Goal: Information Seeking & Learning: Learn about a topic

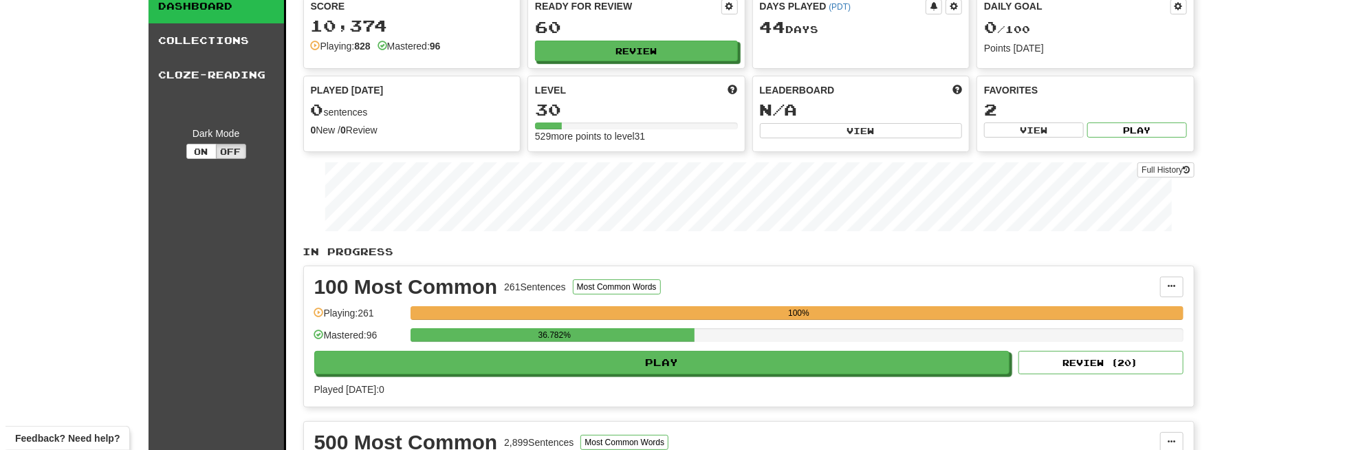
scroll to position [138, 0]
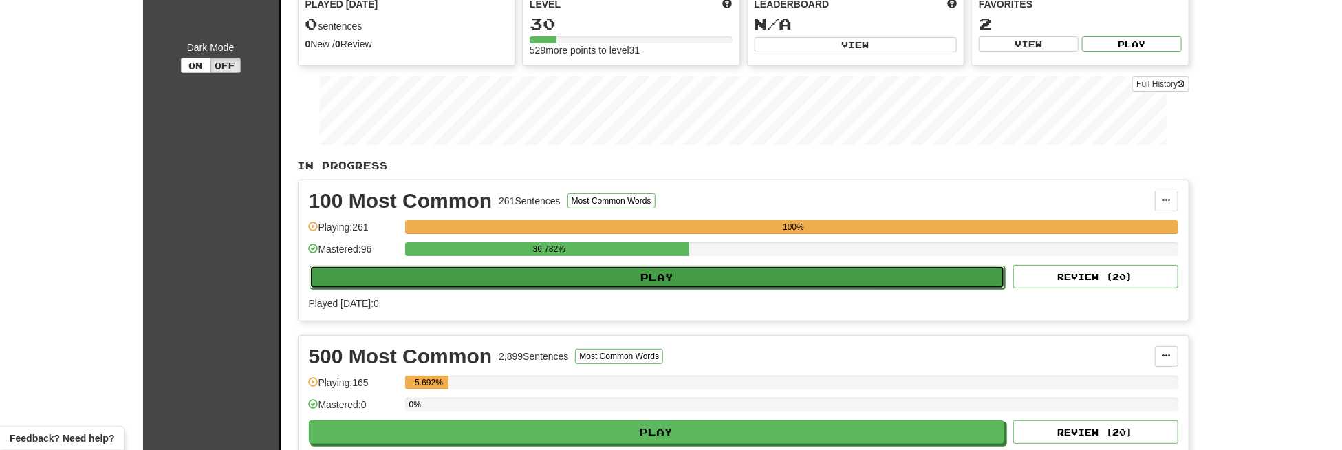
click at [651, 270] on button "Play" at bounding box center [658, 277] width 696 height 23
select select "**"
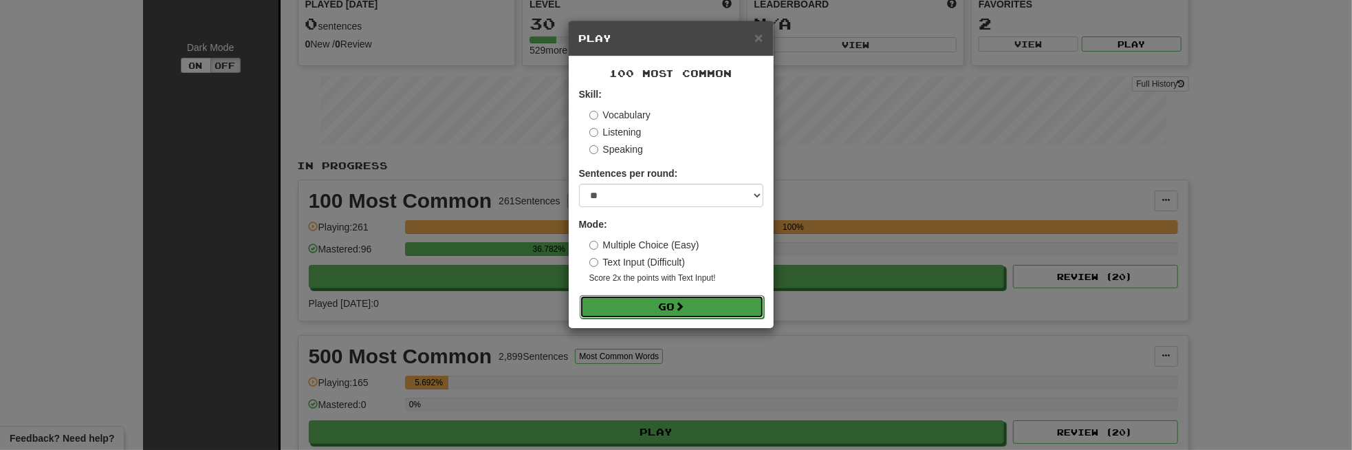
click at [661, 304] on button "Go" at bounding box center [672, 306] width 184 height 23
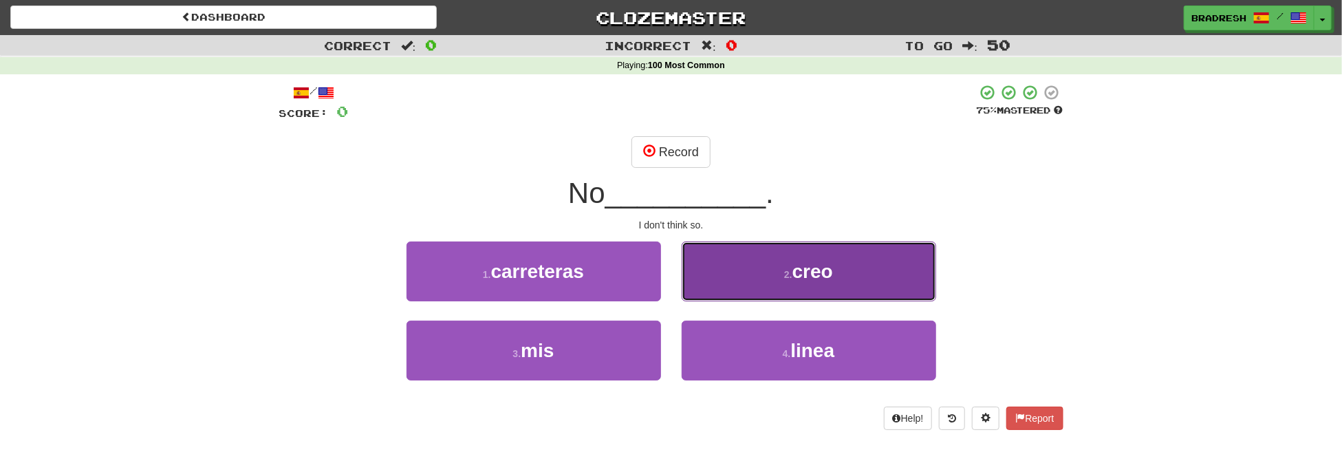
click at [779, 278] on button "2 . creo" at bounding box center [809, 271] width 255 height 60
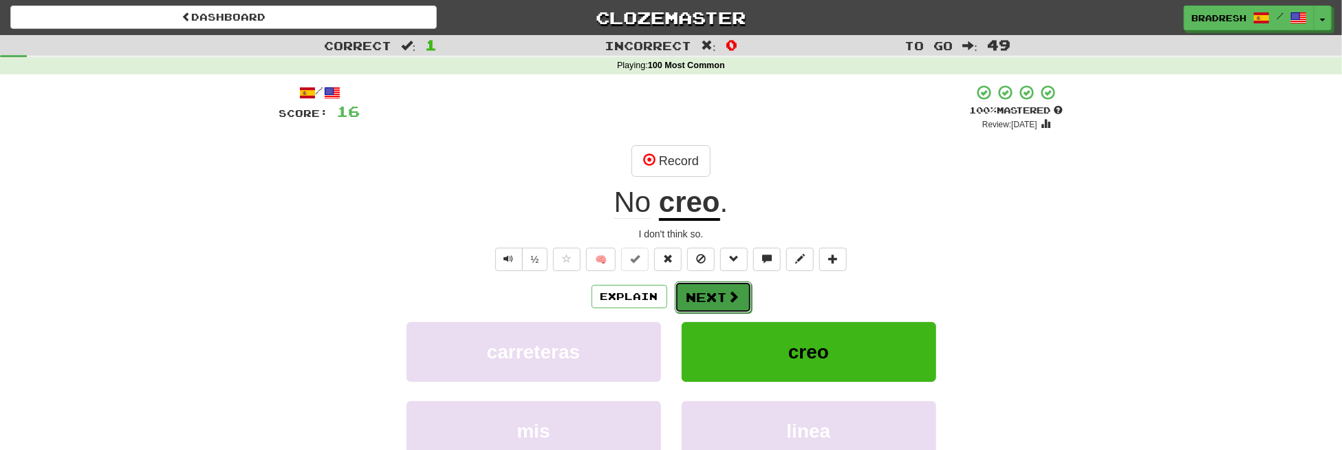
click at [733, 298] on span at bounding box center [734, 296] width 12 height 12
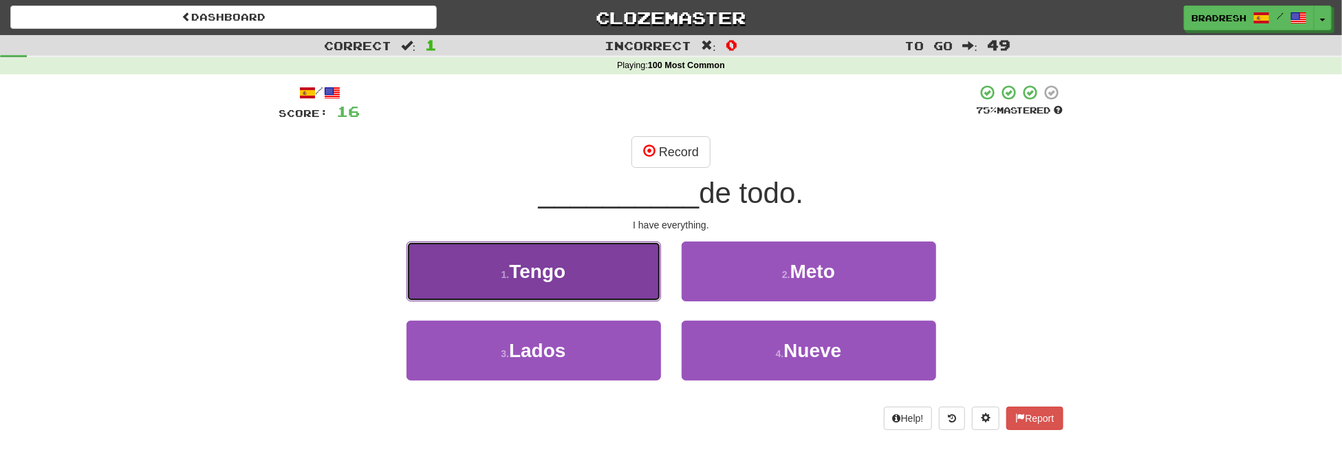
click at [589, 280] on button "1 . Tengo" at bounding box center [534, 271] width 255 height 60
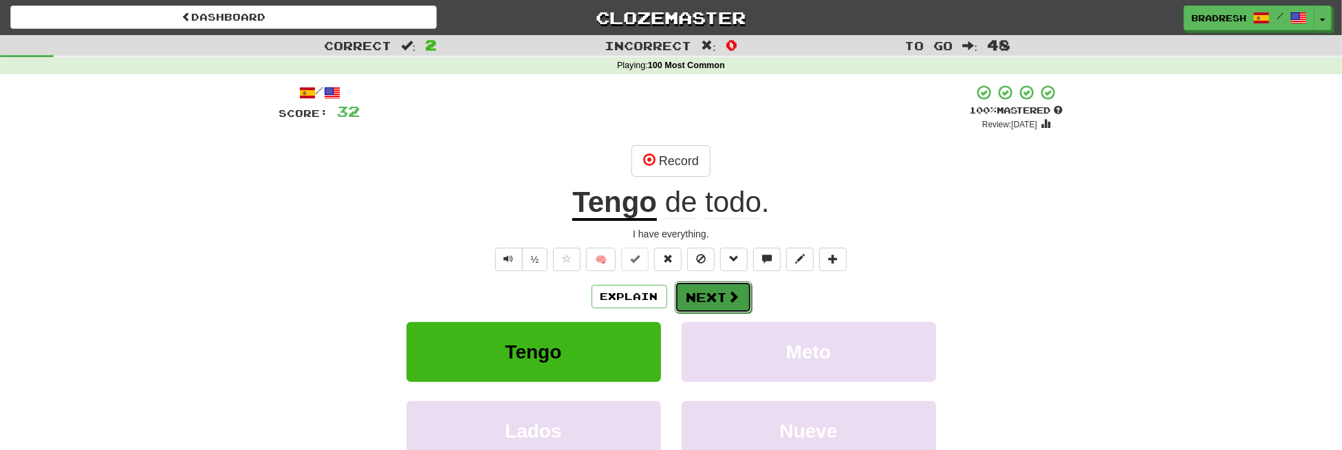
click at [709, 294] on button "Next" at bounding box center [713, 297] width 77 height 32
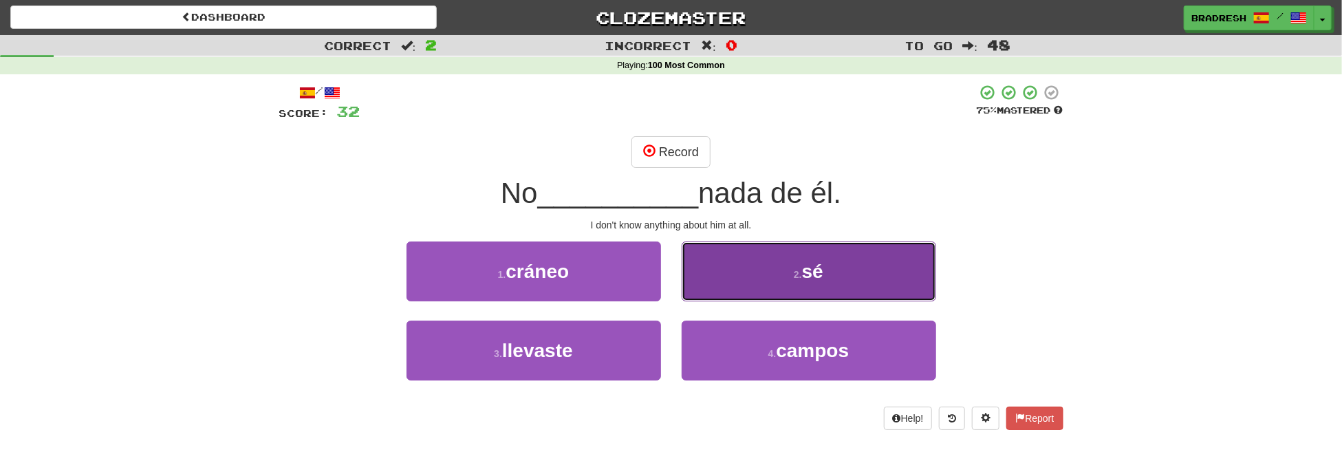
click at [707, 275] on button "2 . sé" at bounding box center [809, 271] width 255 height 60
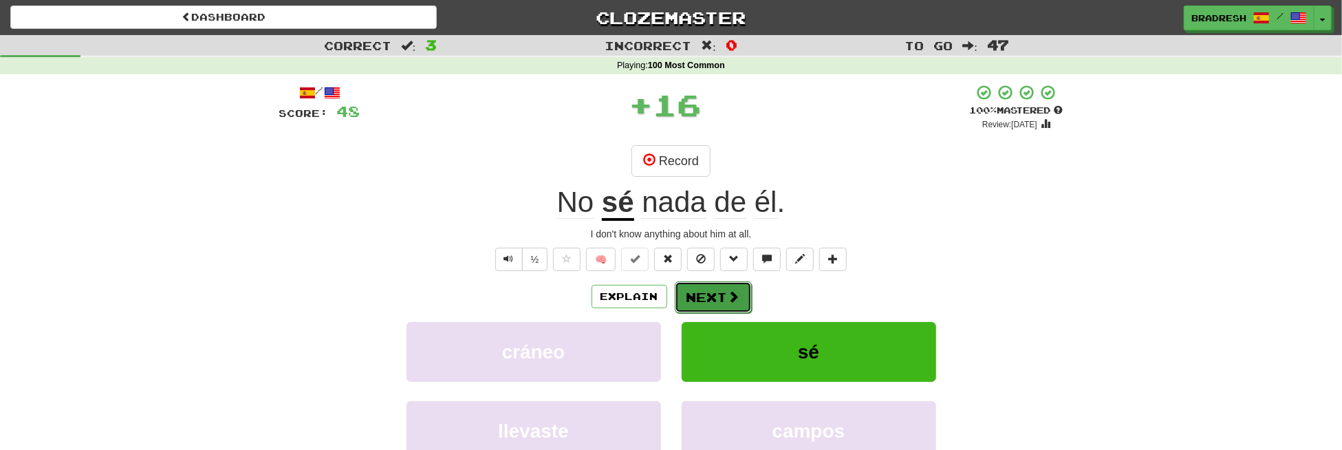
click at [723, 299] on button "Next" at bounding box center [713, 297] width 77 height 32
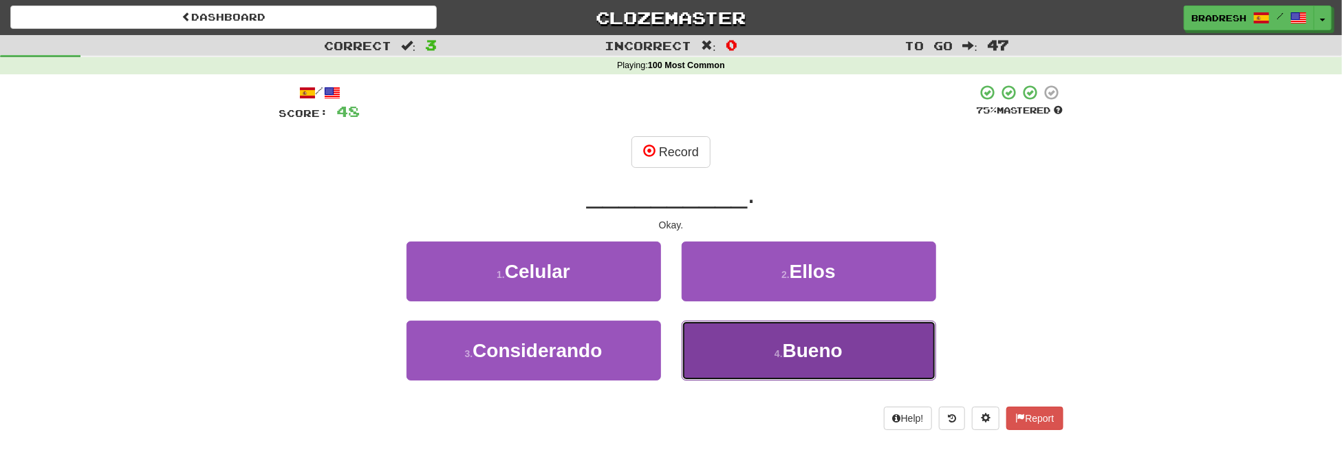
click at [735, 335] on button "4 . [GEOGRAPHIC_DATA]" at bounding box center [809, 351] width 255 height 60
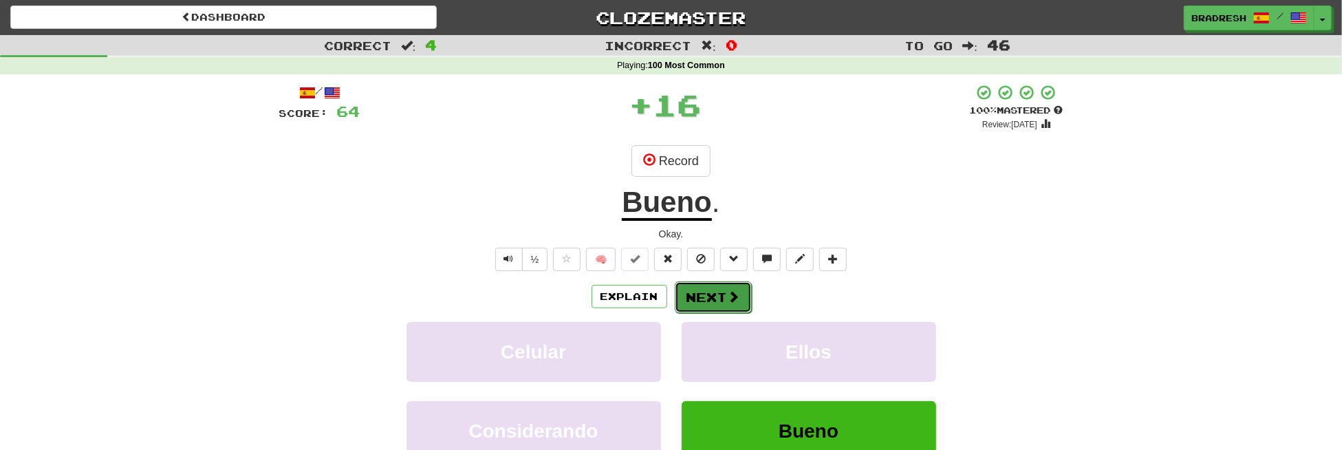
click at [696, 298] on button "Next" at bounding box center [713, 297] width 77 height 32
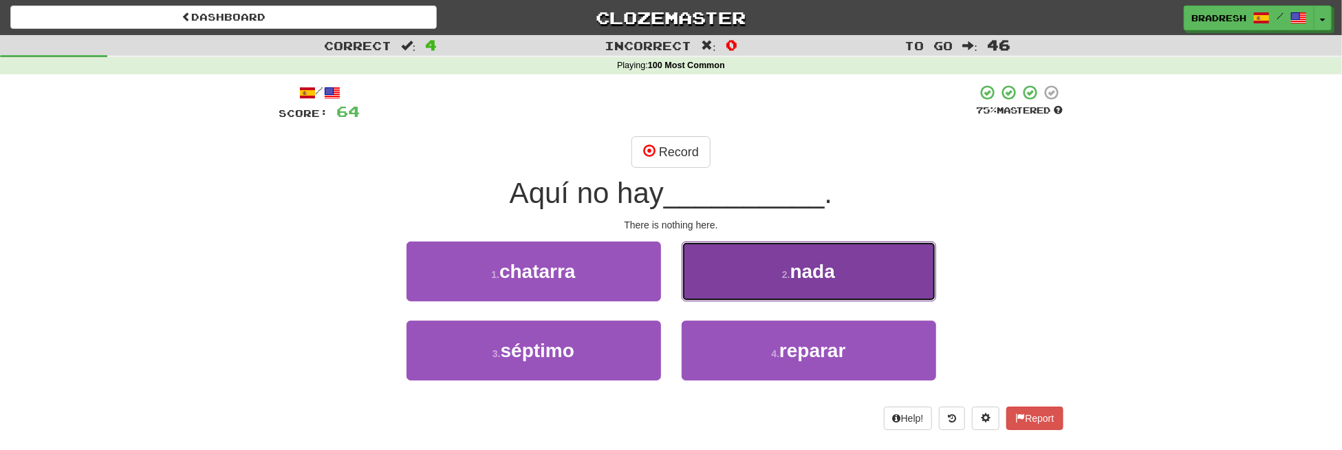
click at [765, 270] on button "2 . nada" at bounding box center [809, 271] width 255 height 60
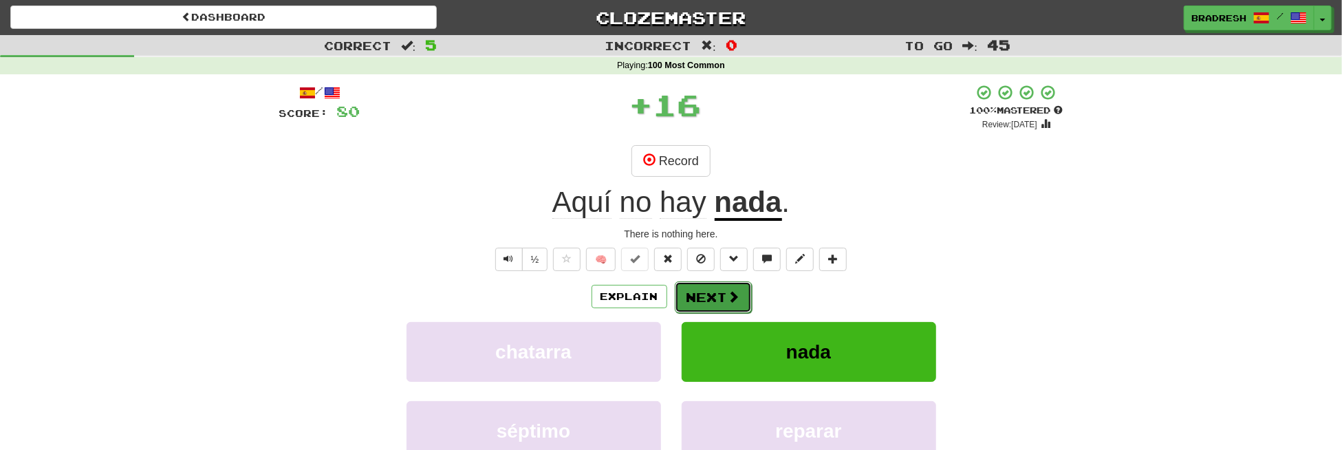
click at [730, 291] on span at bounding box center [734, 296] width 12 height 12
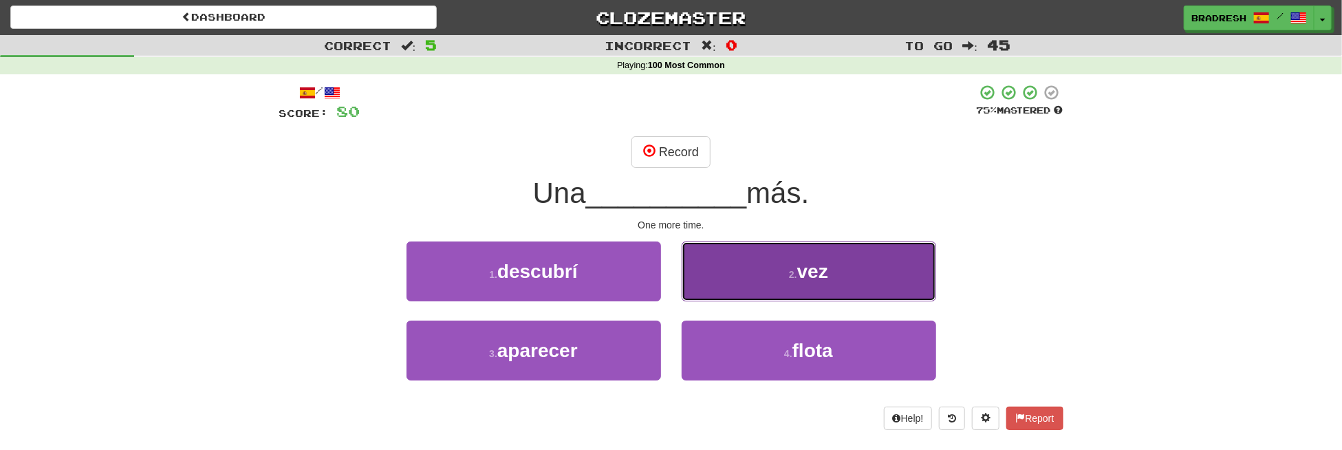
click at [737, 268] on button "2 . vez" at bounding box center [809, 271] width 255 height 60
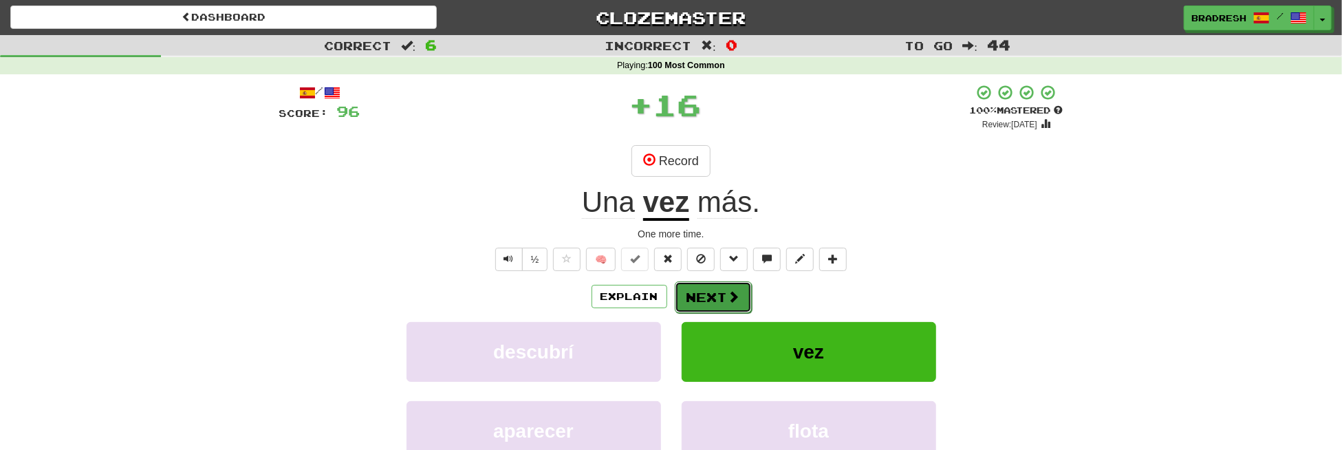
click at [720, 294] on button "Next" at bounding box center [713, 297] width 77 height 32
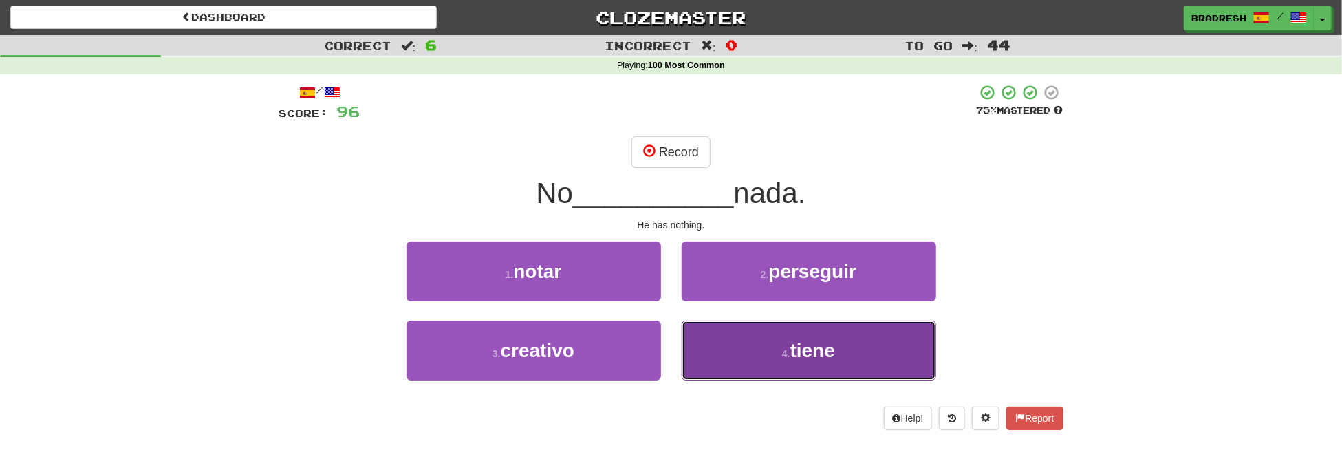
click at [763, 338] on button "4 . tiene" at bounding box center [809, 351] width 255 height 60
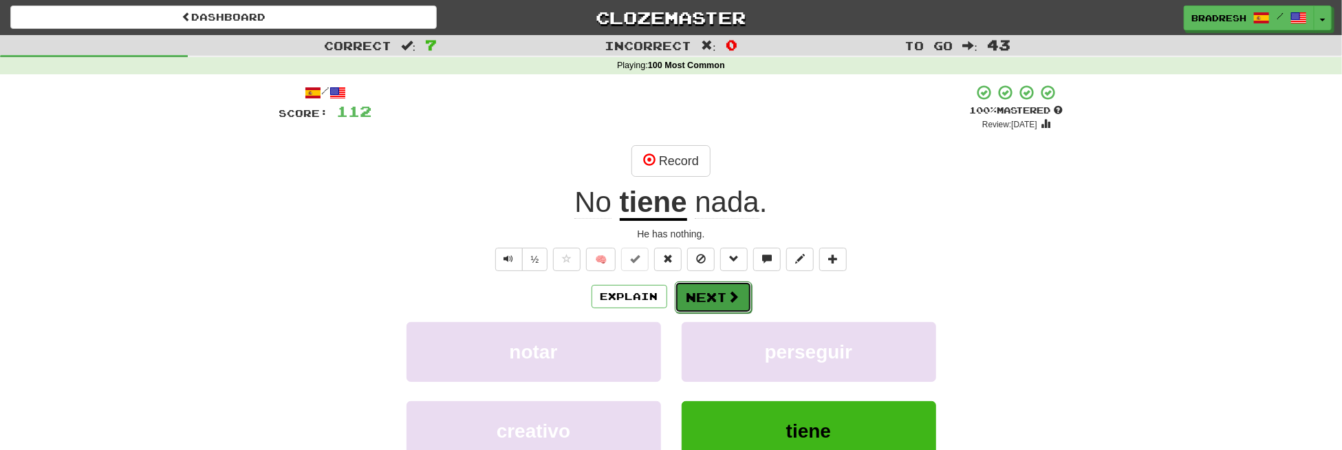
click at [713, 298] on button "Next" at bounding box center [713, 297] width 77 height 32
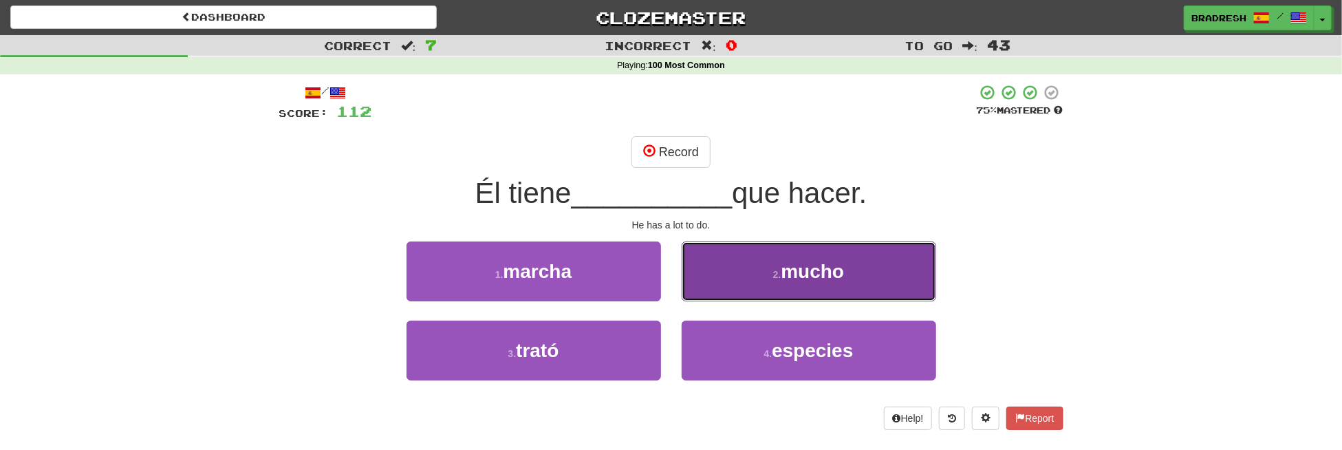
click at [724, 285] on button "2 . mucho" at bounding box center [809, 271] width 255 height 60
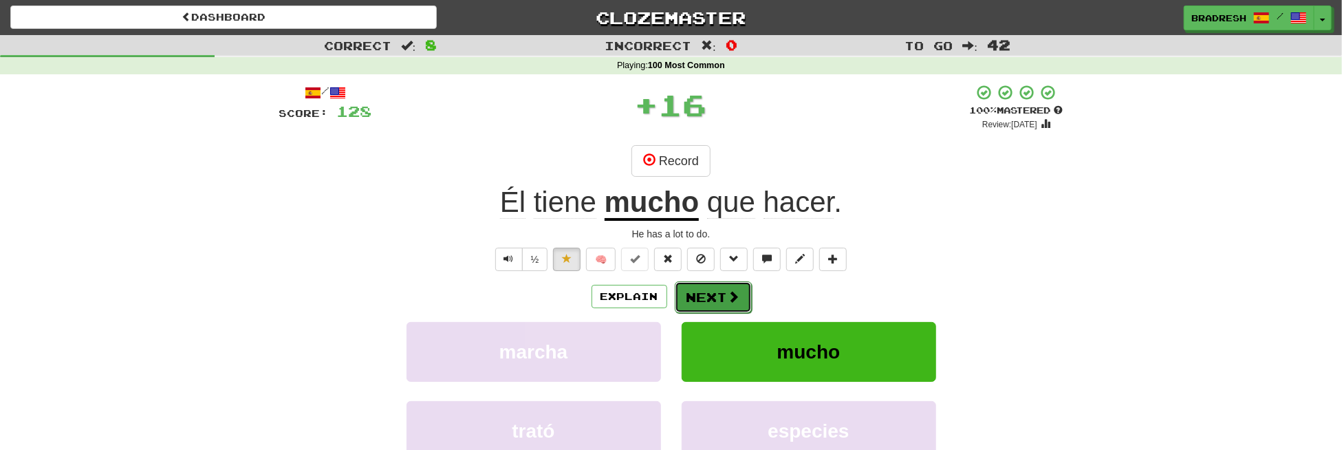
click at [724, 294] on button "Next" at bounding box center [713, 297] width 77 height 32
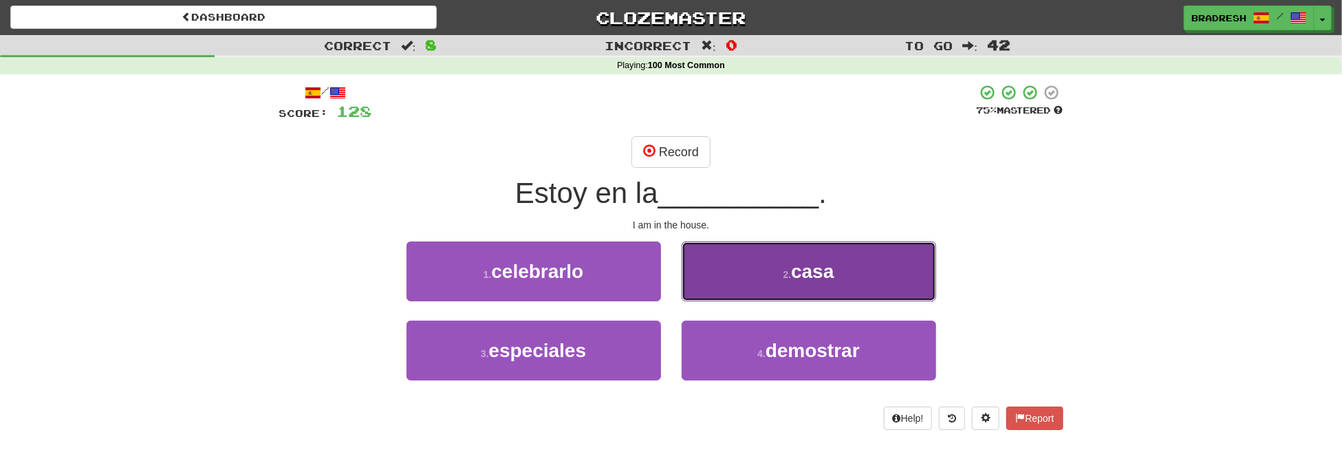
click at [744, 292] on button "2 . casa" at bounding box center [809, 271] width 255 height 60
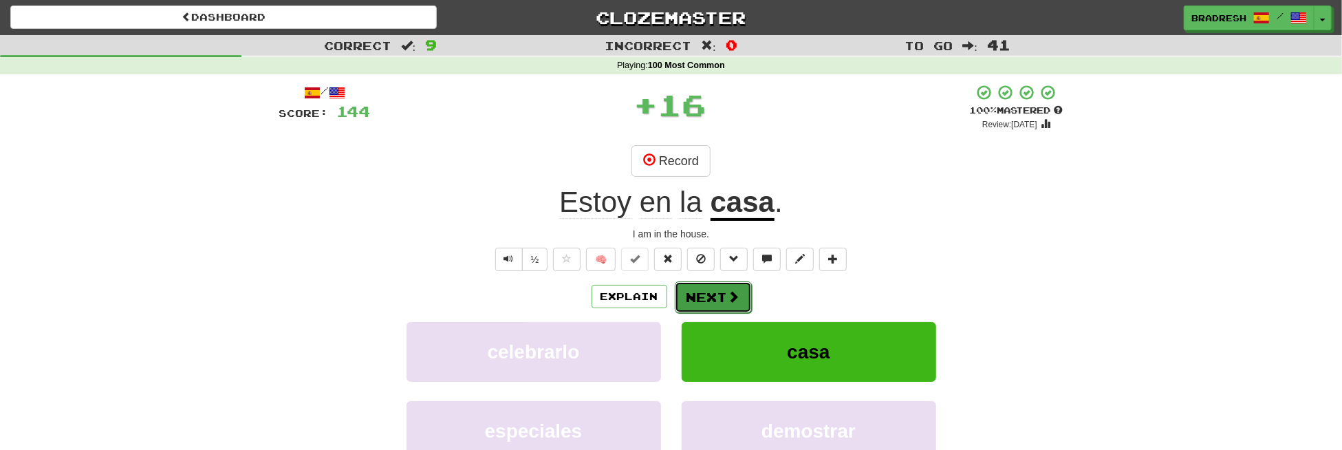
click at [732, 294] on span at bounding box center [734, 296] width 12 height 12
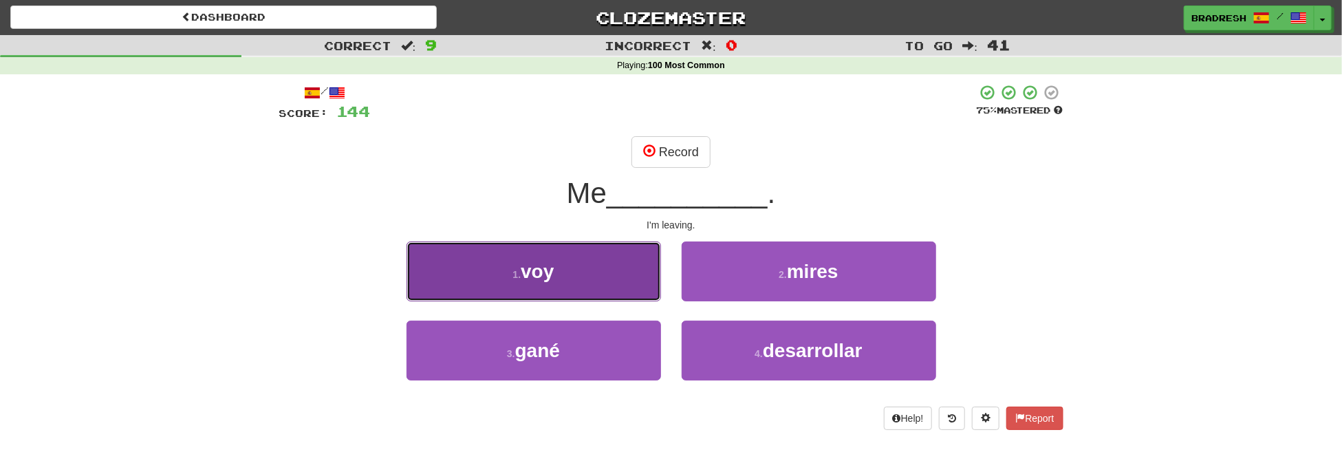
click at [596, 283] on button "1 . voy" at bounding box center [534, 271] width 255 height 60
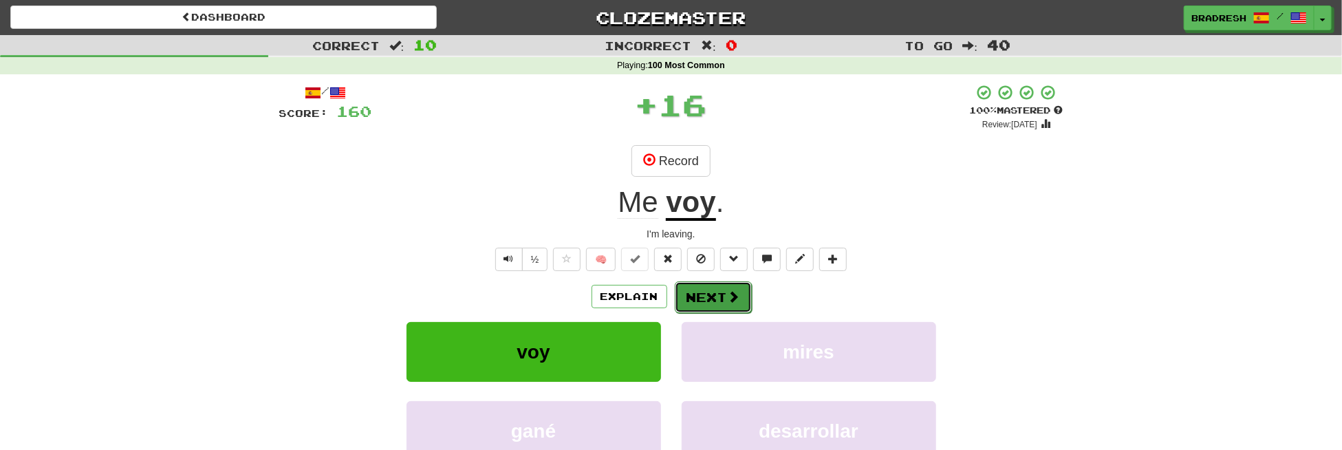
click at [728, 303] on button "Next" at bounding box center [713, 297] width 77 height 32
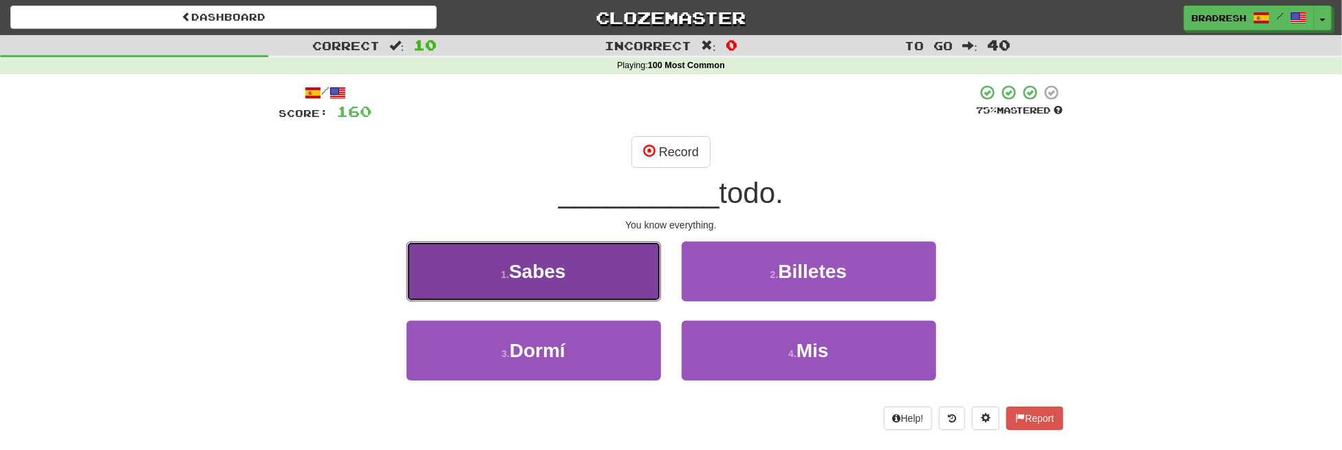
click at [571, 266] on button "1 . [GEOGRAPHIC_DATA]" at bounding box center [534, 271] width 255 height 60
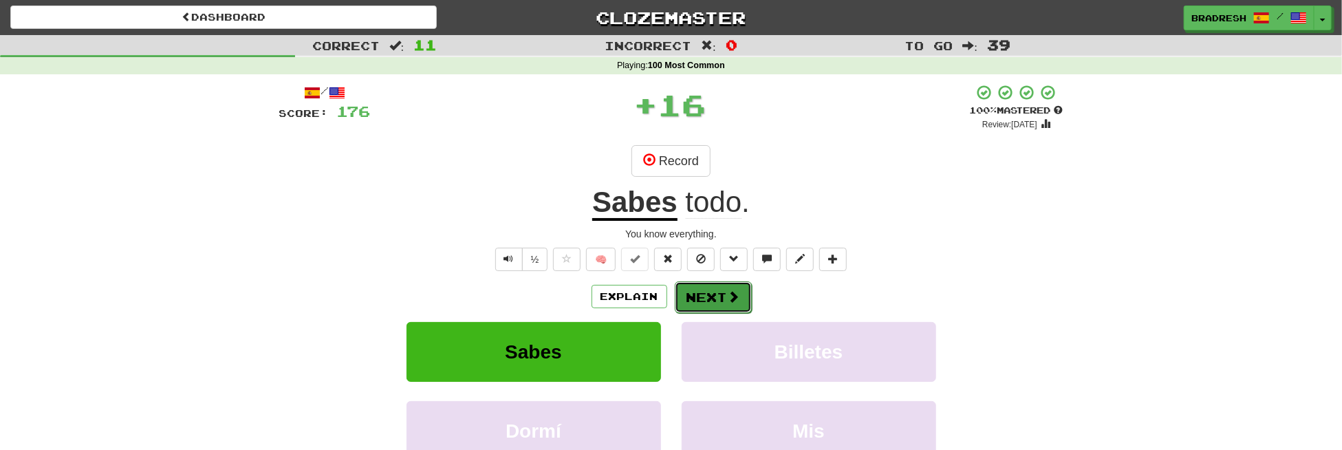
click at [697, 291] on button "Next" at bounding box center [713, 297] width 77 height 32
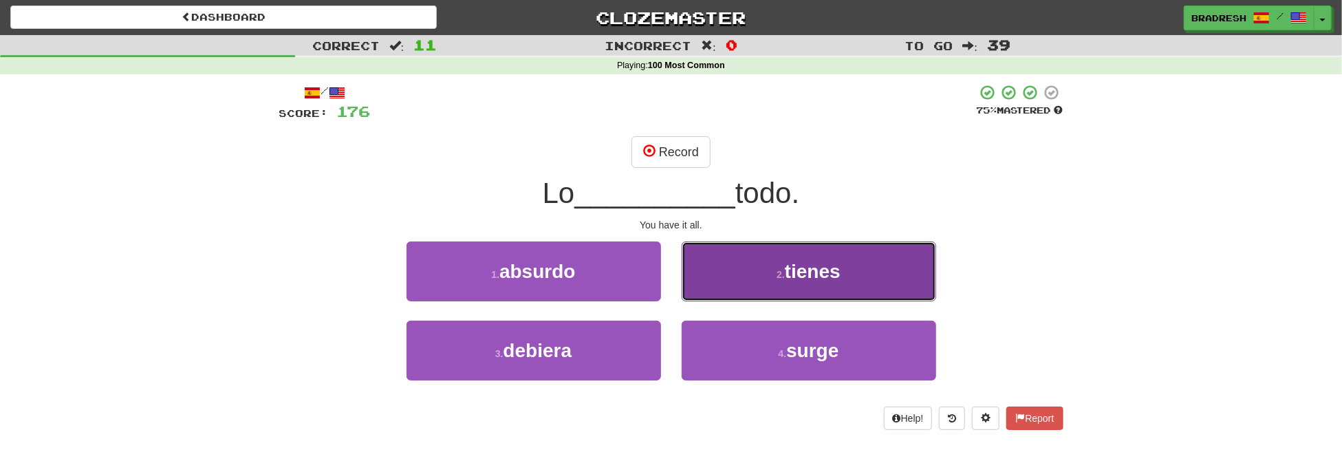
click at [766, 287] on button "2 . tienes" at bounding box center [809, 271] width 255 height 60
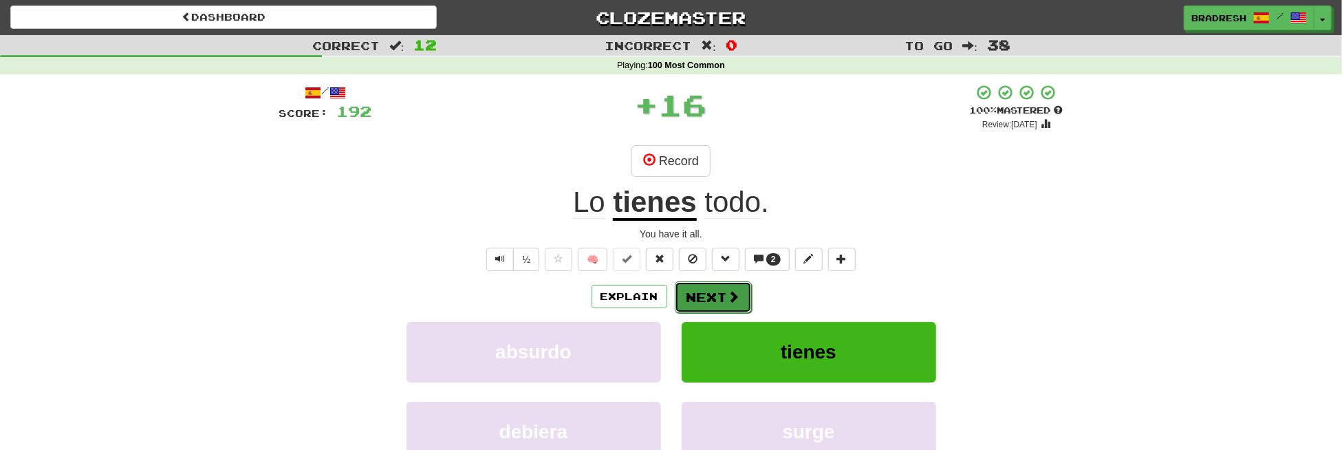
click at [717, 302] on button "Next" at bounding box center [713, 297] width 77 height 32
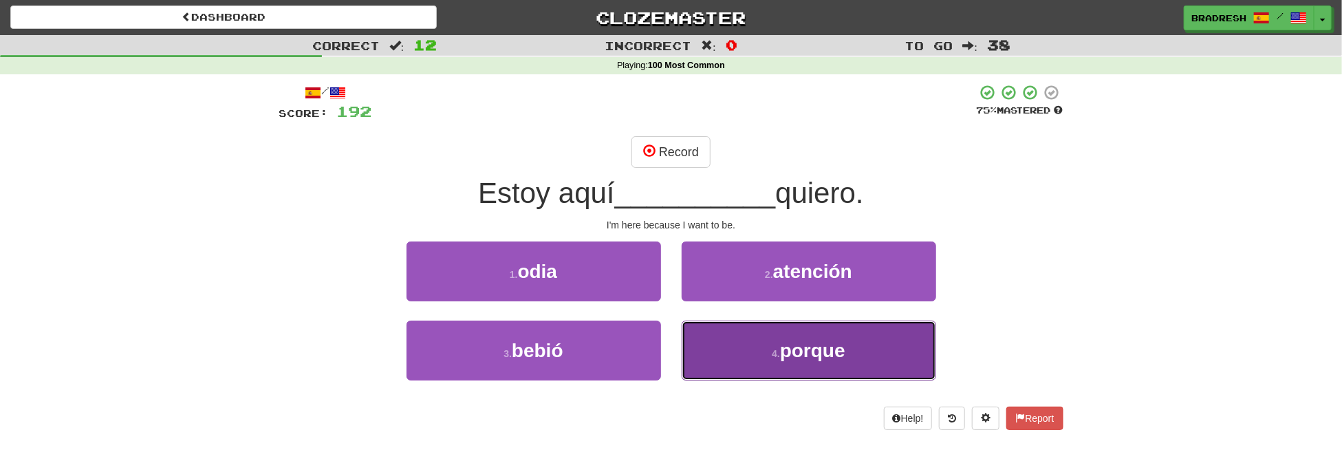
click at [752, 341] on button "4 . porque" at bounding box center [809, 351] width 255 height 60
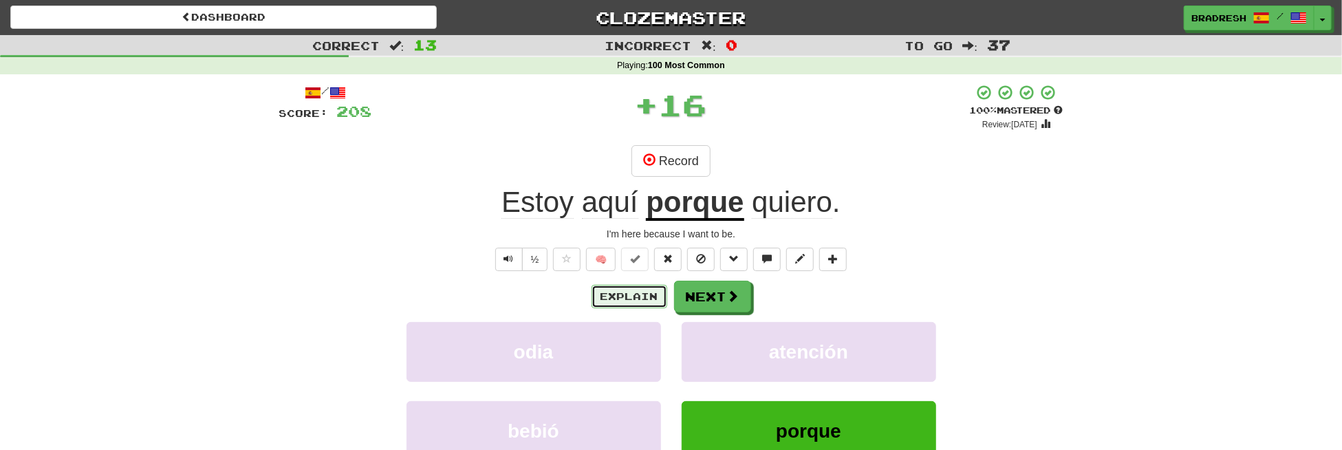
click at [651, 288] on button "Explain" at bounding box center [630, 296] width 76 height 23
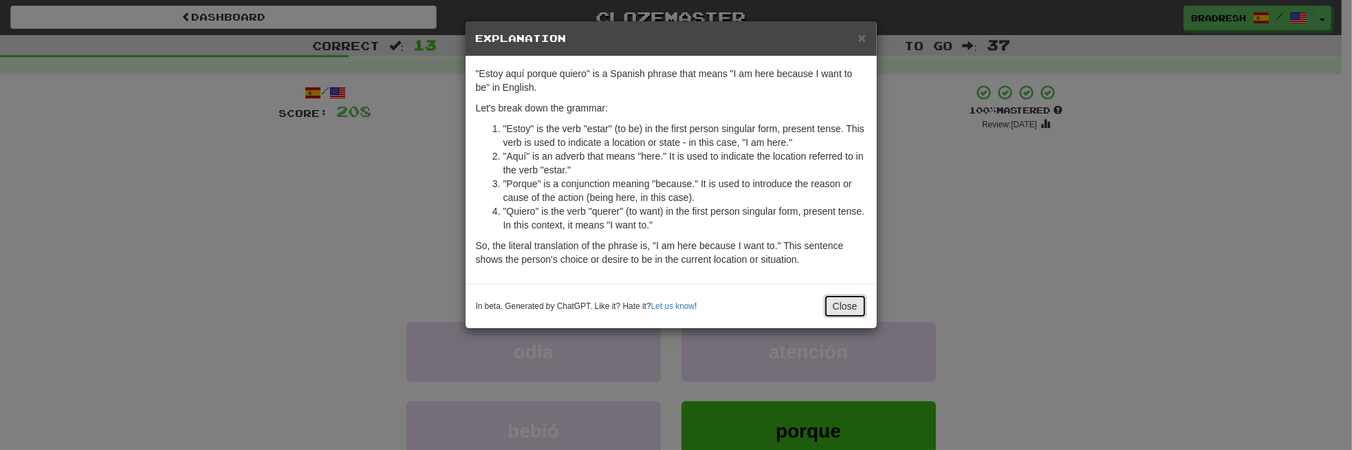
click at [838, 302] on button "Close" at bounding box center [845, 305] width 43 height 23
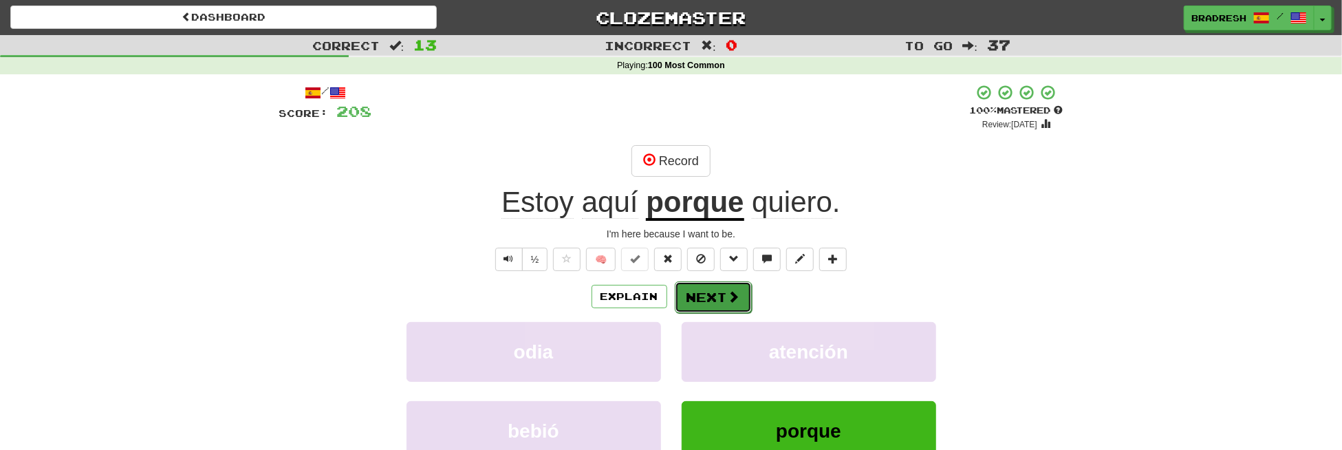
click at [728, 290] on span at bounding box center [734, 296] width 12 height 12
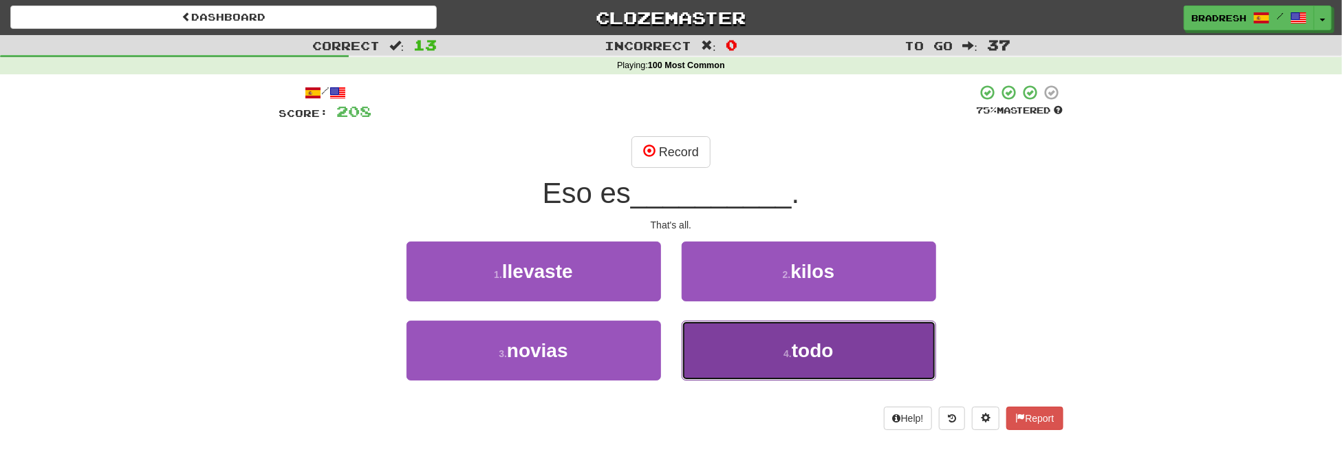
click at [727, 351] on button "4 . todo" at bounding box center [809, 351] width 255 height 60
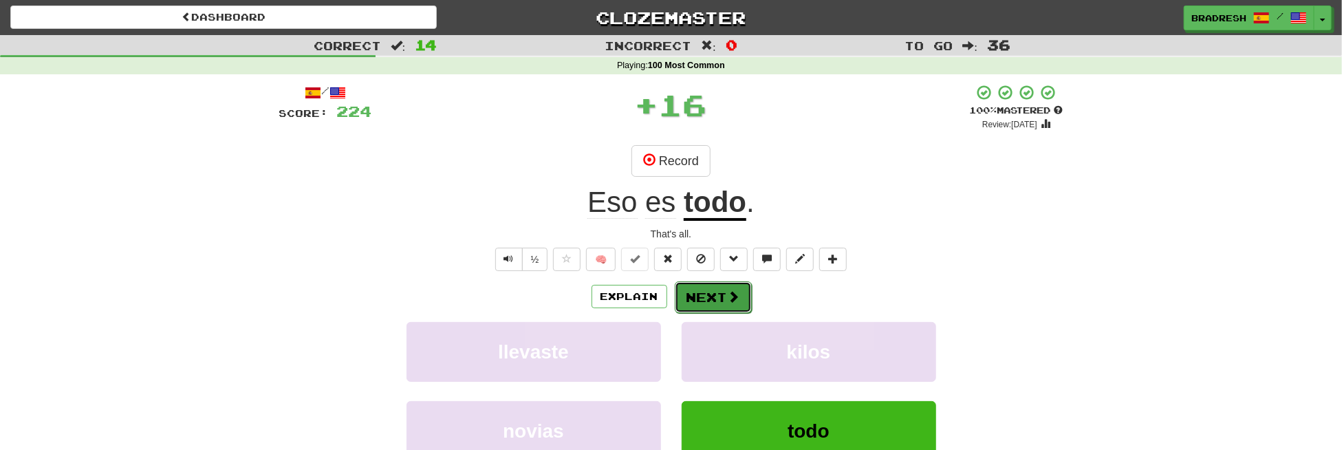
click at [710, 288] on button "Next" at bounding box center [713, 297] width 77 height 32
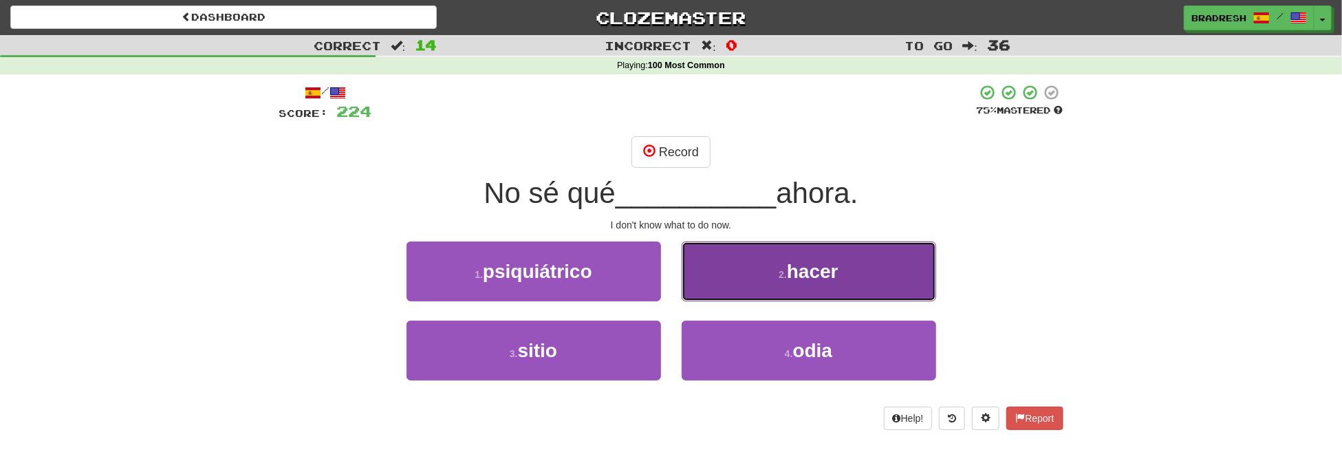
click at [783, 269] on small "2 ." at bounding box center [783, 274] width 8 height 11
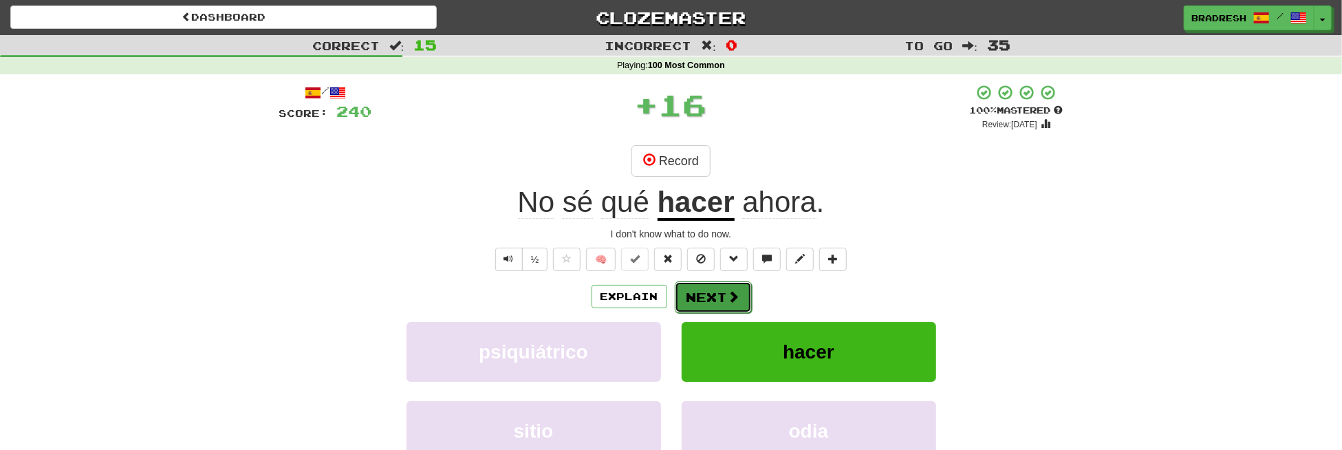
click at [729, 296] on span at bounding box center [734, 296] width 12 height 12
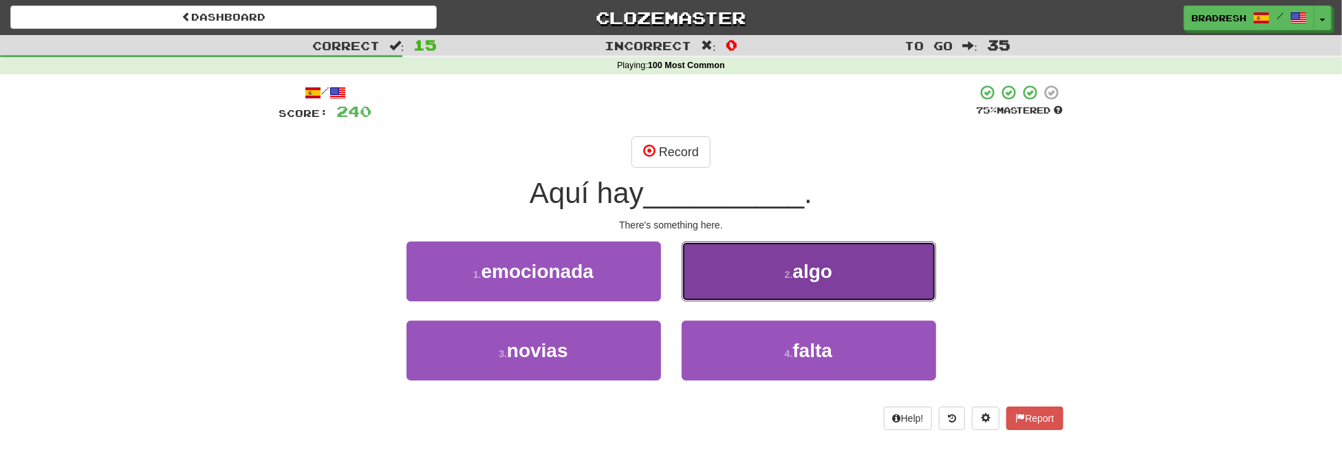
click at [738, 272] on button "2 . algo" at bounding box center [809, 271] width 255 height 60
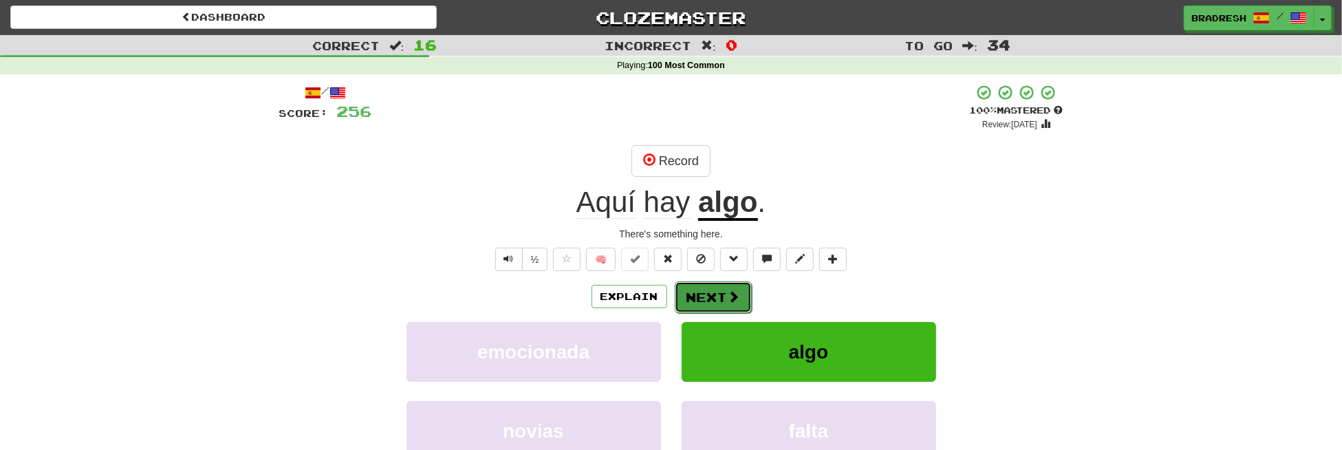
click at [717, 297] on button "Next" at bounding box center [713, 297] width 77 height 32
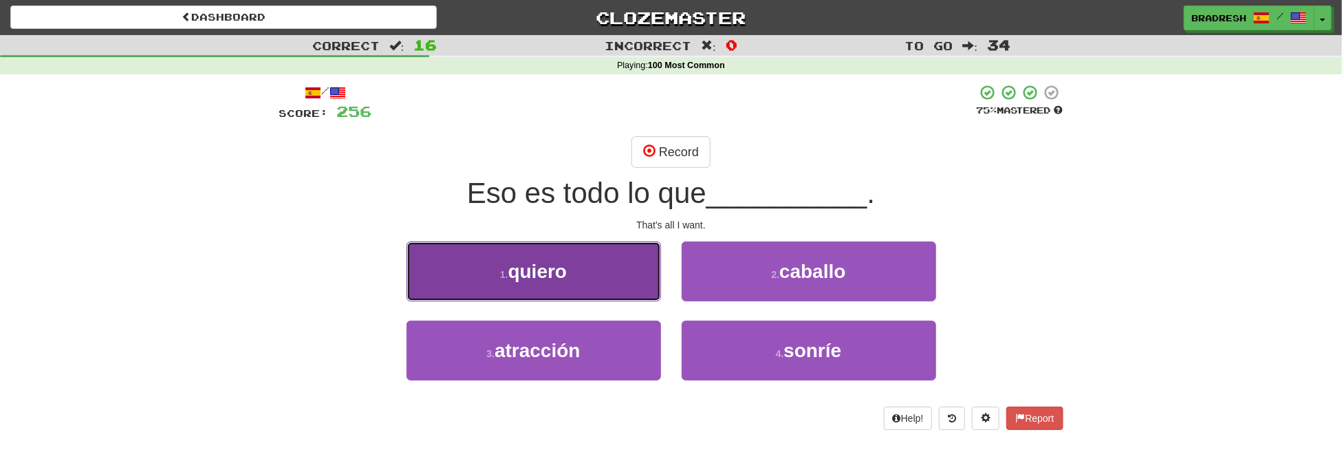
click at [580, 250] on button "1 . quiero" at bounding box center [534, 271] width 255 height 60
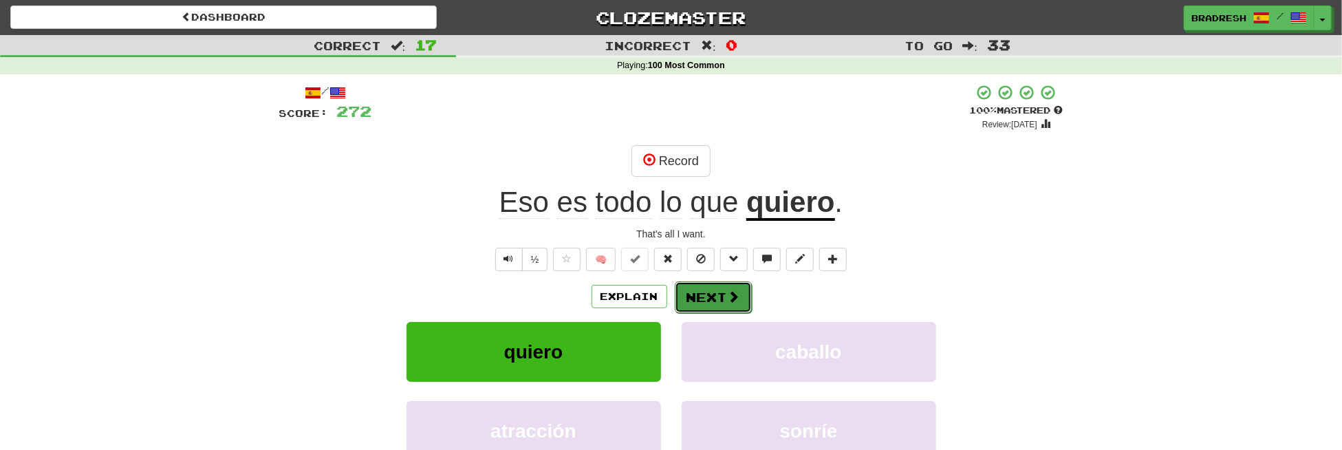
click at [695, 289] on button "Next" at bounding box center [713, 297] width 77 height 32
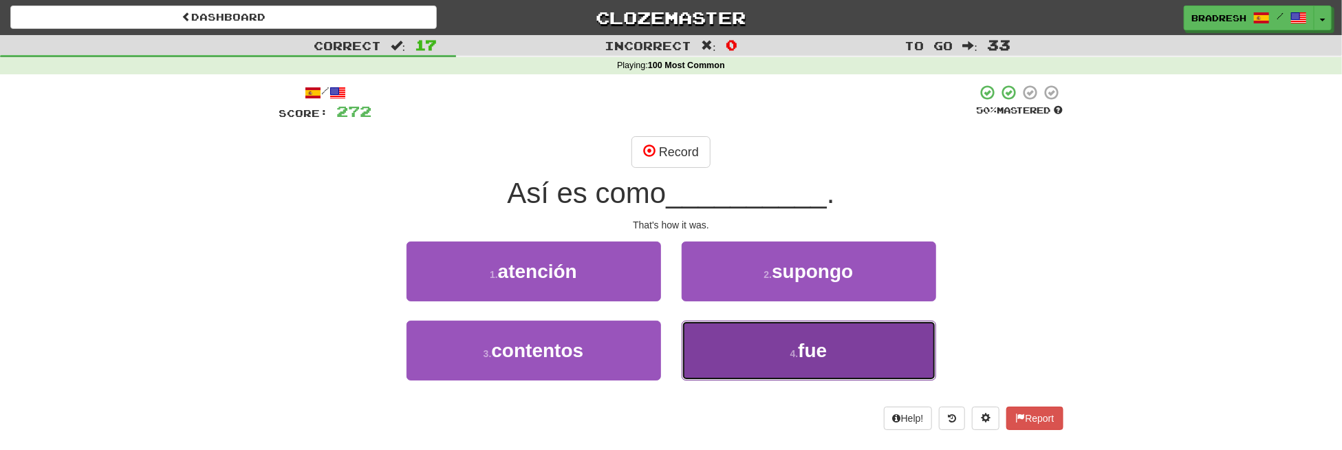
click at [769, 326] on button "4 . fue" at bounding box center [809, 351] width 255 height 60
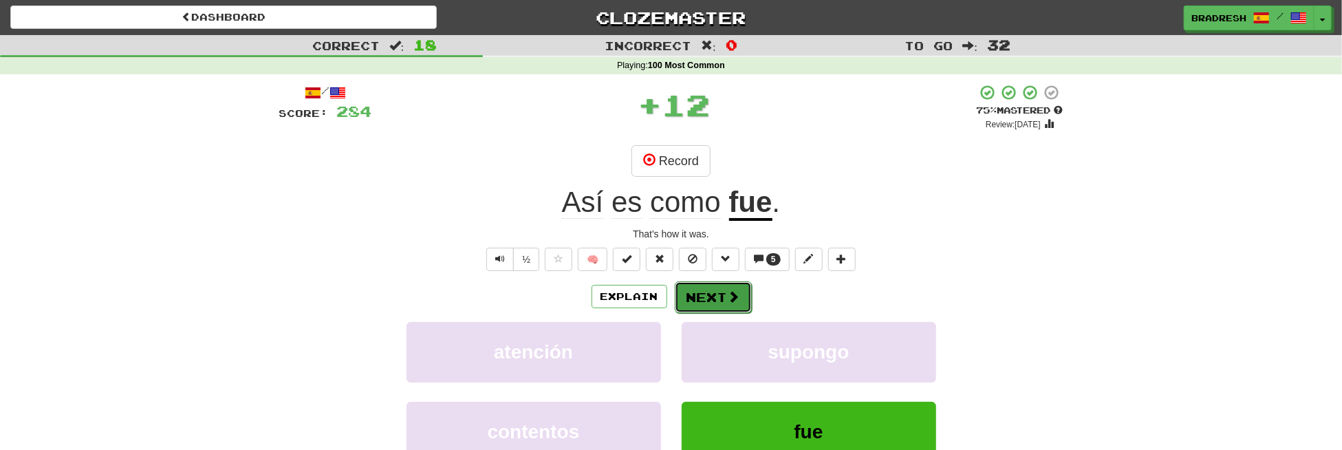
click at [722, 294] on button "Next" at bounding box center [713, 297] width 77 height 32
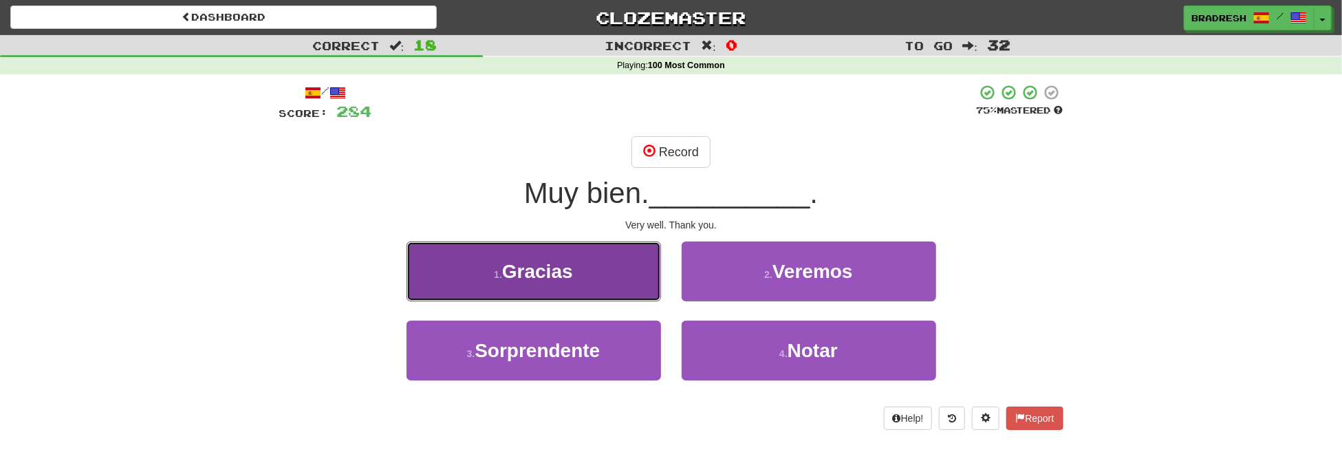
click at [581, 262] on button "1 . Gracias" at bounding box center [534, 271] width 255 height 60
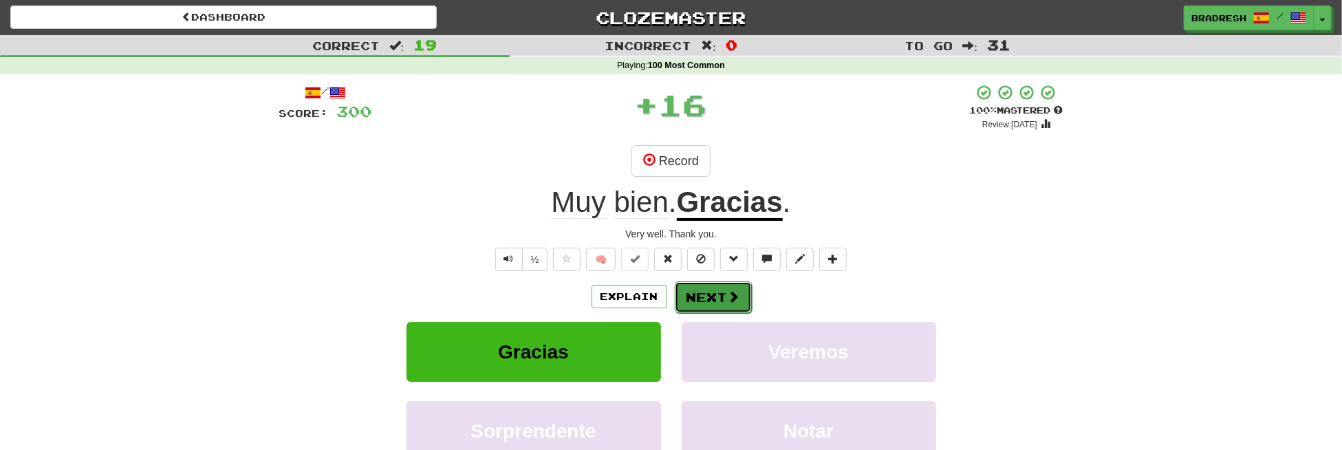
click at [713, 302] on button "Next" at bounding box center [713, 297] width 77 height 32
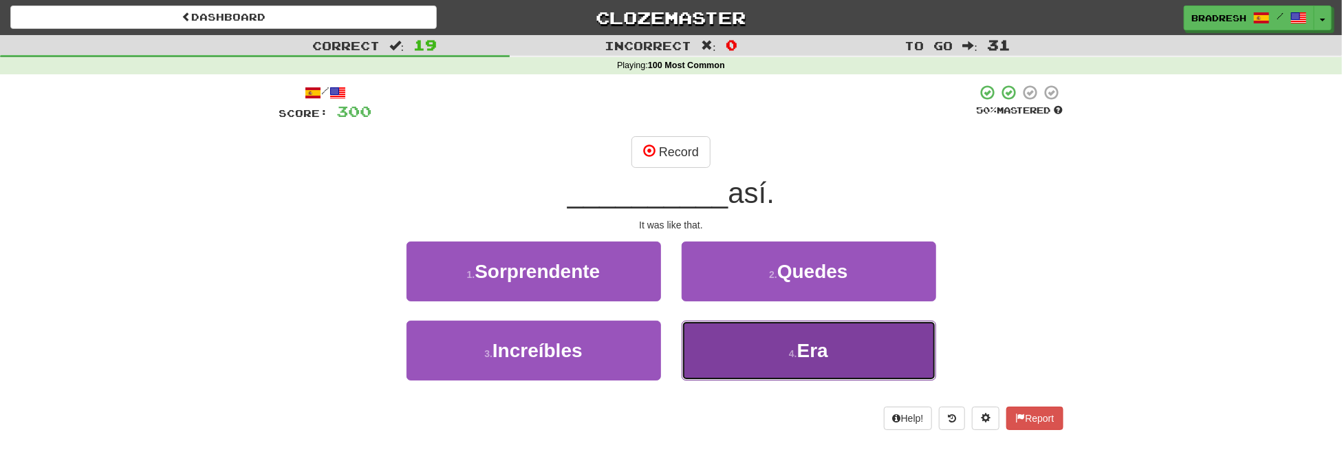
click at [756, 337] on button "4 . Era" at bounding box center [809, 351] width 255 height 60
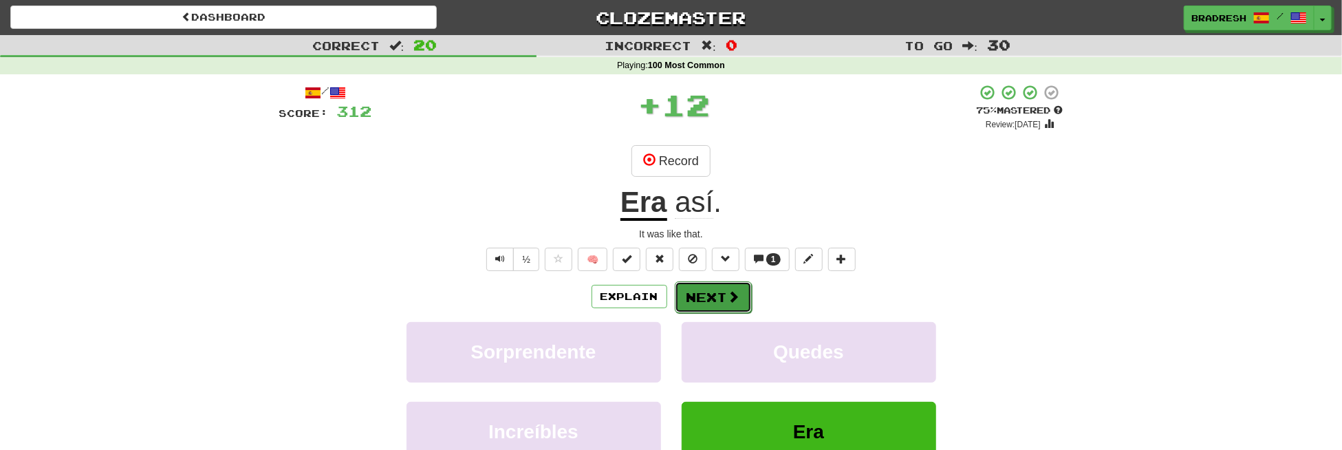
click at [717, 294] on button "Next" at bounding box center [713, 297] width 77 height 32
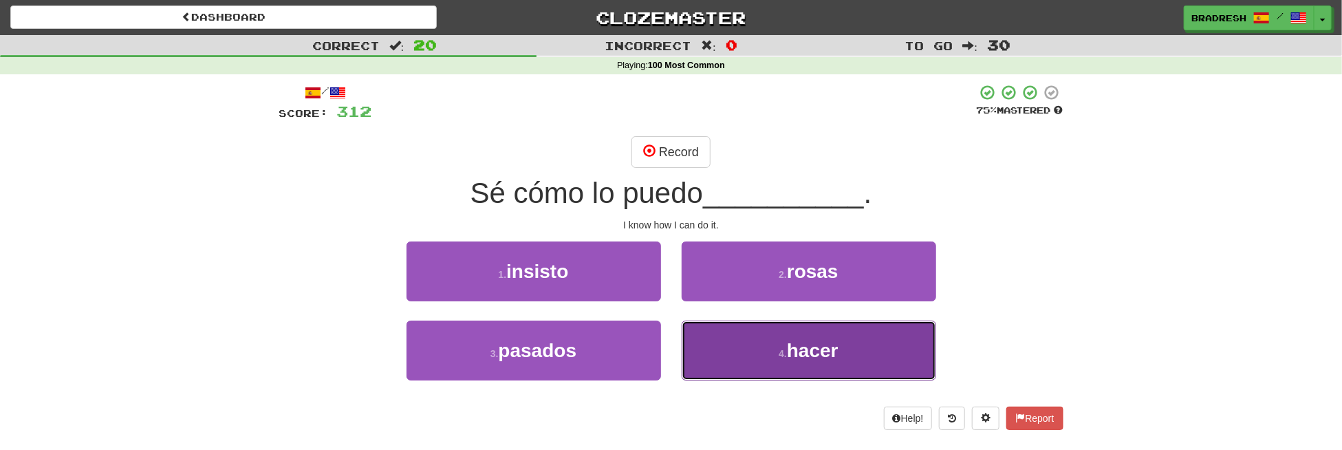
click at [783, 343] on button "4 . hacer" at bounding box center [809, 351] width 255 height 60
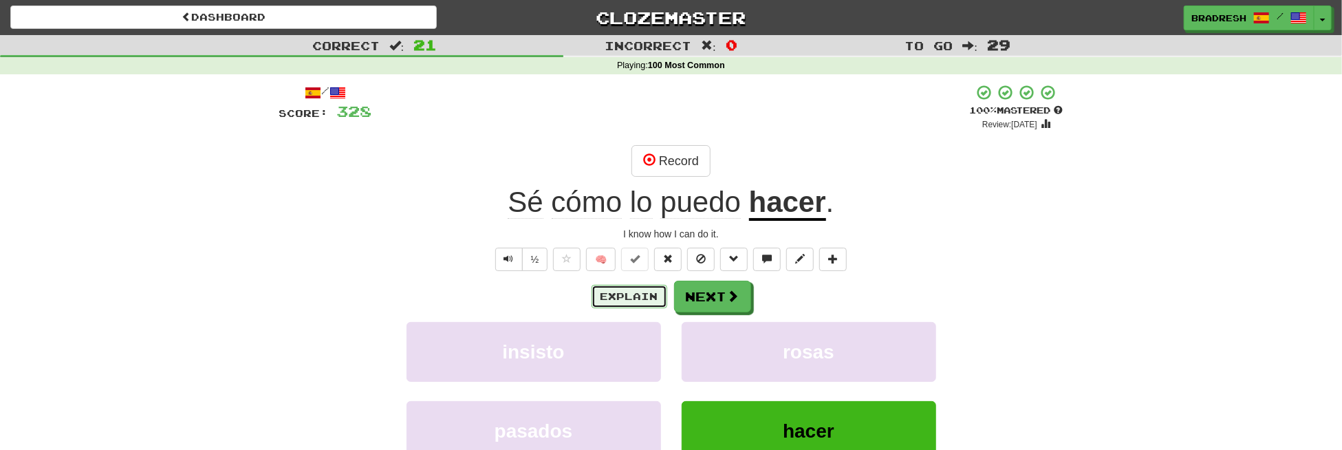
click at [651, 292] on button "Explain" at bounding box center [630, 296] width 76 height 23
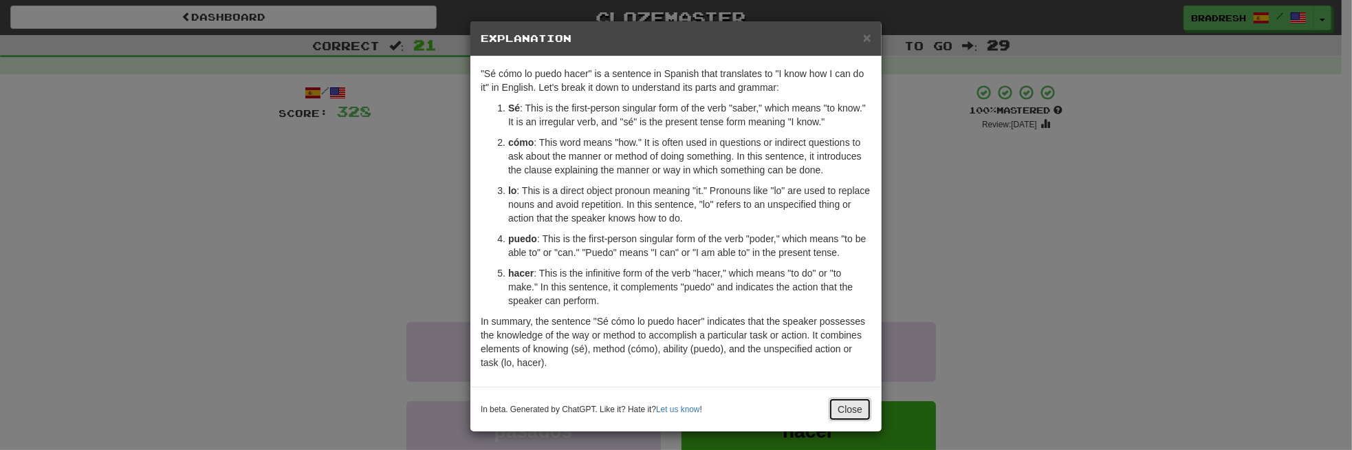
click at [829, 404] on button "Close" at bounding box center [850, 409] width 43 height 23
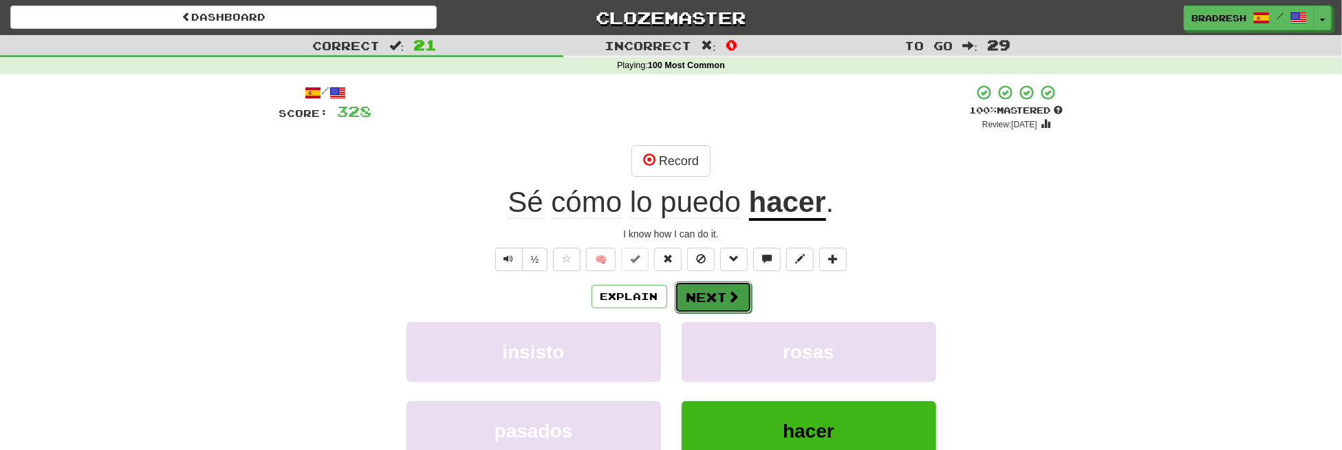
click at [728, 294] on span at bounding box center [734, 296] width 12 height 12
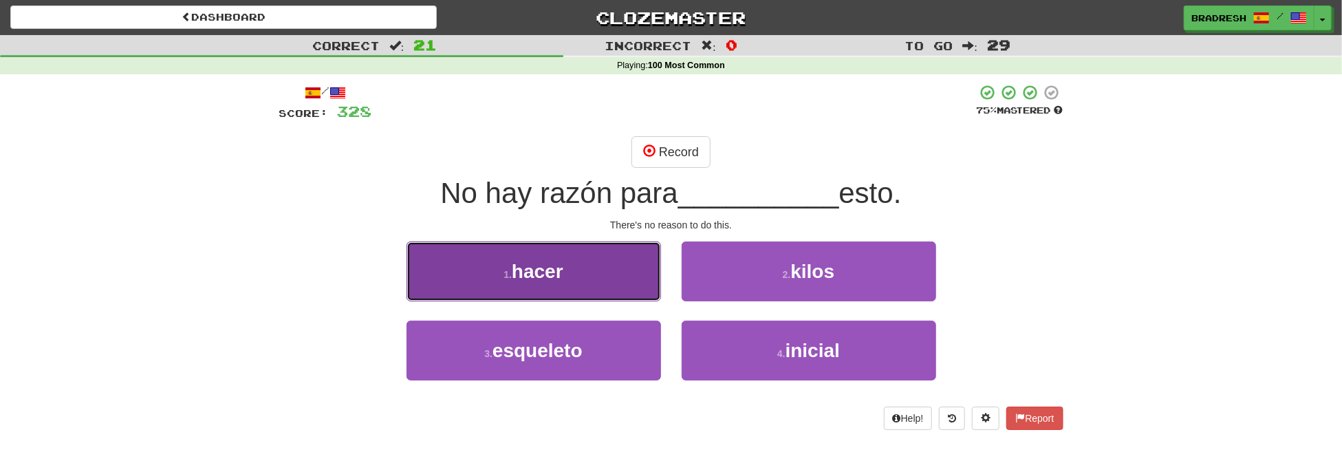
click at [563, 266] on span "hacer" at bounding box center [538, 271] width 52 height 21
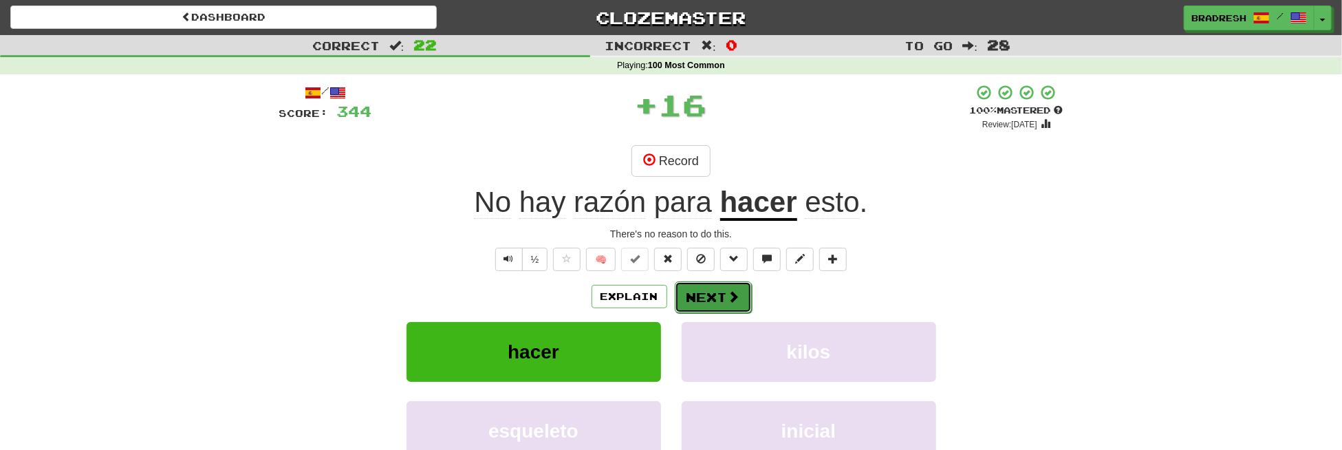
click at [702, 298] on button "Next" at bounding box center [713, 297] width 77 height 32
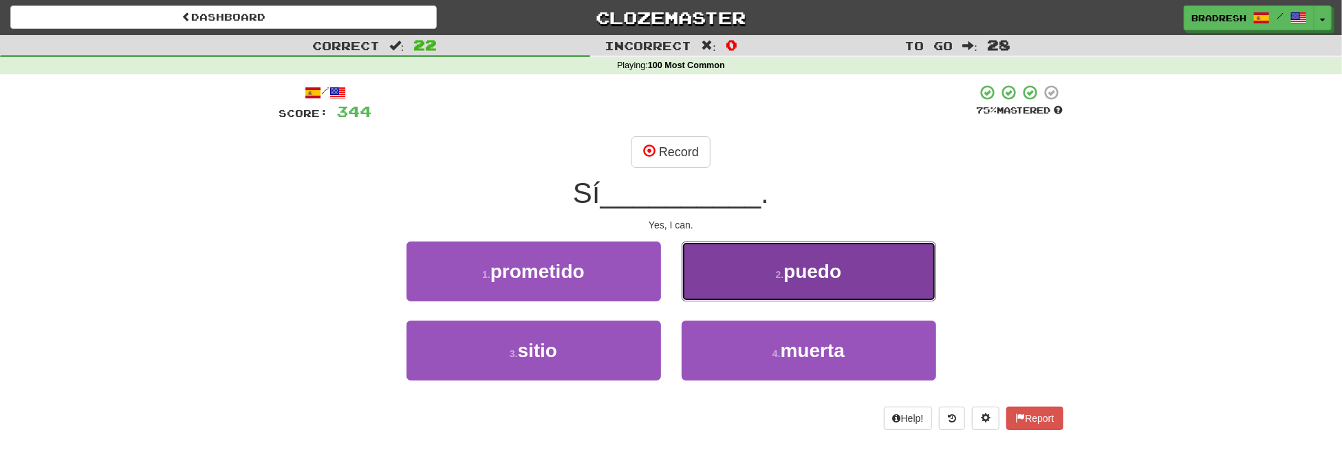
click at [757, 281] on button "2 . [GEOGRAPHIC_DATA]" at bounding box center [809, 271] width 255 height 60
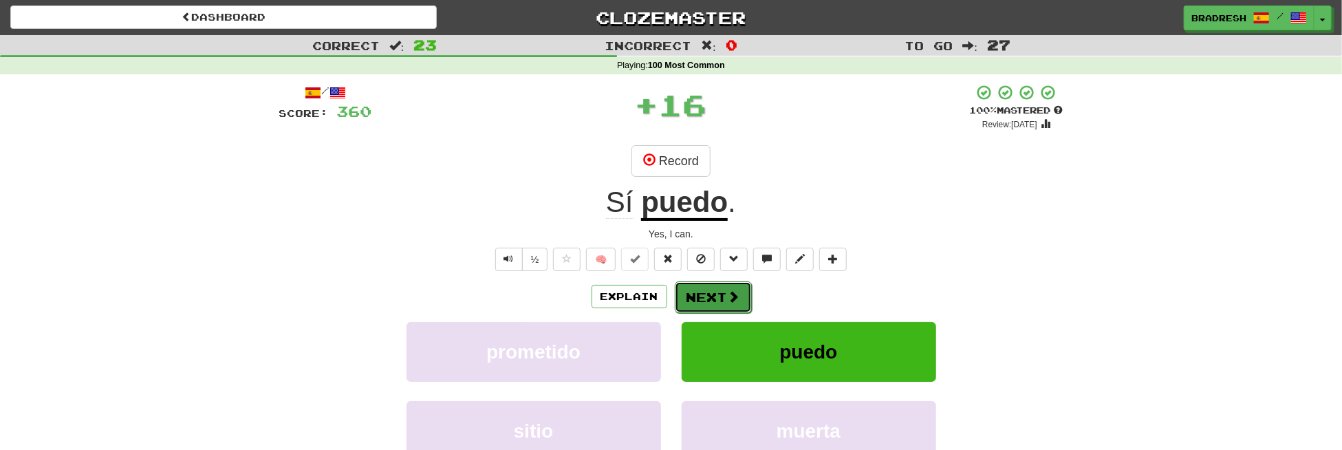
click at [722, 299] on button "Next" at bounding box center [713, 297] width 77 height 32
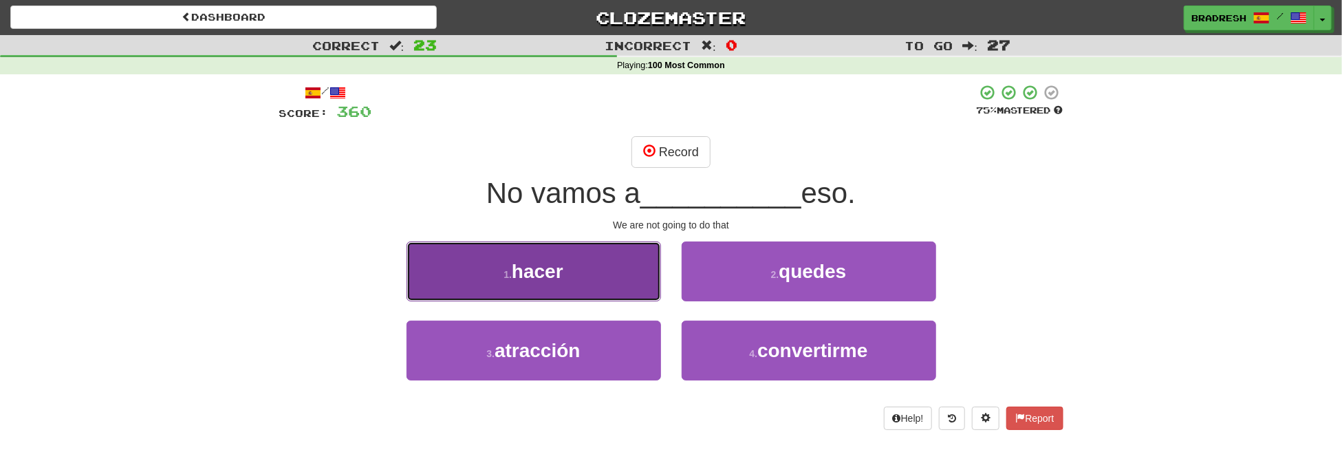
click at [587, 276] on button "1 . hacer" at bounding box center [534, 271] width 255 height 60
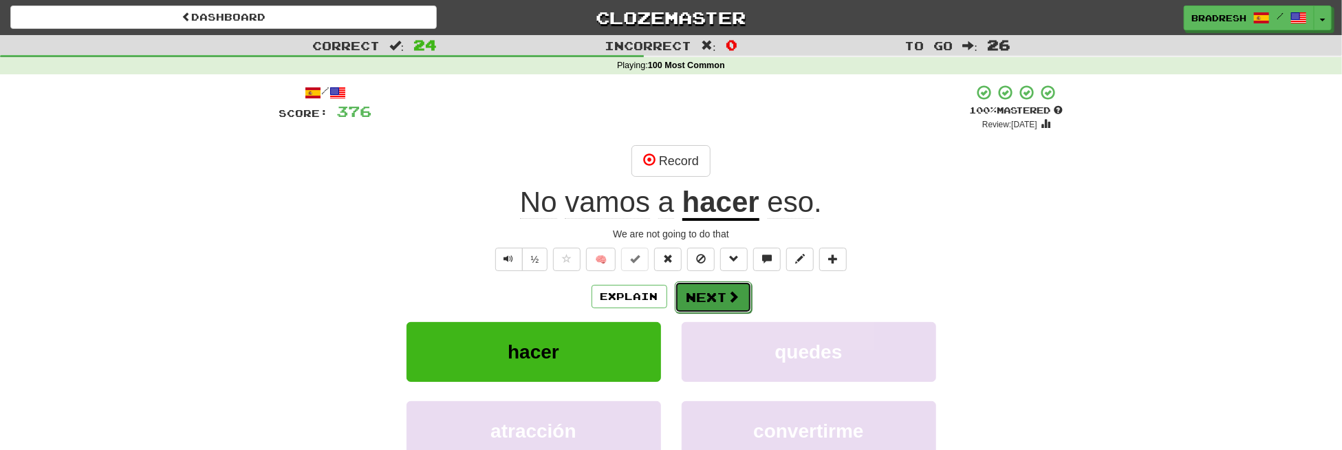
click at [708, 286] on button "Next" at bounding box center [713, 297] width 77 height 32
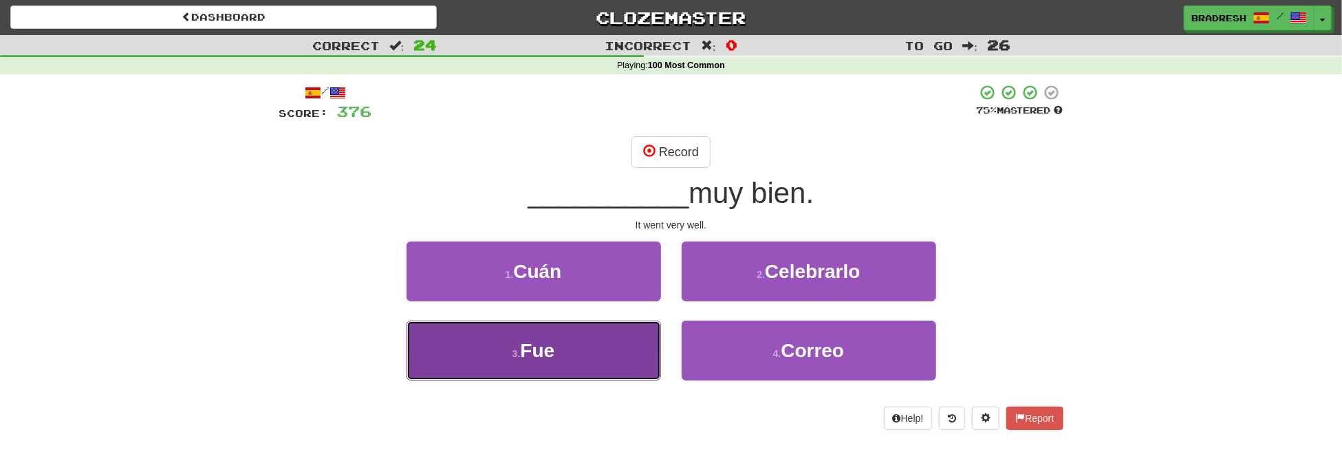
click at [578, 332] on button "3 . Fue" at bounding box center [534, 351] width 255 height 60
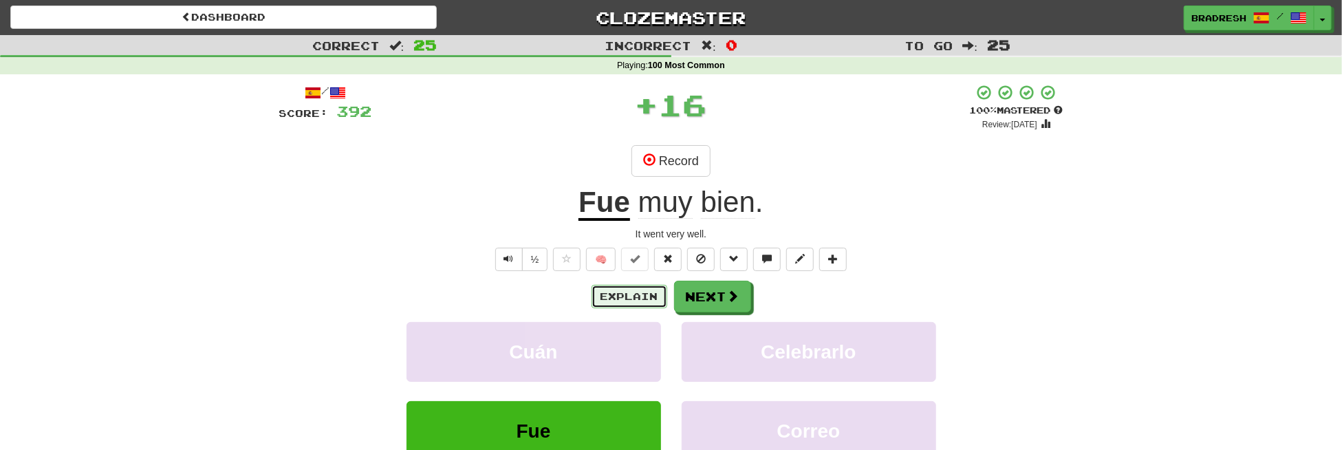
click at [644, 290] on button "Explain" at bounding box center [630, 296] width 76 height 23
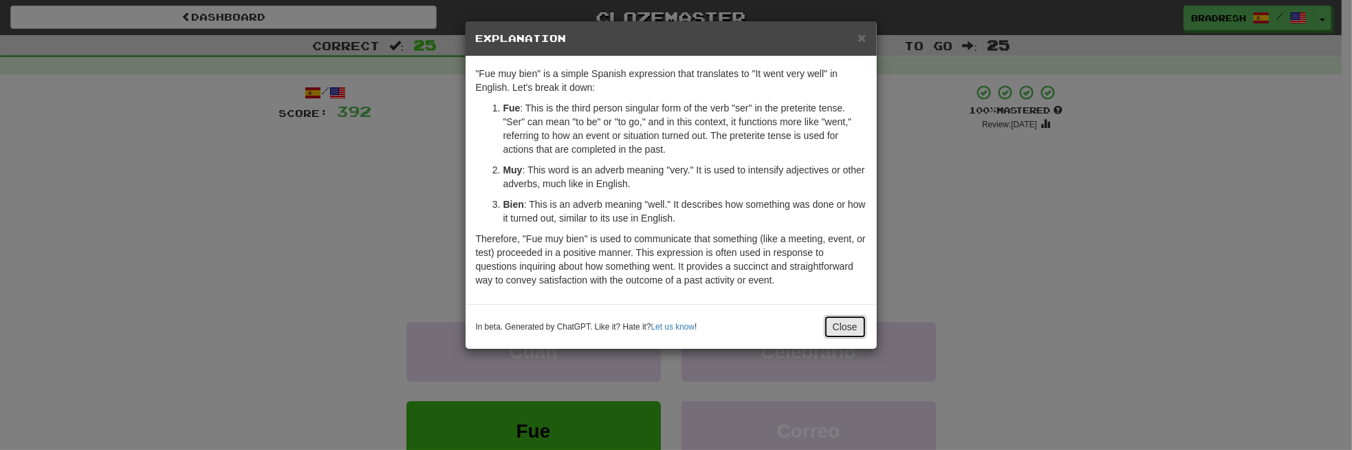
click at [840, 320] on button "Close" at bounding box center [845, 326] width 43 height 23
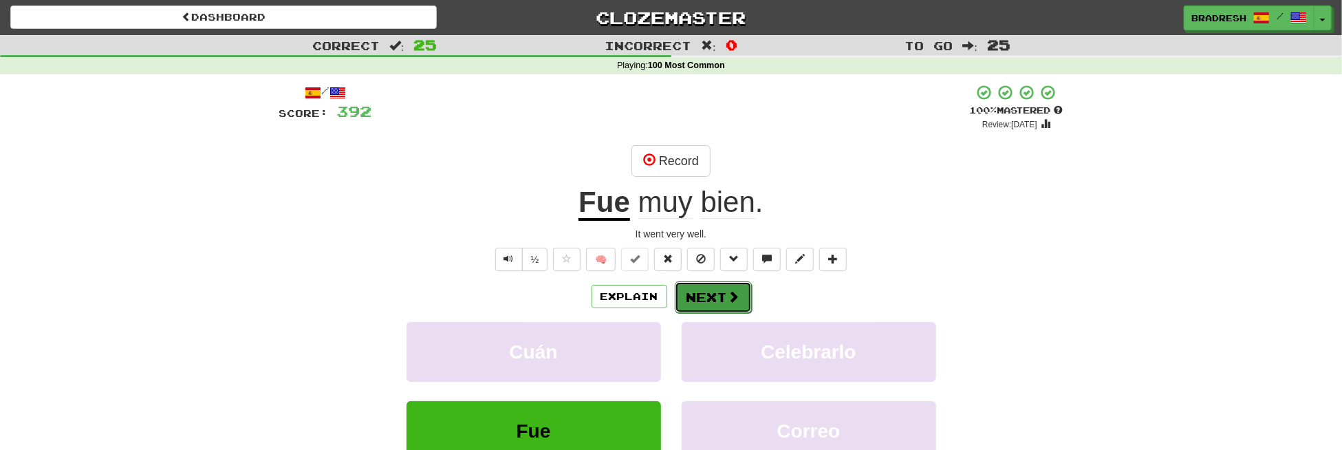
click at [714, 290] on button "Next" at bounding box center [713, 297] width 77 height 32
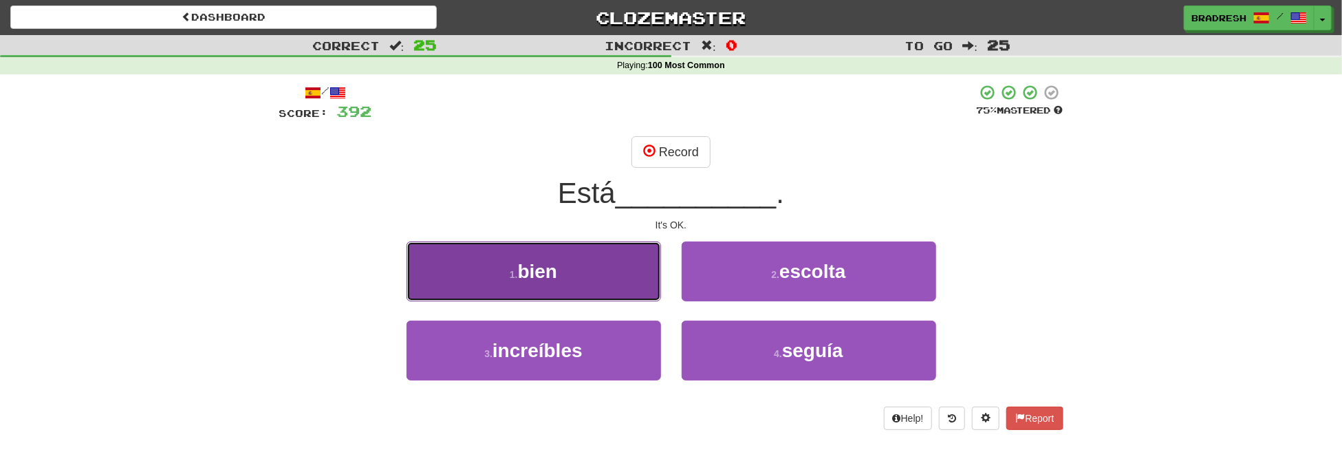
click at [609, 270] on button "1 . bien" at bounding box center [534, 271] width 255 height 60
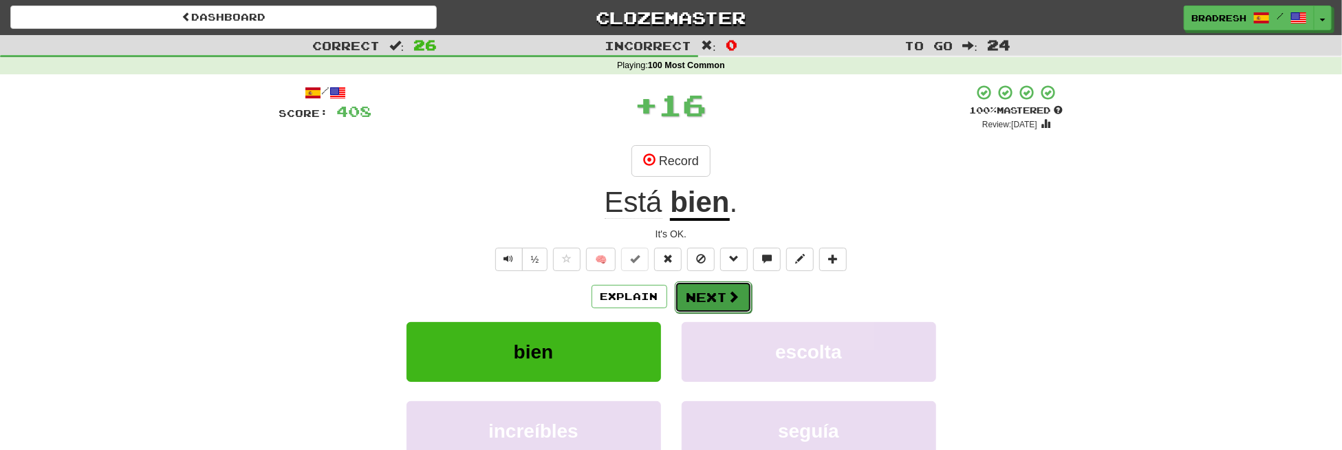
click at [708, 294] on button "Next" at bounding box center [713, 297] width 77 height 32
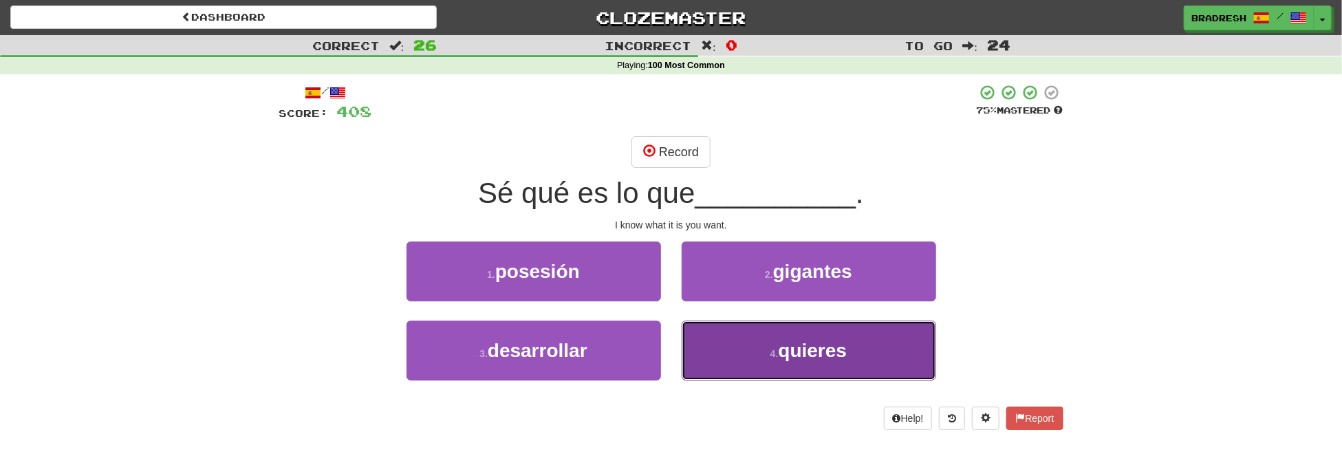
click at [772, 358] on button "4 . quieres" at bounding box center [809, 351] width 255 height 60
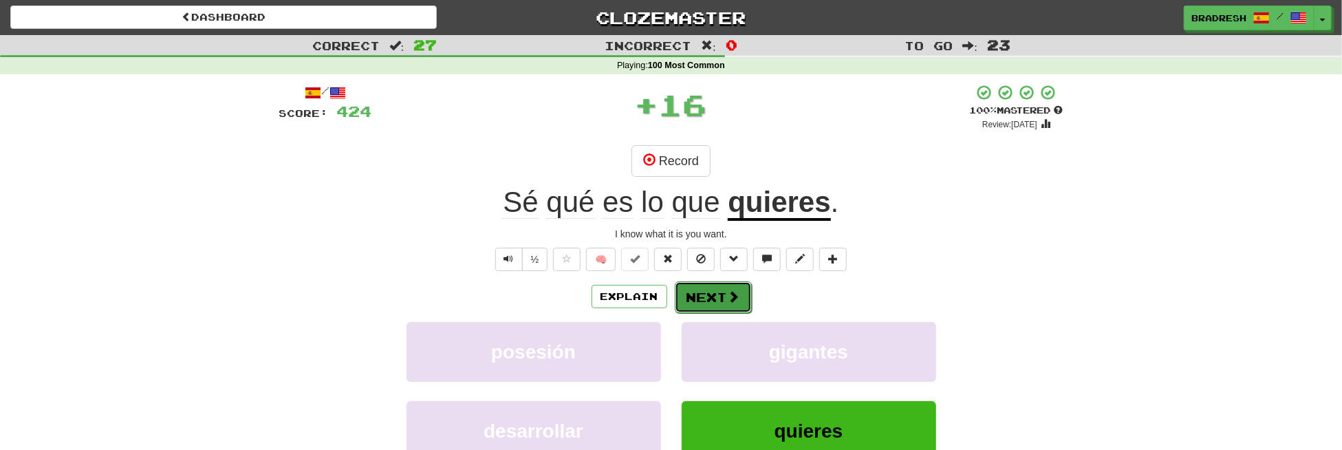
click at [719, 300] on button "Next" at bounding box center [713, 297] width 77 height 32
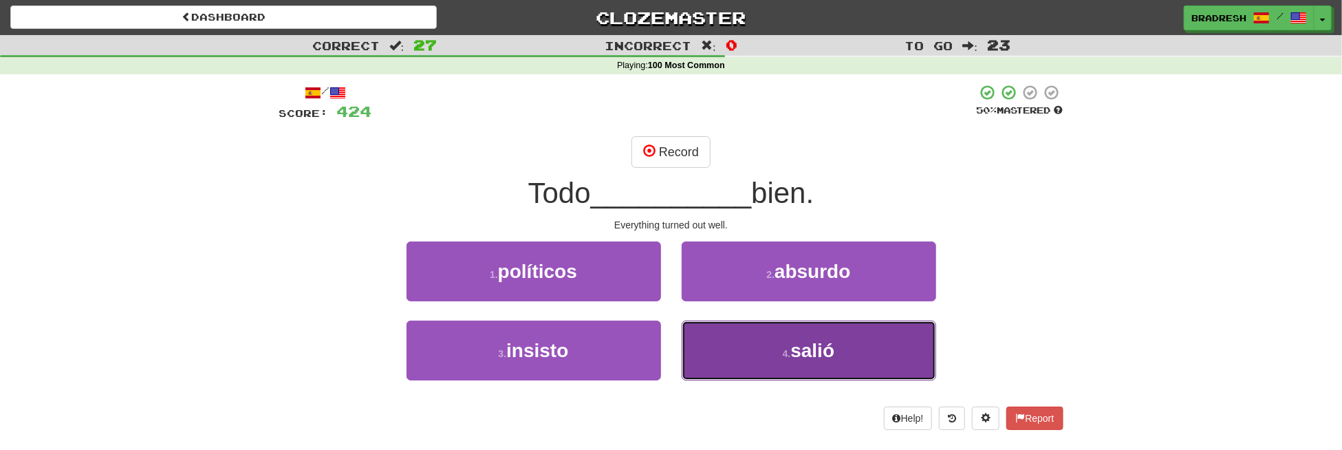
click at [757, 338] on button "4 . salió" at bounding box center [809, 351] width 255 height 60
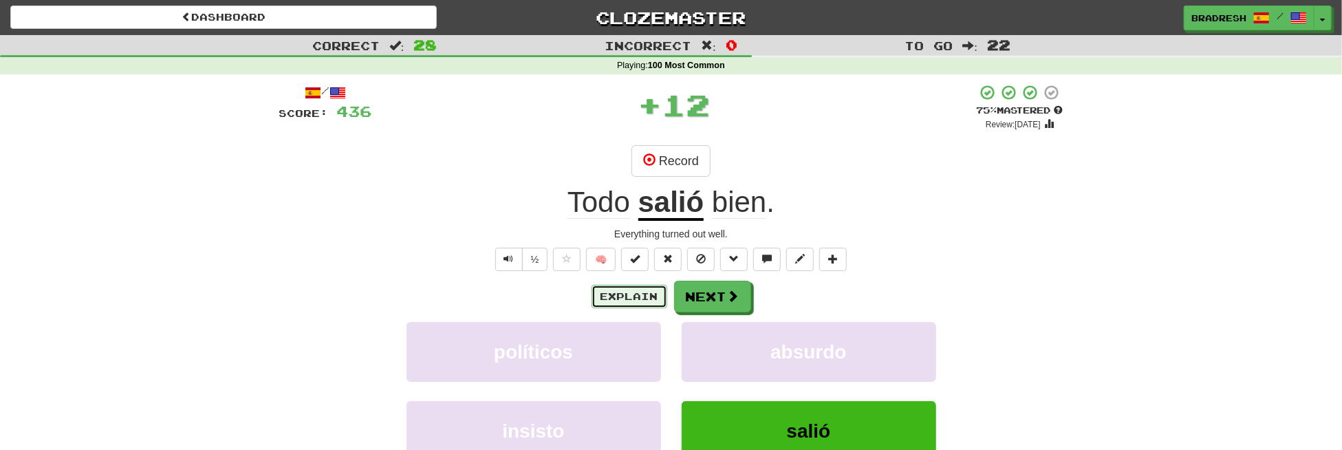
click at [660, 294] on button "Explain" at bounding box center [630, 296] width 76 height 23
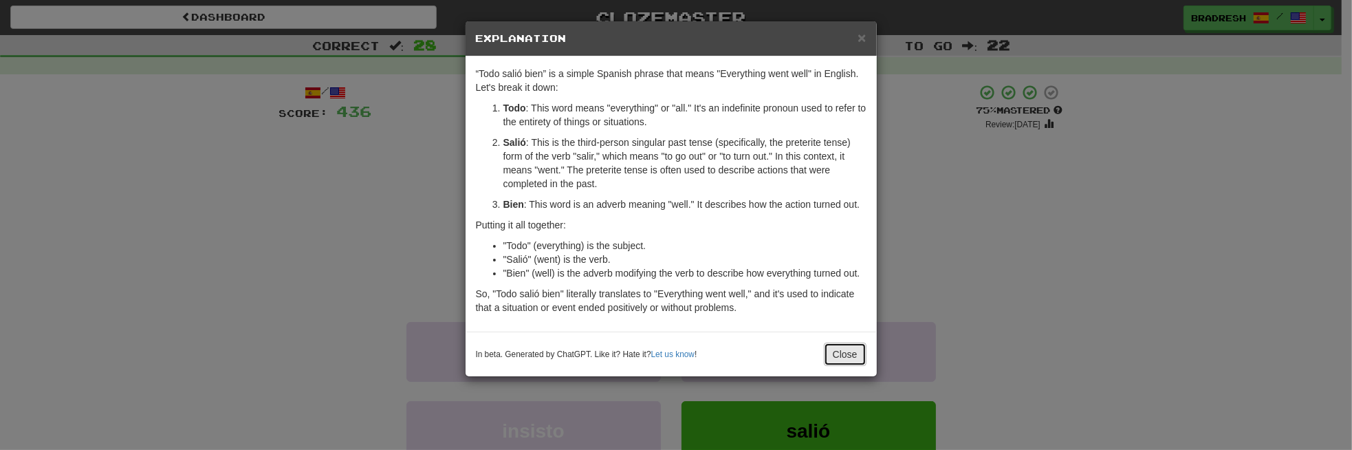
click at [845, 357] on button "Close" at bounding box center [845, 354] width 43 height 23
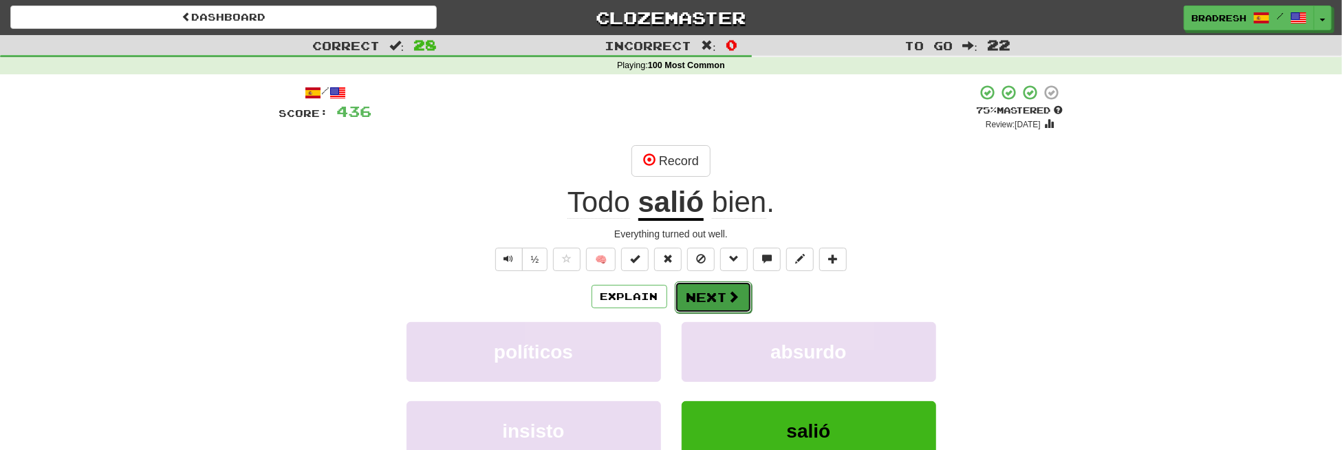
click at [743, 305] on button "Next" at bounding box center [713, 297] width 77 height 32
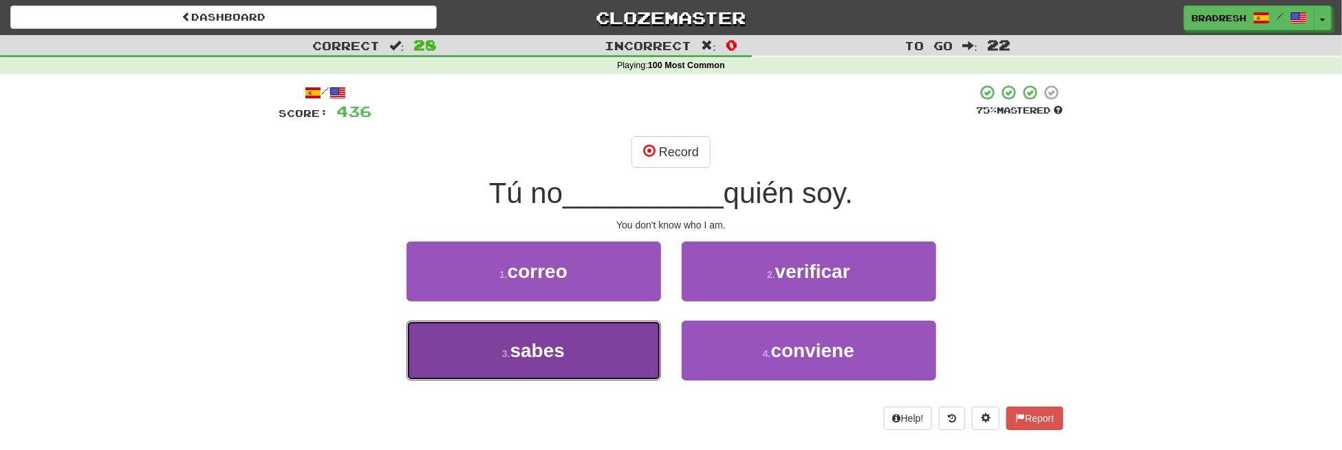
click at [559, 343] on span "sabes" at bounding box center [537, 350] width 54 height 21
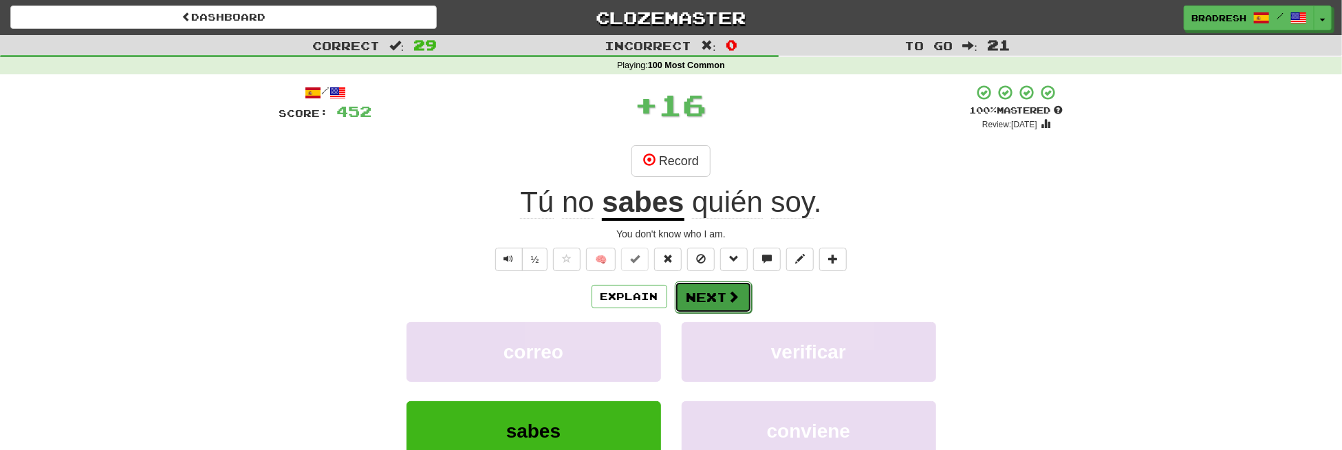
click at [700, 293] on button "Next" at bounding box center [713, 297] width 77 height 32
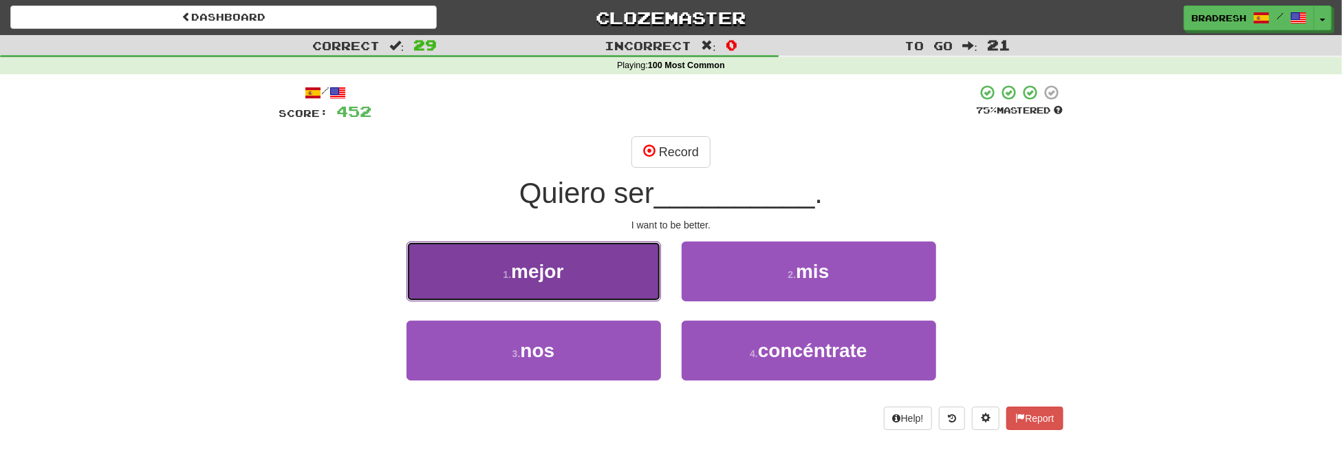
click at [642, 272] on button "1 . mejor" at bounding box center [534, 271] width 255 height 60
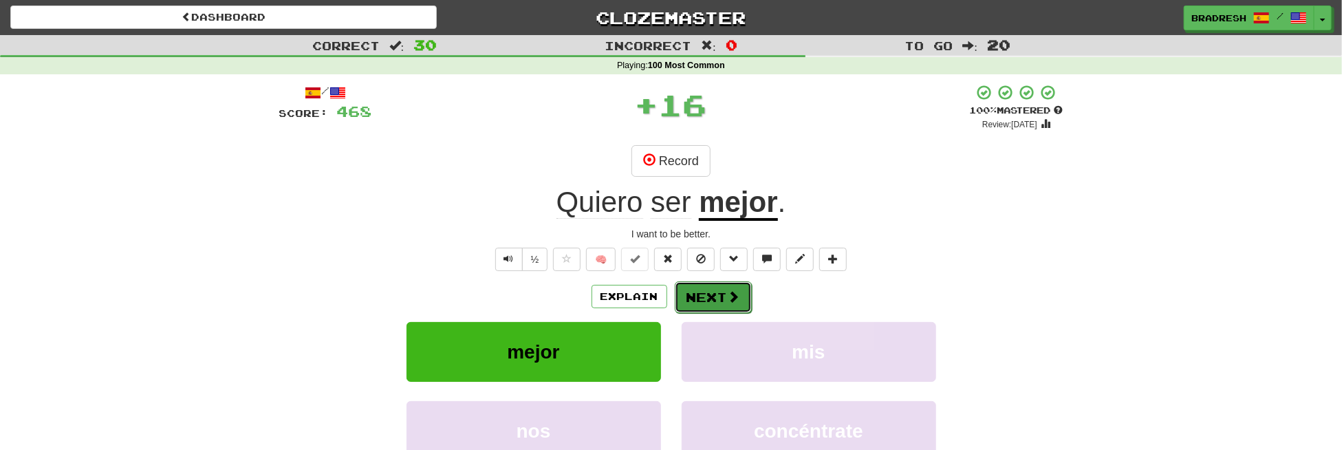
click at [724, 290] on button "Next" at bounding box center [713, 297] width 77 height 32
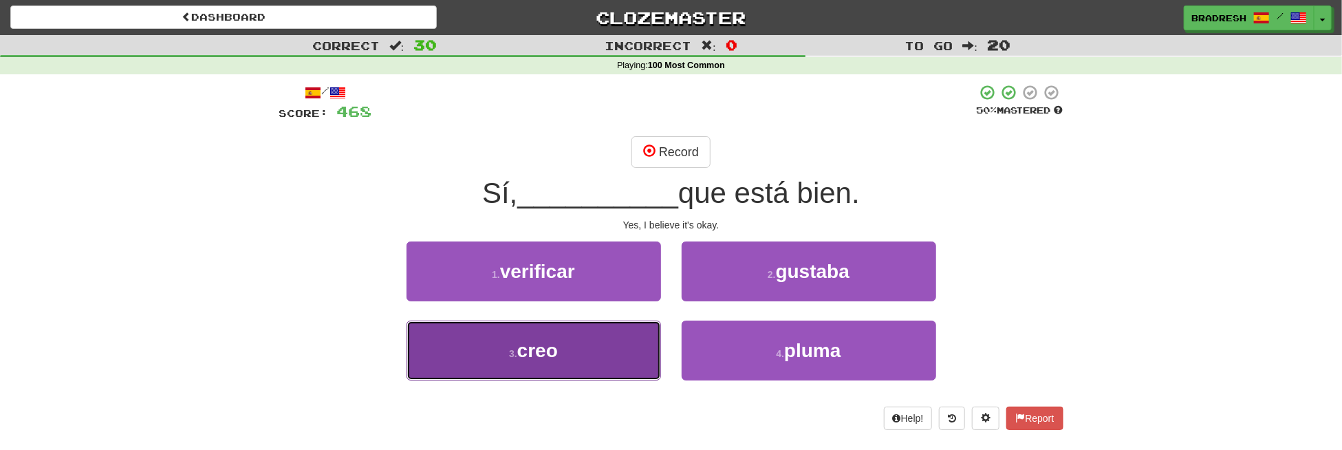
click at [627, 327] on button "3 . creo" at bounding box center [534, 351] width 255 height 60
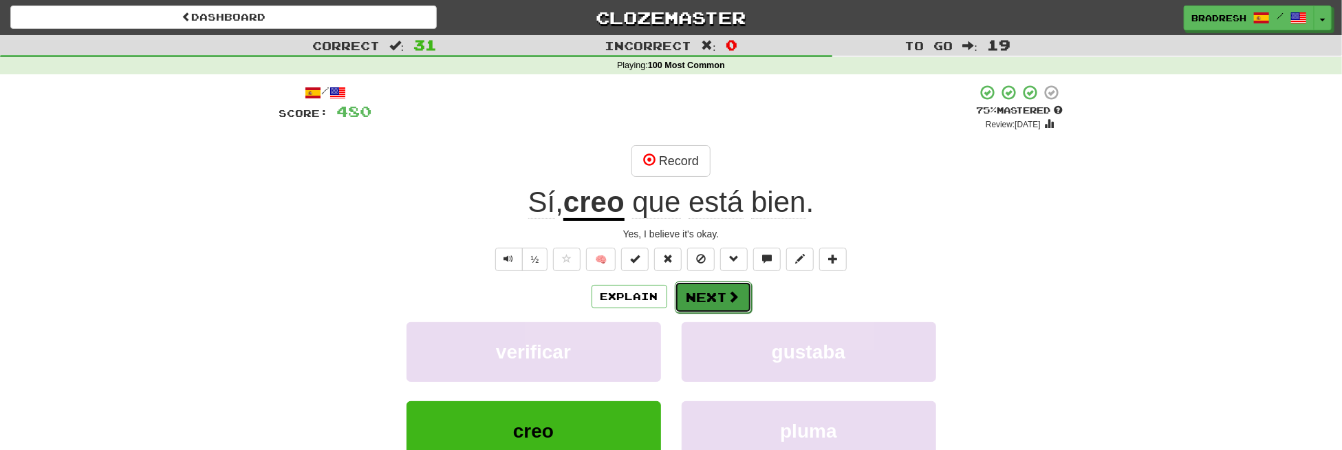
click at [702, 296] on button "Next" at bounding box center [713, 297] width 77 height 32
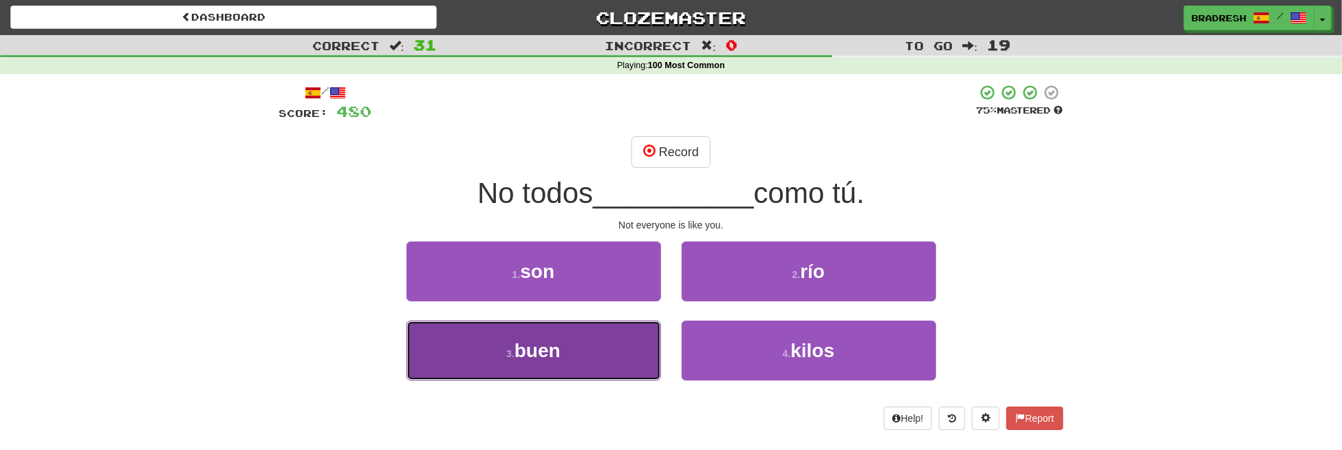
click at [559, 340] on span "buen" at bounding box center [538, 350] width 46 height 21
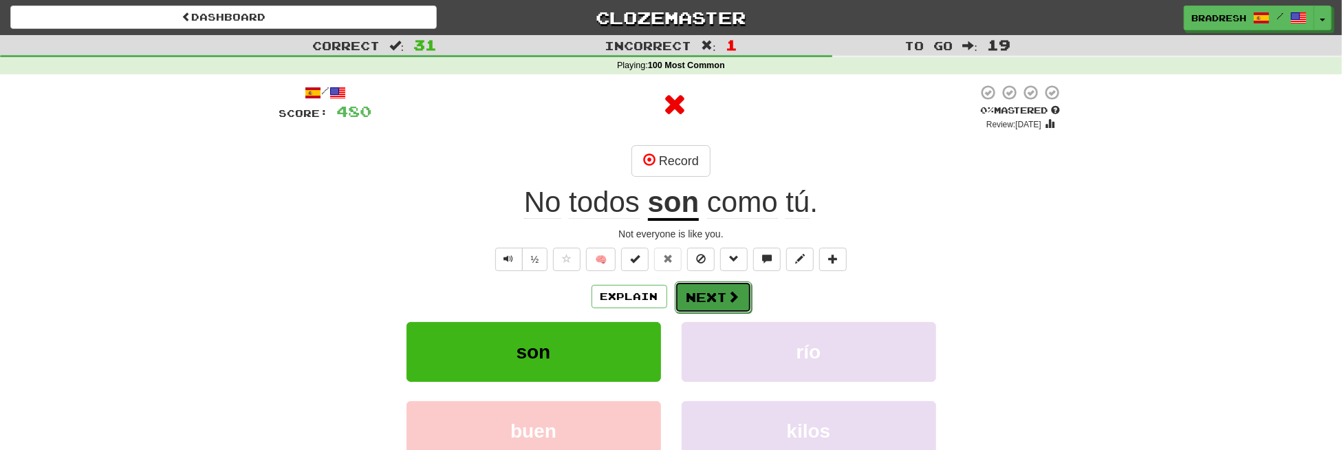
click at [693, 300] on button "Next" at bounding box center [713, 297] width 77 height 32
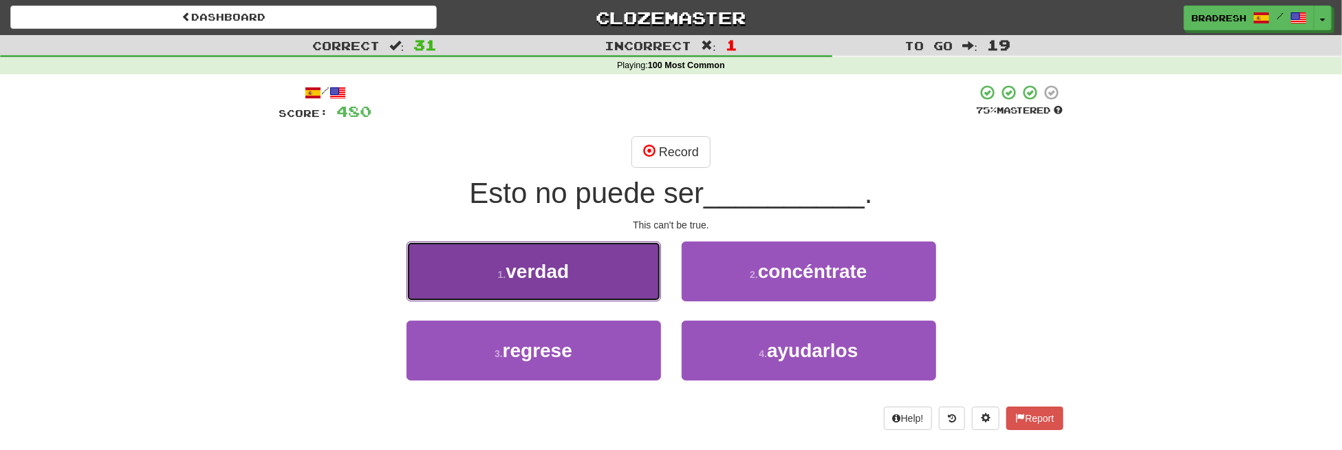
click at [564, 270] on span "verdad" at bounding box center [537, 271] width 63 height 21
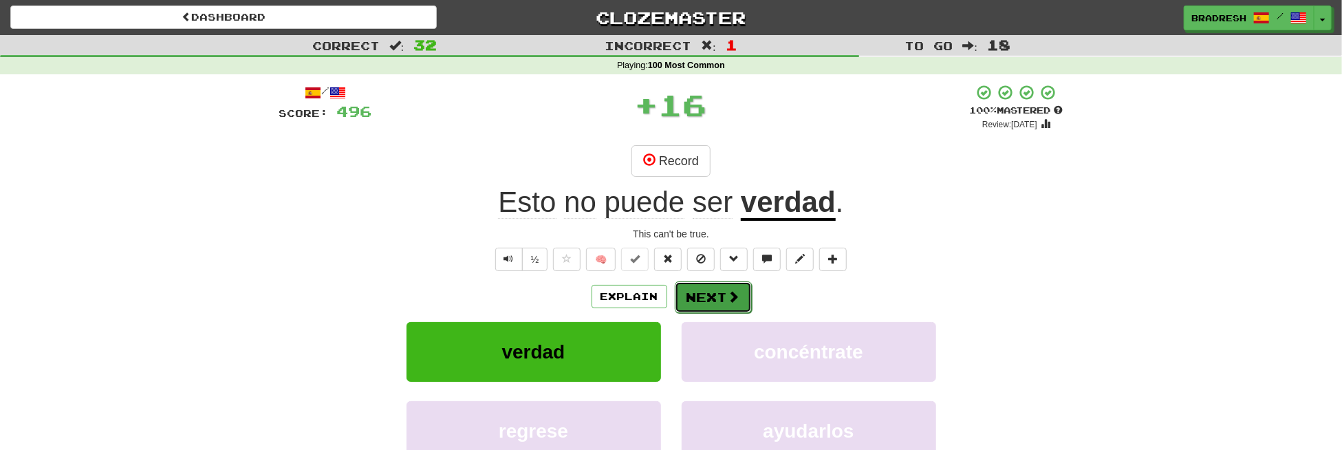
click at [722, 292] on button "Next" at bounding box center [713, 297] width 77 height 32
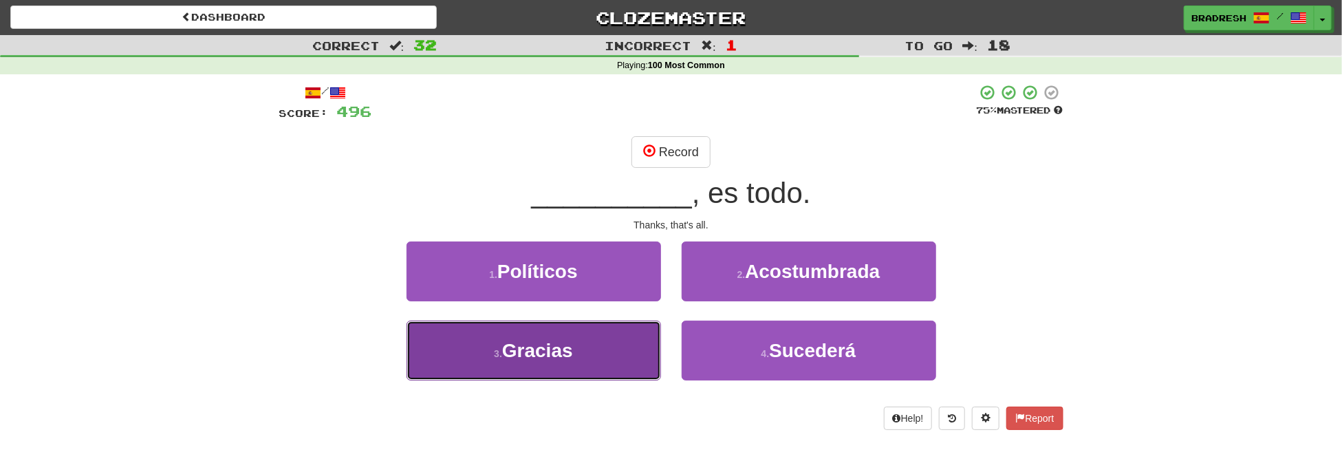
click at [568, 343] on span "Gracias" at bounding box center [537, 350] width 71 height 21
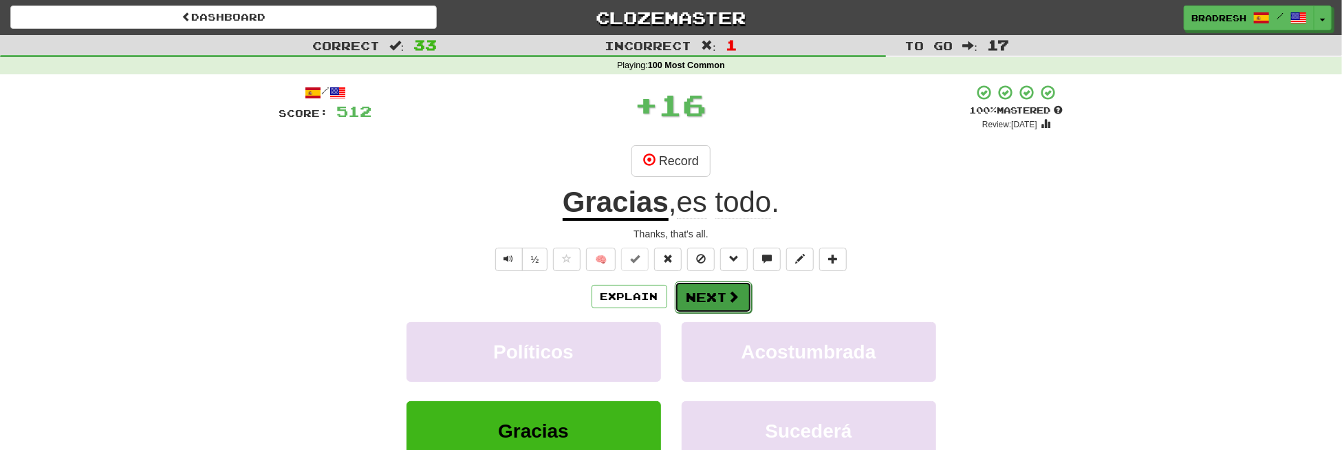
click at [709, 299] on button "Next" at bounding box center [713, 297] width 77 height 32
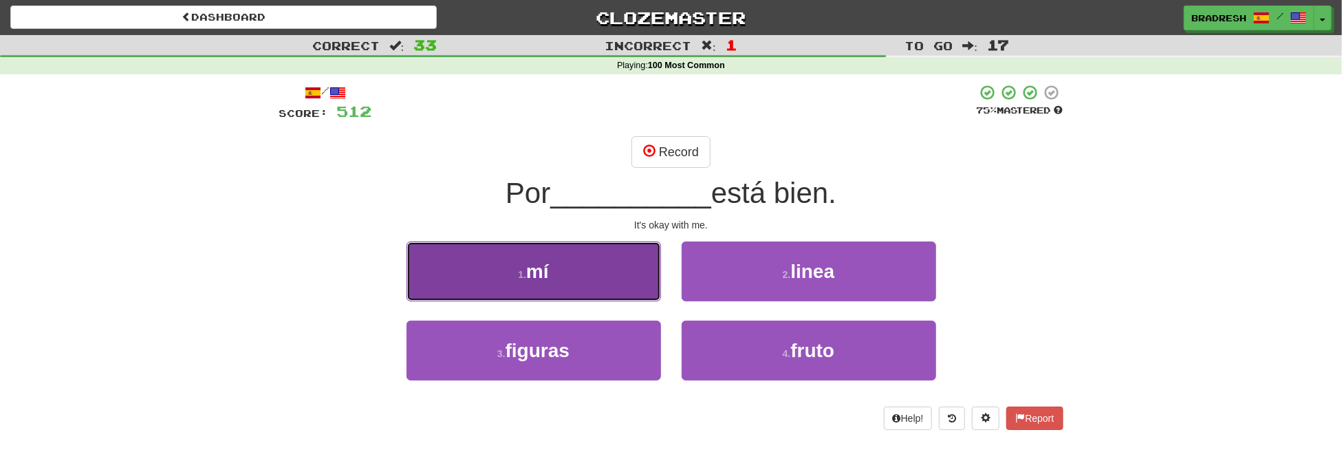
click at [554, 268] on button "1 . mí" at bounding box center [534, 271] width 255 height 60
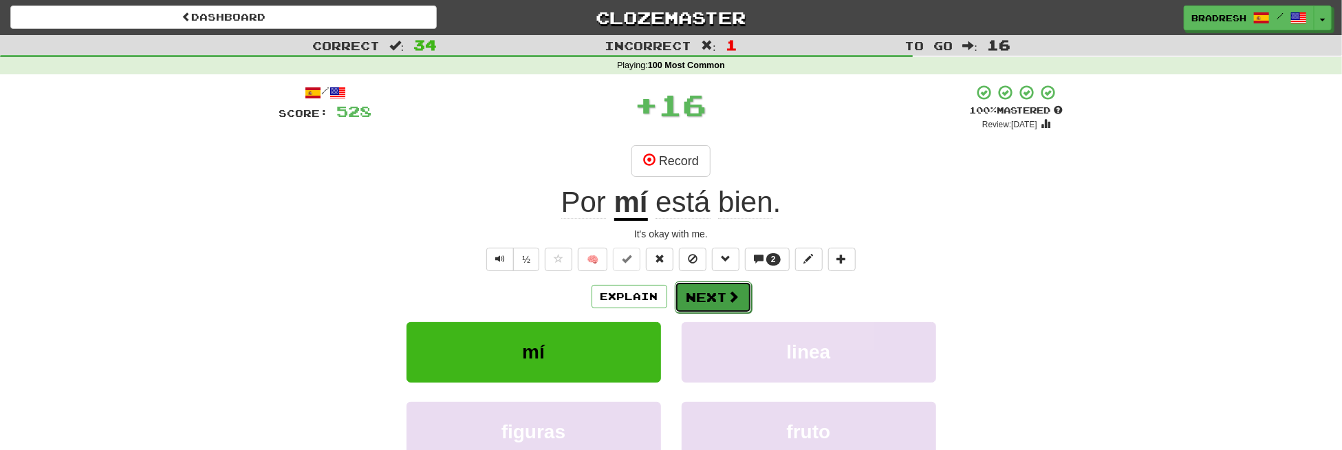
click at [686, 300] on button "Next" at bounding box center [713, 297] width 77 height 32
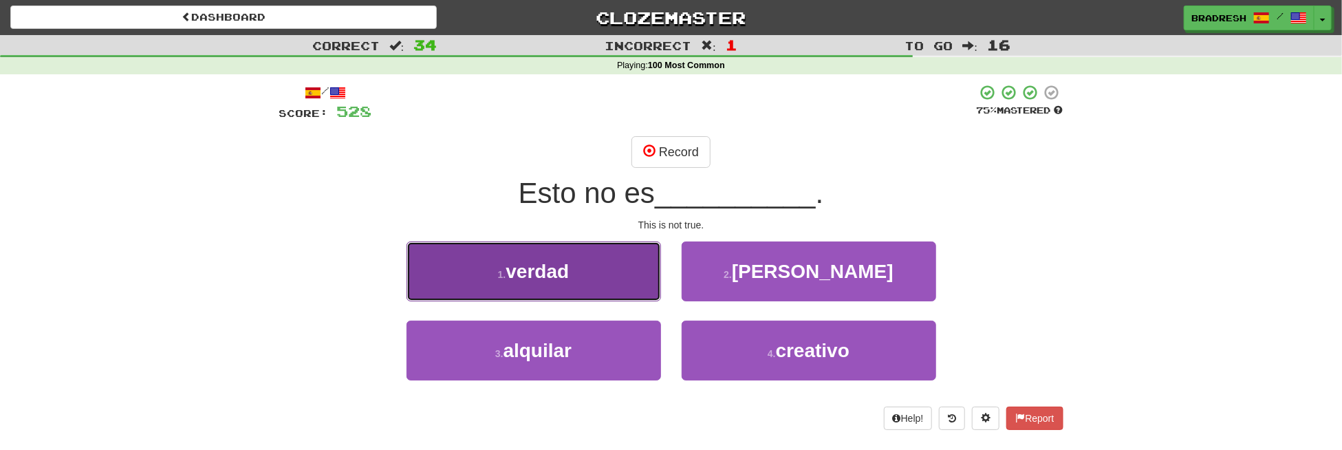
click at [626, 261] on button "1 . verdad" at bounding box center [534, 271] width 255 height 60
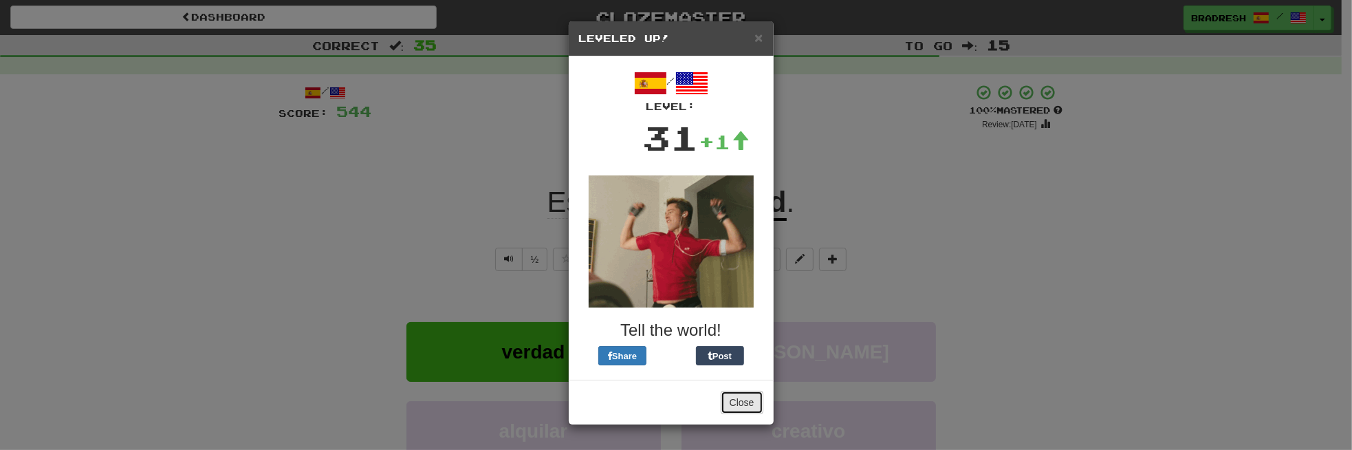
click at [740, 402] on button "Close" at bounding box center [742, 402] width 43 height 23
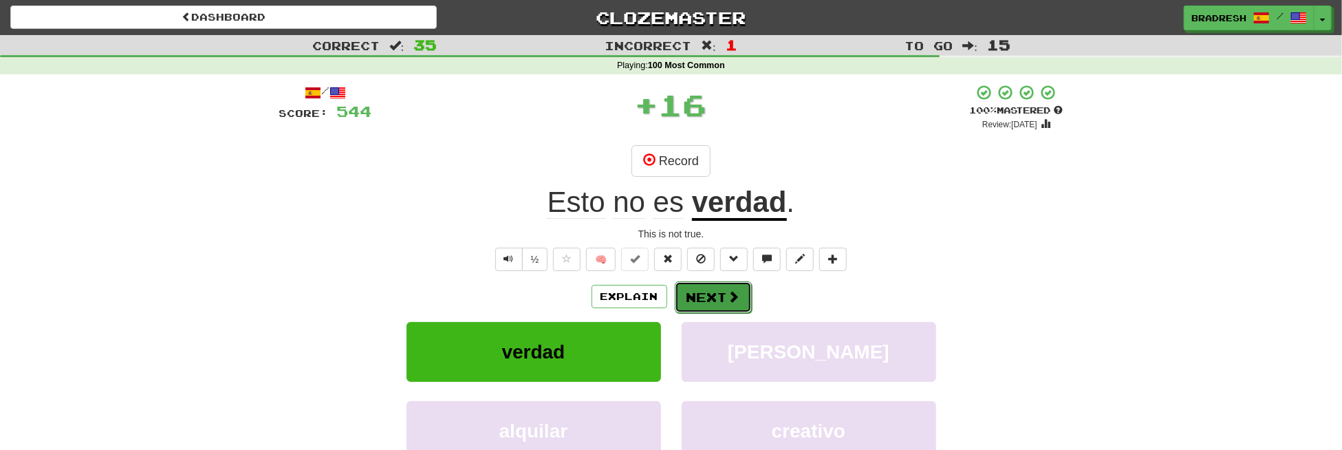
click at [722, 287] on button "Next" at bounding box center [713, 297] width 77 height 32
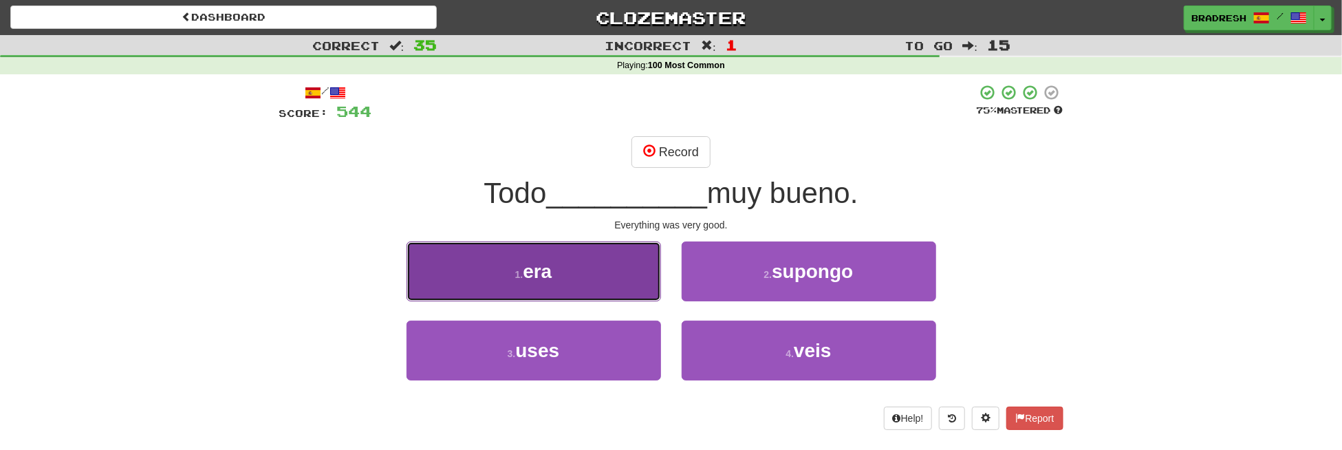
click at [565, 268] on button "1 . era" at bounding box center [534, 271] width 255 height 60
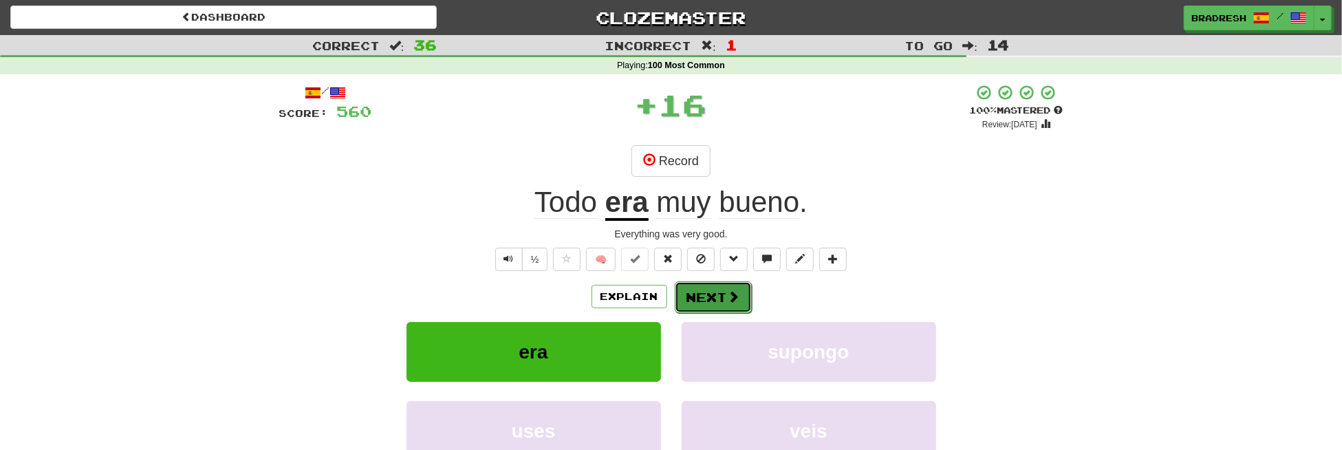
click at [713, 298] on button "Next" at bounding box center [713, 297] width 77 height 32
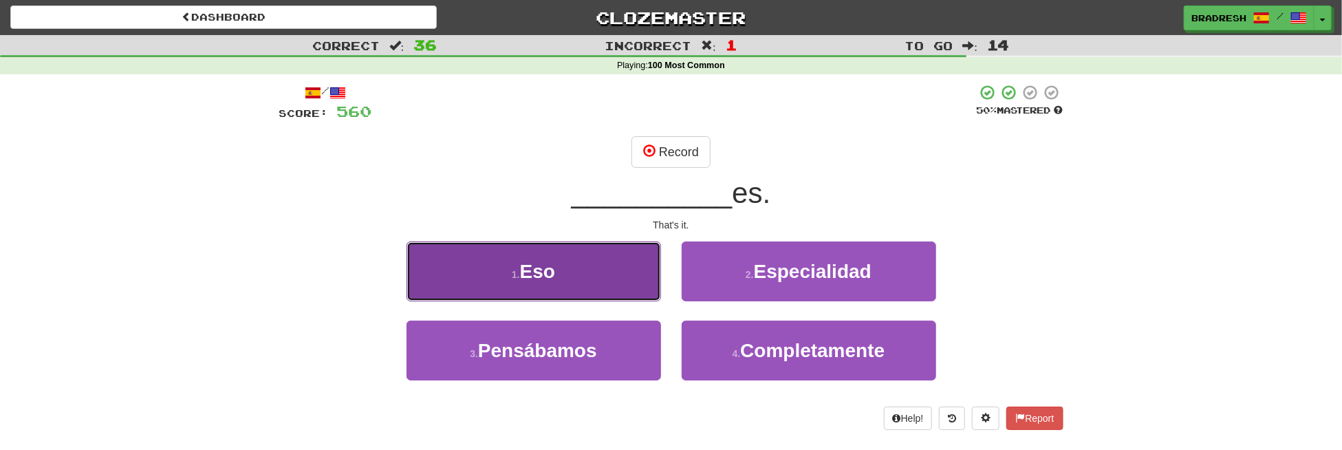
click at [576, 255] on button "1 . Eso" at bounding box center [534, 271] width 255 height 60
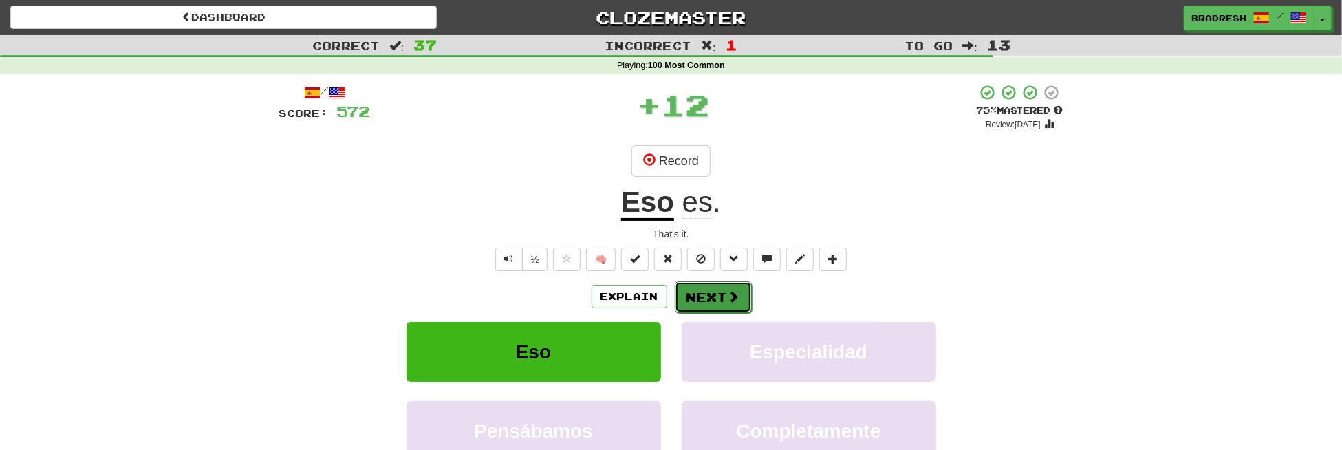
click at [700, 296] on button "Next" at bounding box center [713, 297] width 77 height 32
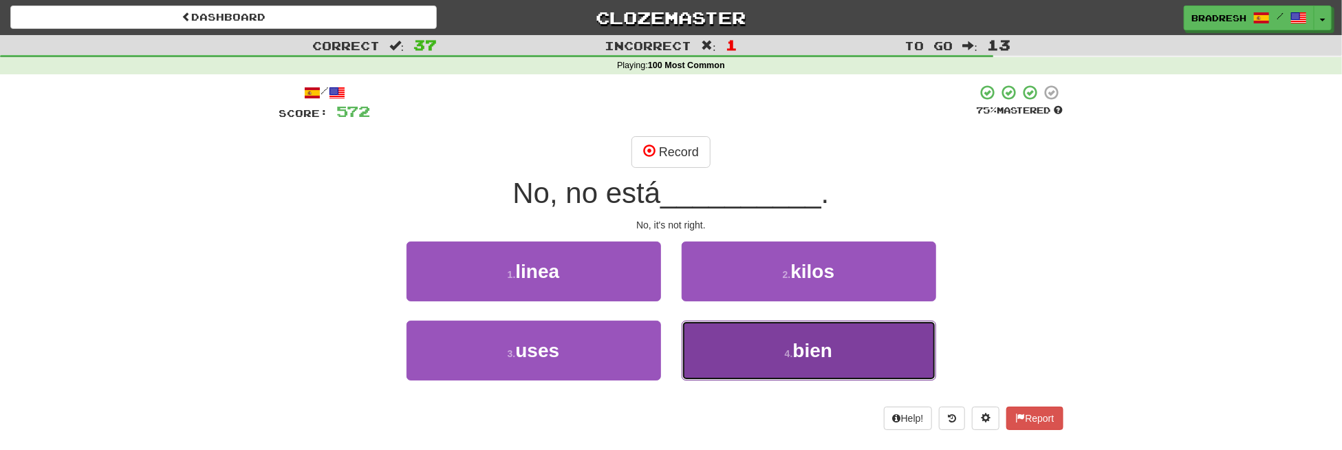
click at [745, 348] on button "4 . bien" at bounding box center [809, 351] width 255 height 60
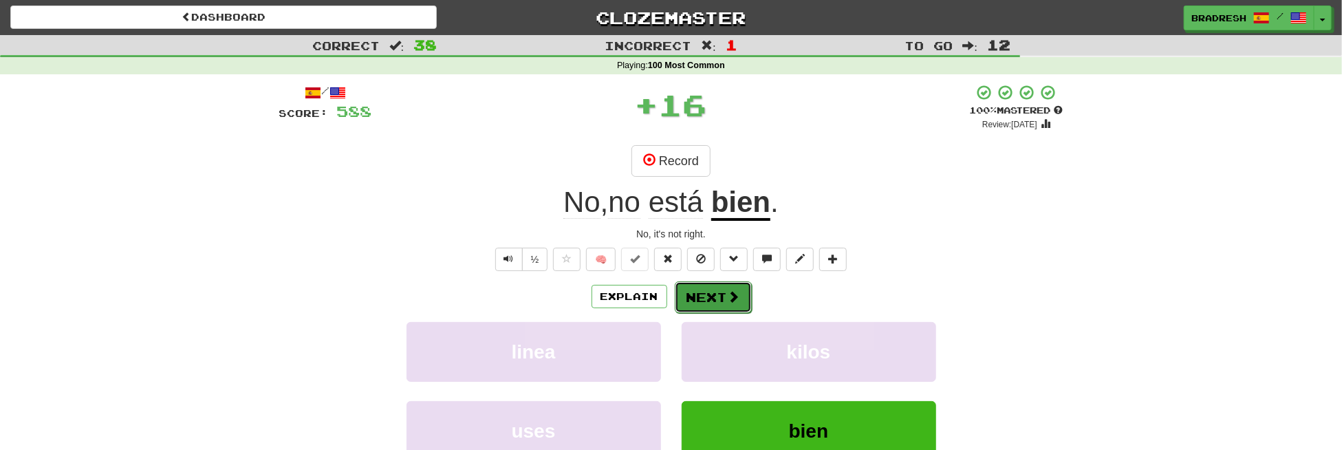
click at [717, 293] on button "Next" at bounding box center [713, 297] width 77 height 32
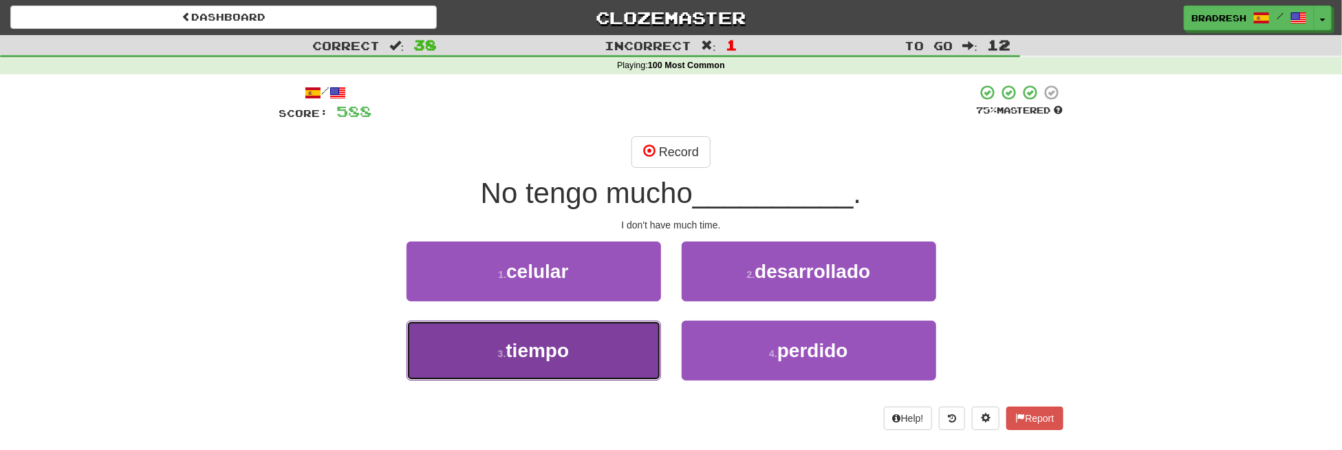
click at [601, 346] on button "3 . tiempo" at bounding box center [534, 351] width 255 height 60
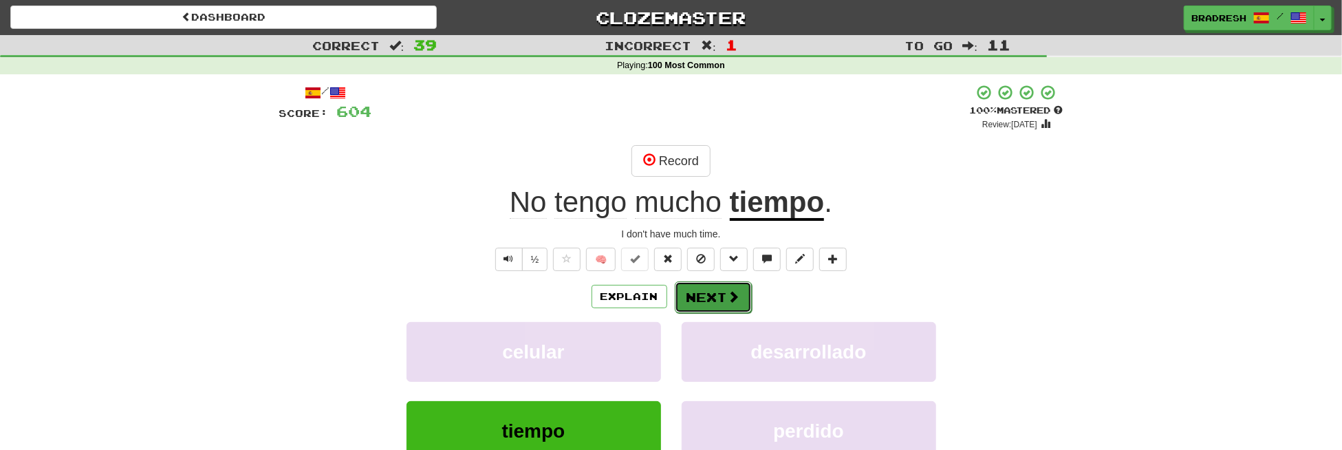
click at [700, 299] on button "Next" at bounding box center [713, 297] width 77 height 32
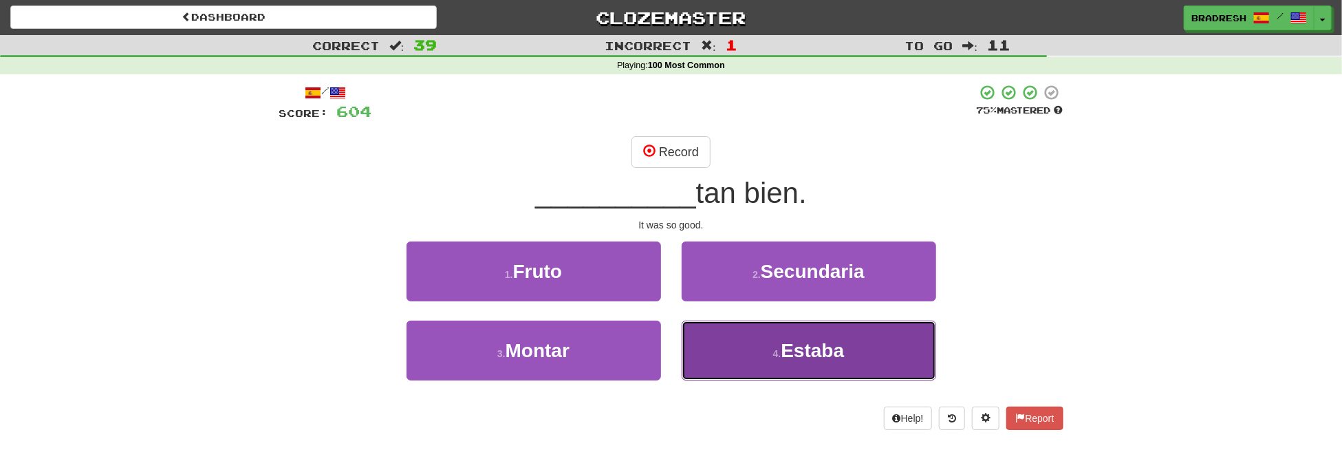
click at [785, 350] on span "Estaba" at bounding box center [812, 350] width 63 height 21
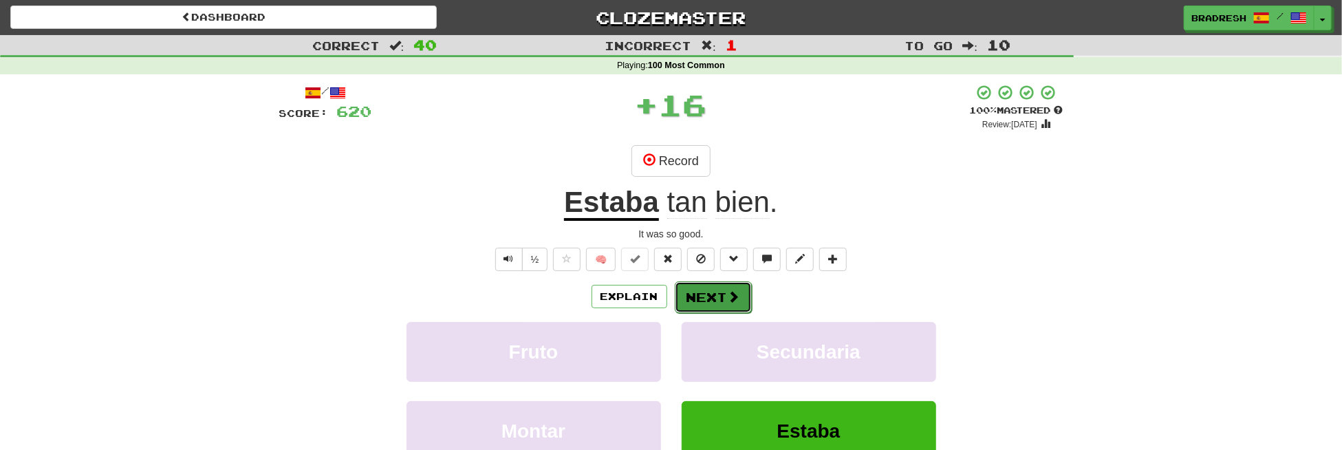
click at [708, 302] on button "Next" at bounding box center [713, 297] width 77 height 32
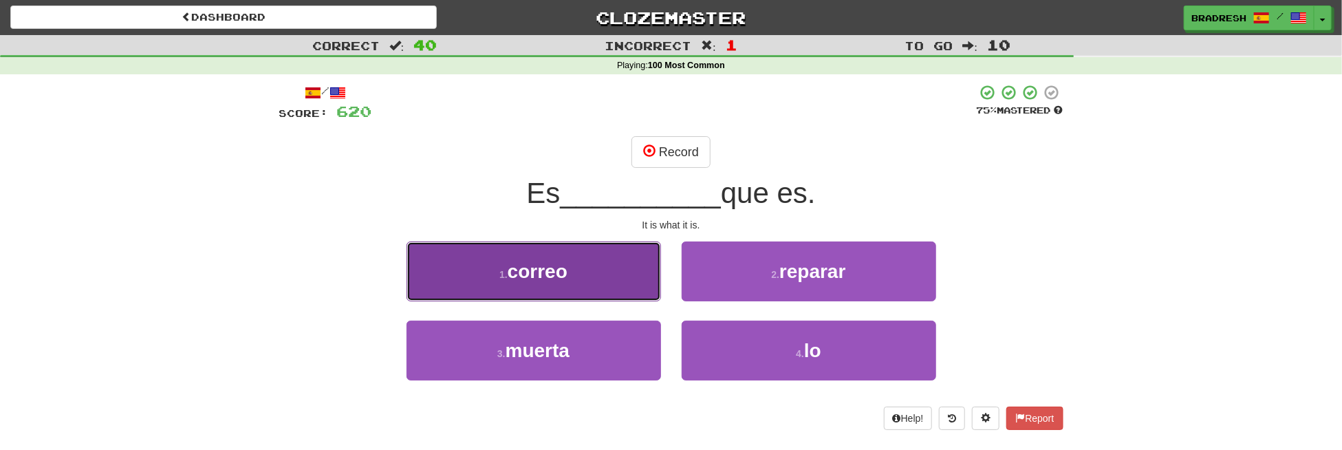
click at [555, 266] on span "correo" at bounding box center [538, 271] width 60 height 21
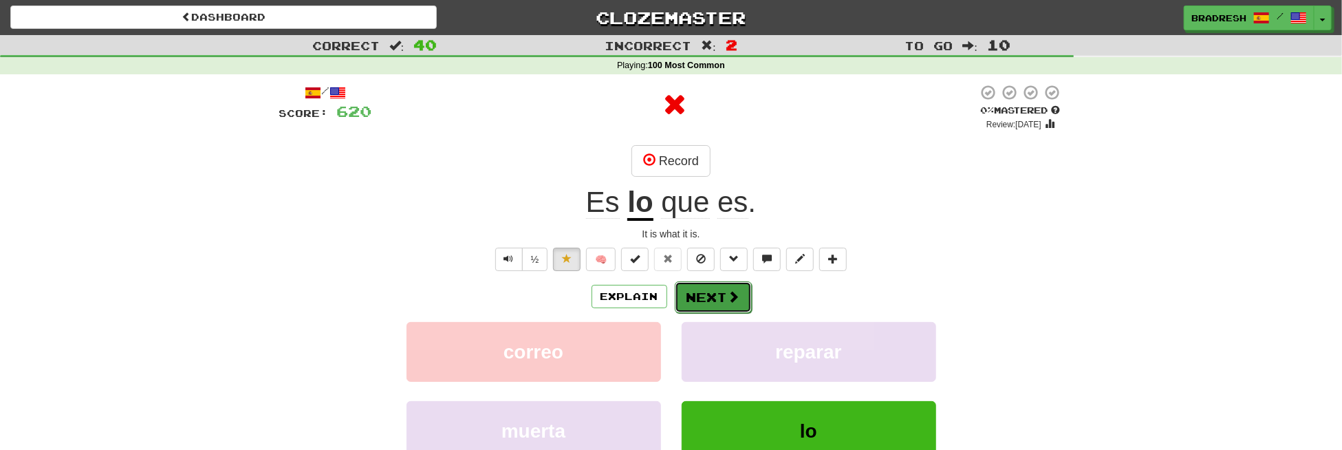
click at [736, 295] on span at bounding box center [734, 296] width 12 height 12
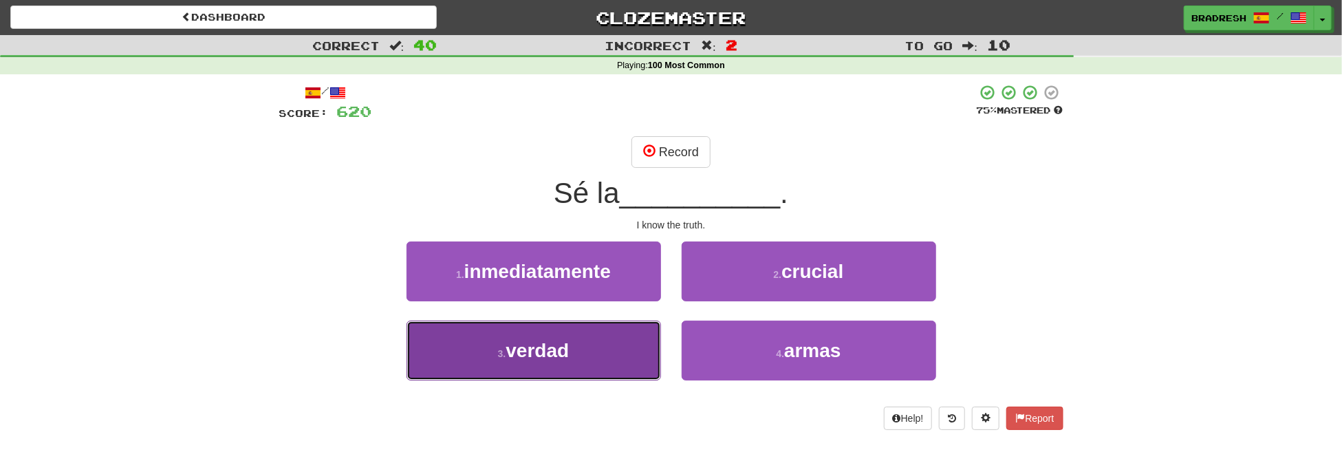
click at [582, 340] on button "3 . verdad" at bounding box center [534, 351] width 255 height 60
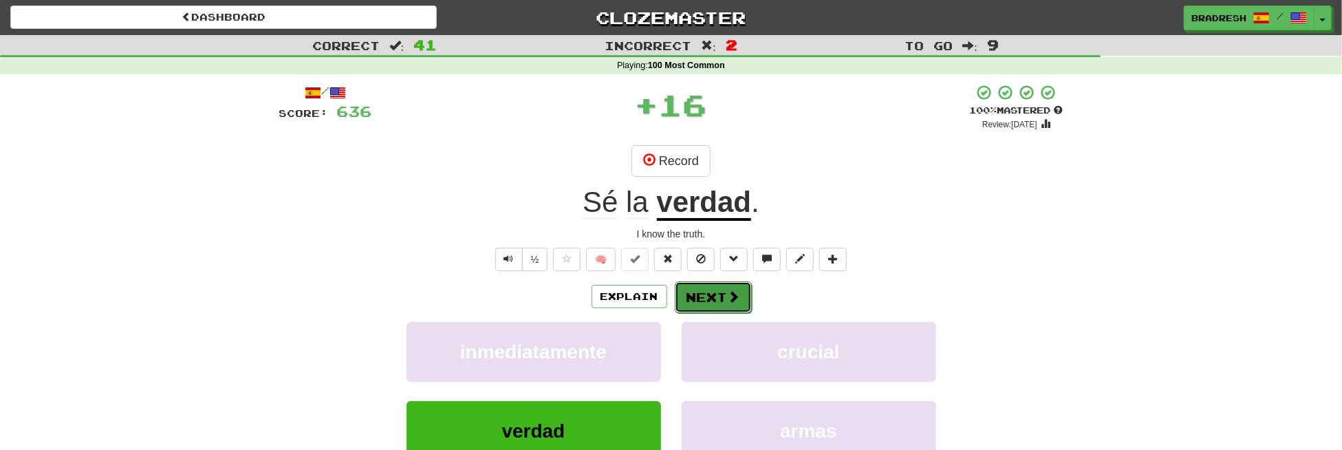
click at [693, 297] on button "Next" at bounding box center [713, 297] width 77 height 32
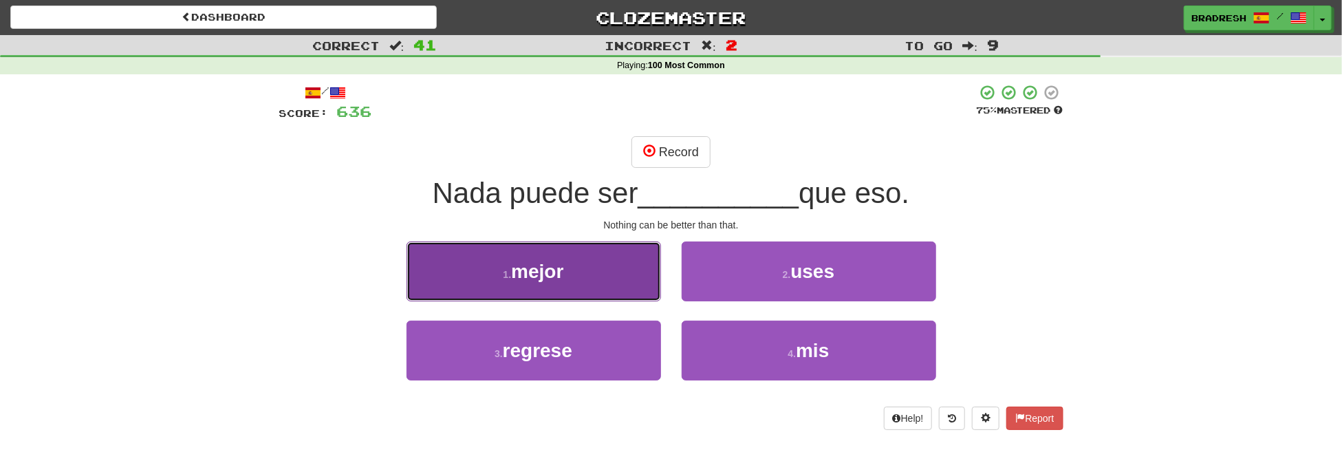
click at [567, 281] on button "1 . mejor" at bounding box center [534, 271] width 255 height 60
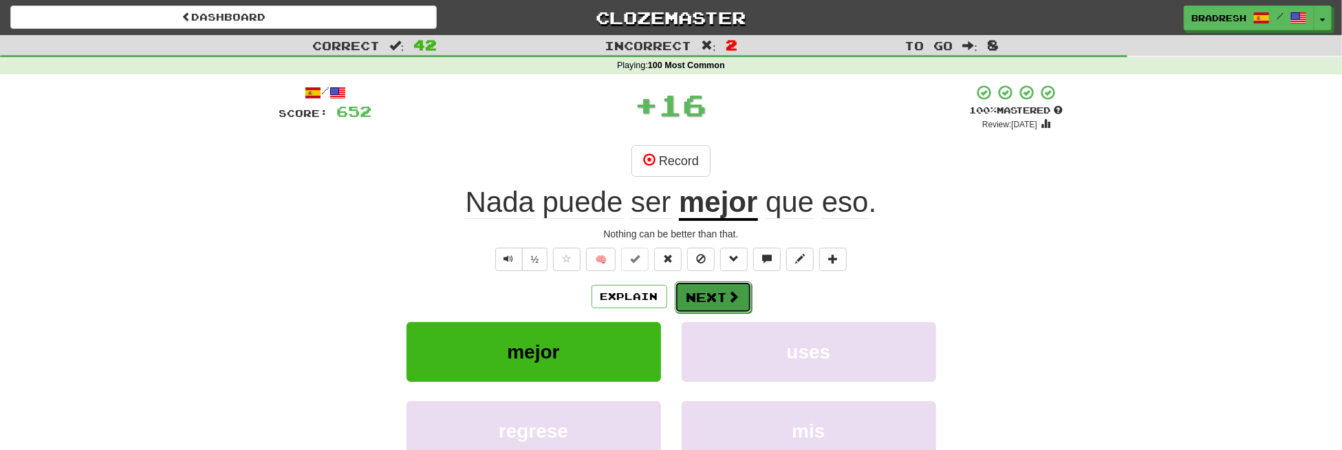
click at [706, 303] on button "Next" at bounding box center [713, 297] width 77 height 32
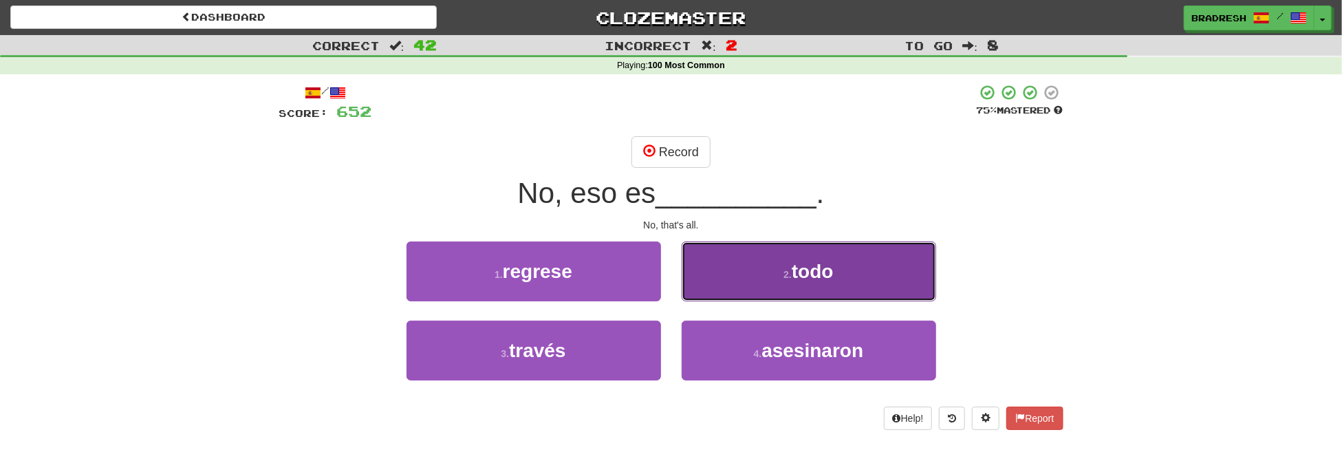
click at [772, 281] on button "2 . todo" at bounding box center [809, 271] width 255 height 60
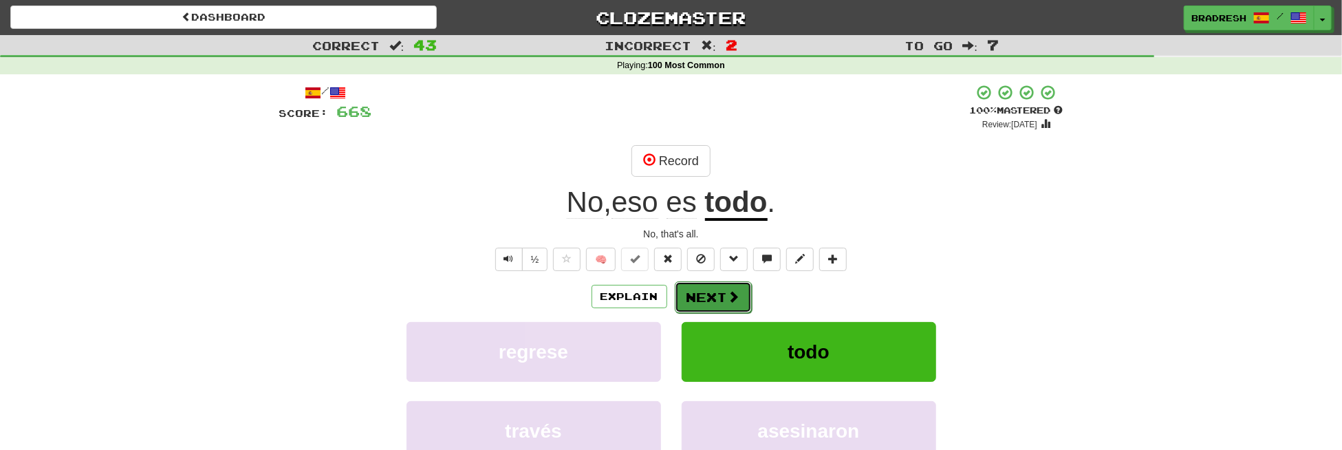
click at [715, 300] on button "Next" at bounding box center [713, 297] width 77 height 32
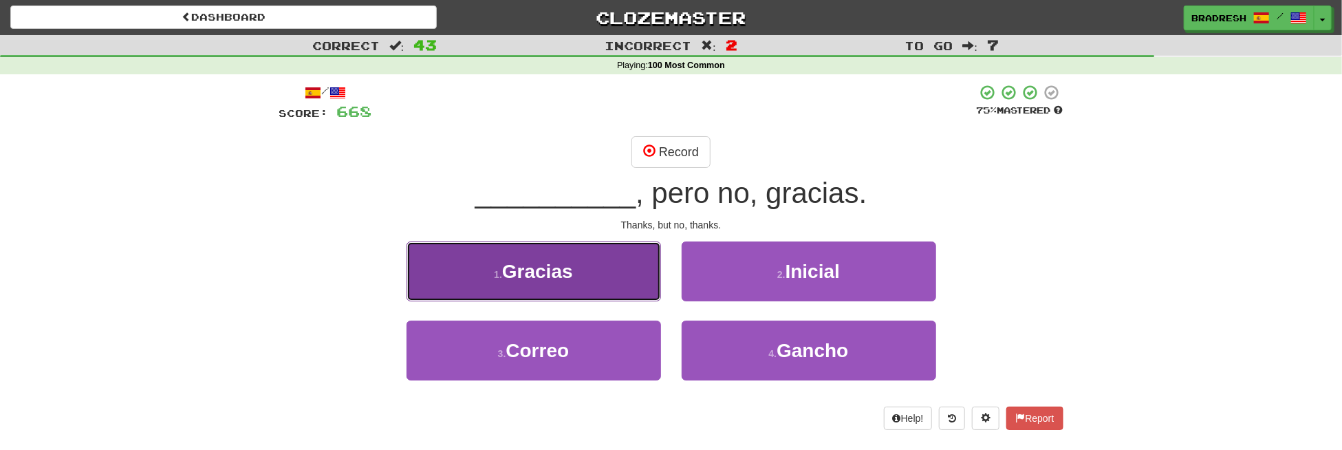
click at [588, 282] on button "1 . Gracias" at bounding box center [534, 271] width 255 height 60
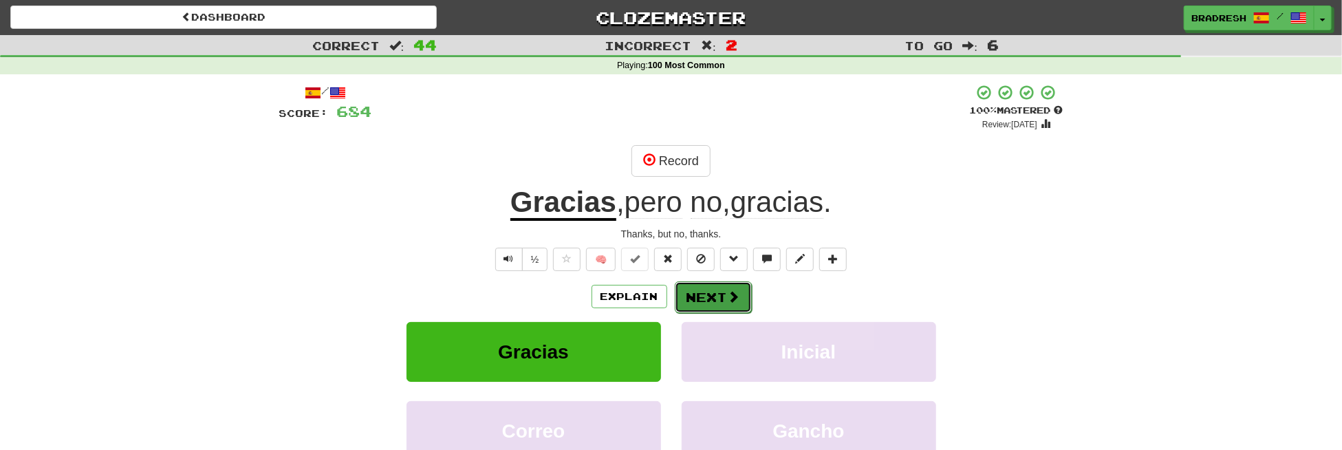
click at [701, 298] on button "Next" at bounding box center [713, 297] width 77 height 32
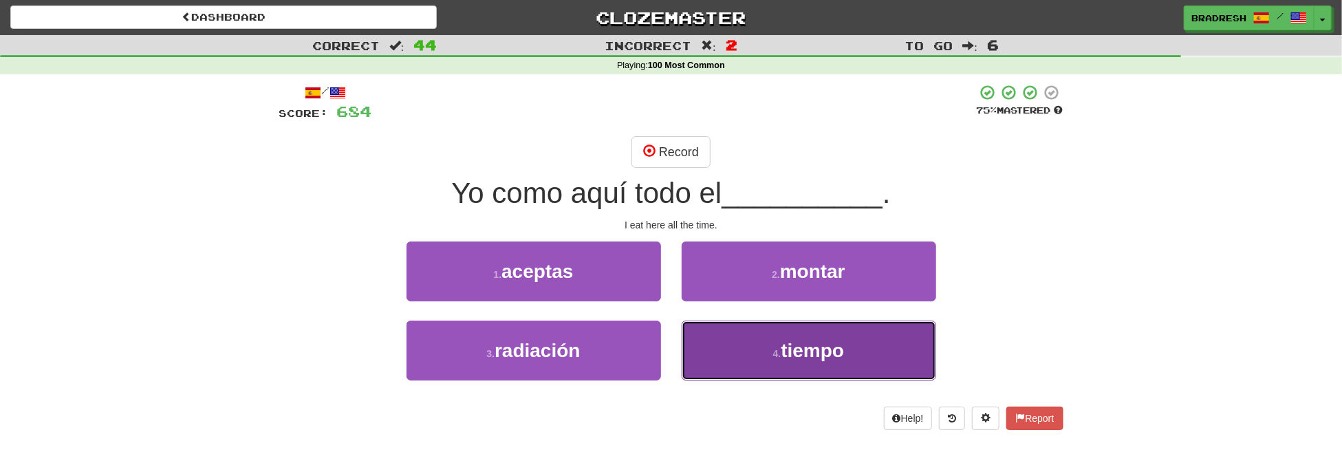
click at [755, 369] on button "4 . tiempo" at bounding box center [809, 351] width 255 height 60
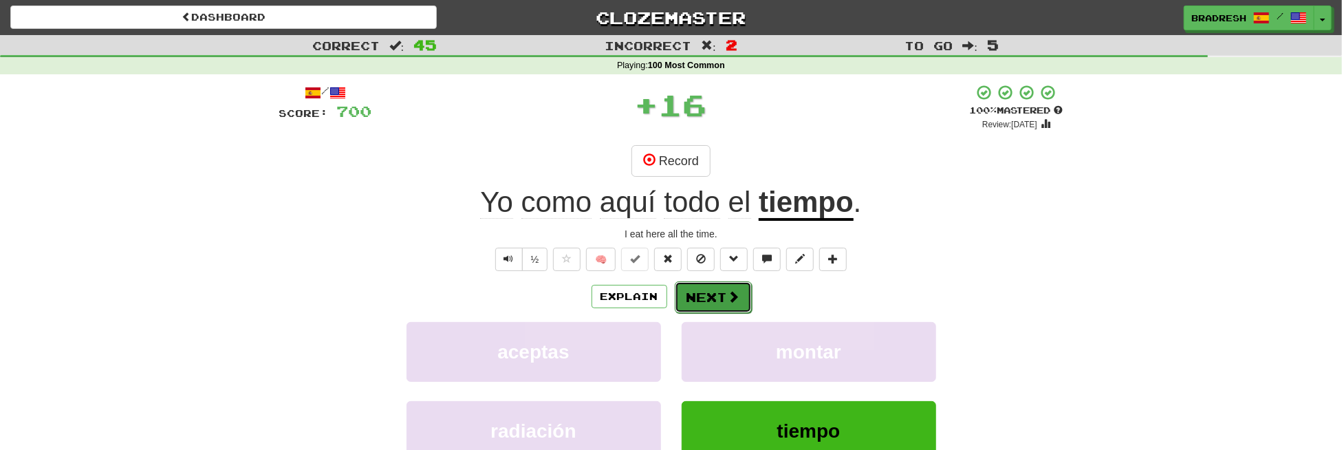
click at [697, 298] on button "Next" at bounding box center [713, 297] width 77 height 32
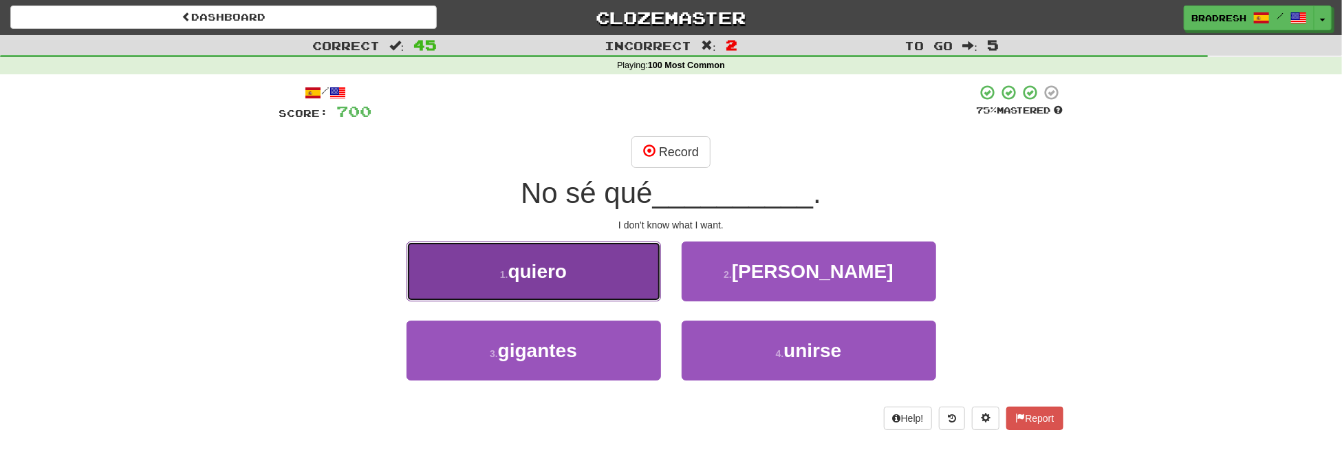
click at [581, 289] on button "1 . quiero" at bounding box center [534, 271] width 255 height 60
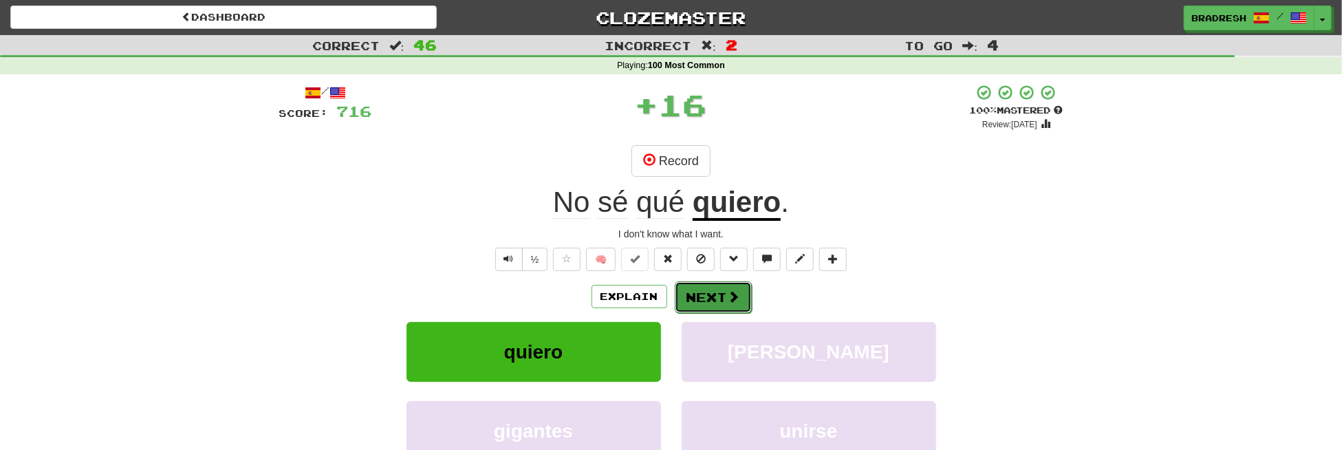
click at [711, 293] on button "Next" at bounding box center [713, 297] width 77 height 32
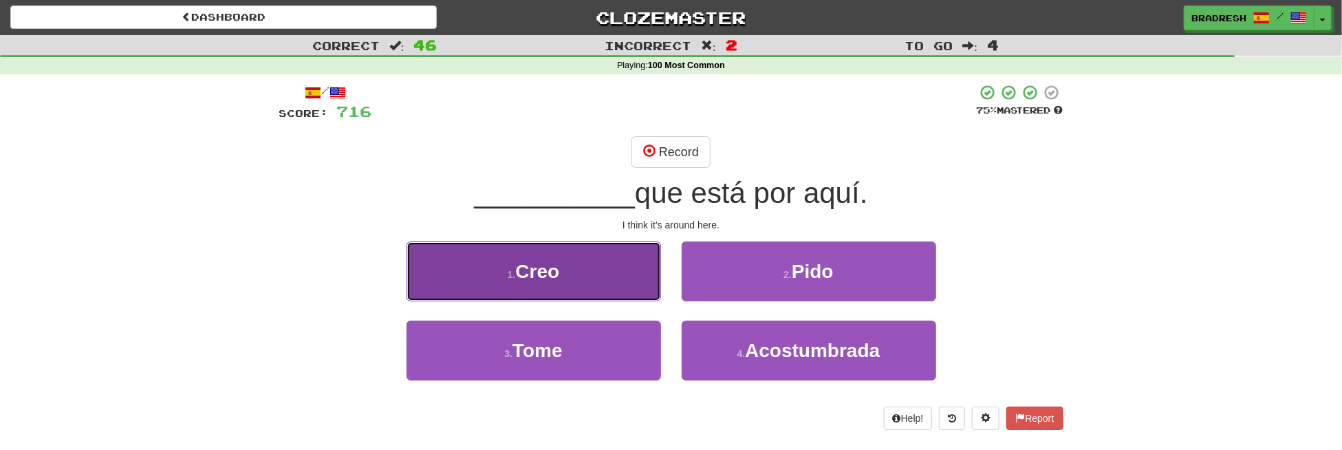
click at [550, 270] on span "Creo" at bounding box center [537, 271] width 44 height 21
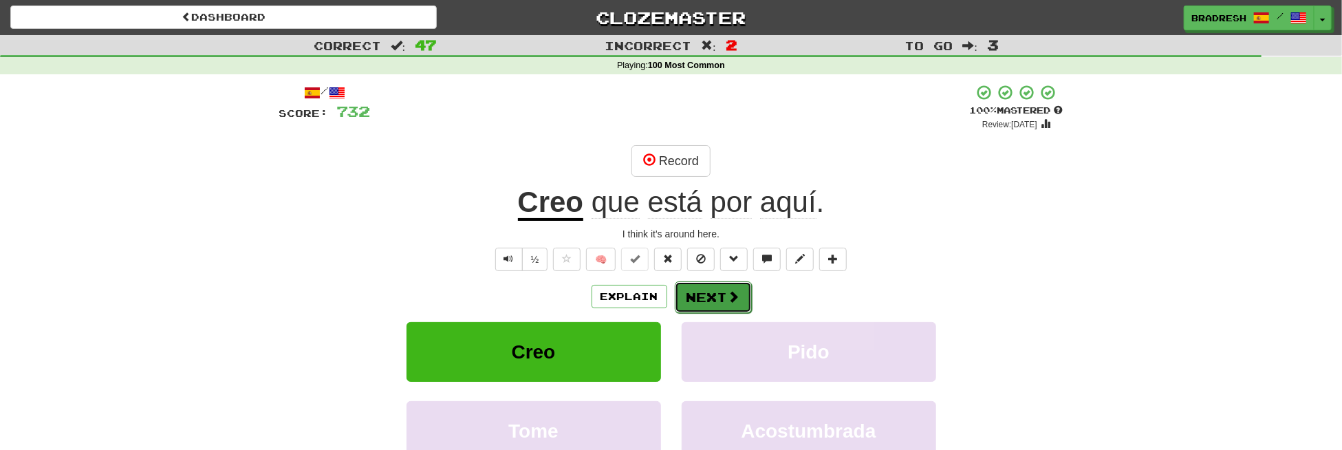
click at [722, 298] on button "Next" at bounding box center [713, 297] width 77 height 32
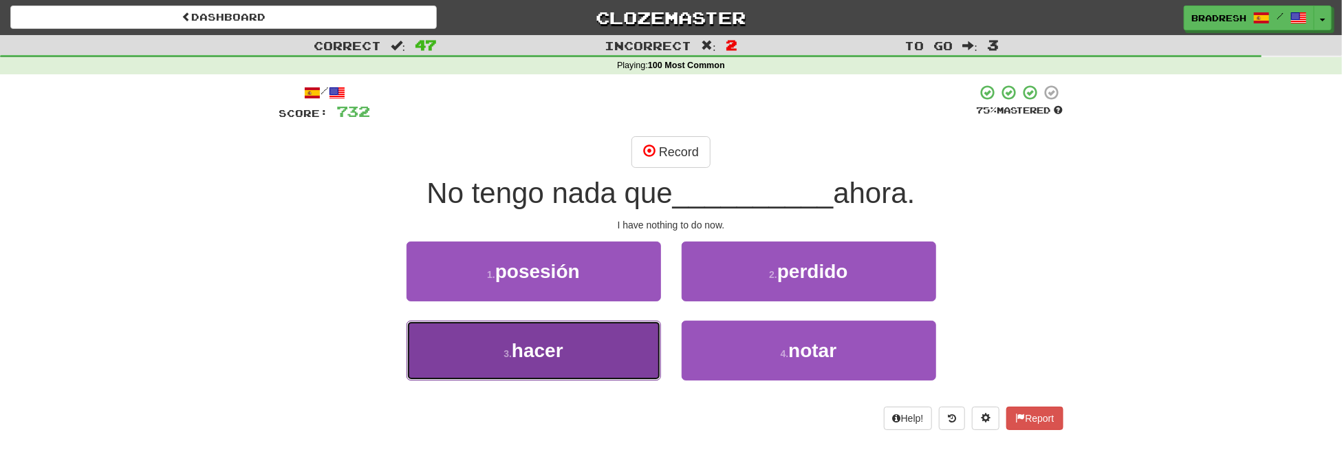
click at [572, 343] on button "3 . hacer" at bounding box center [534, 351] width 255 height 60
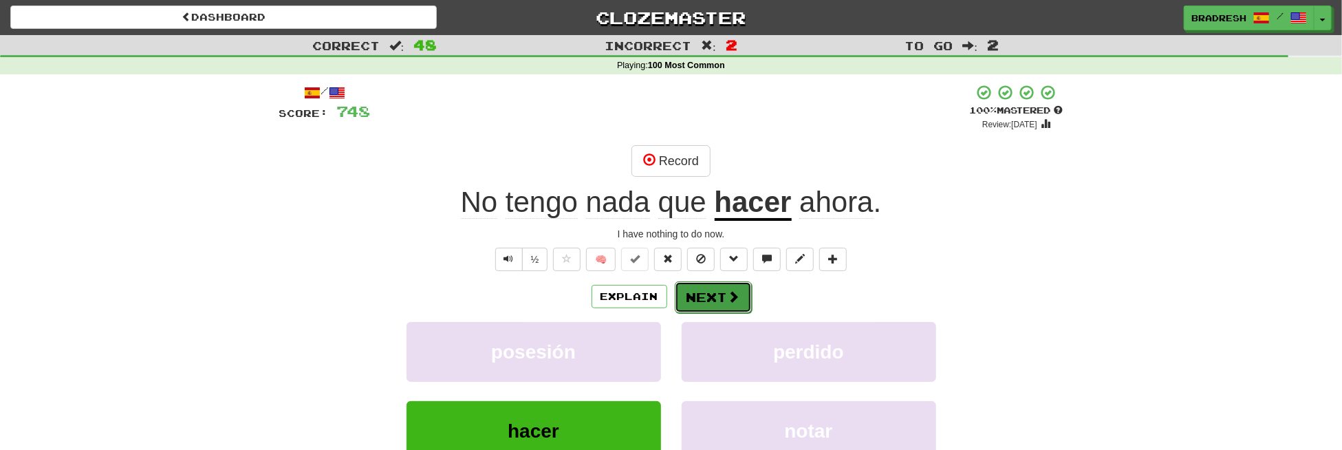
click at [705, 297] on button "Next" at bounding box center [713, 297] width 77 height 32
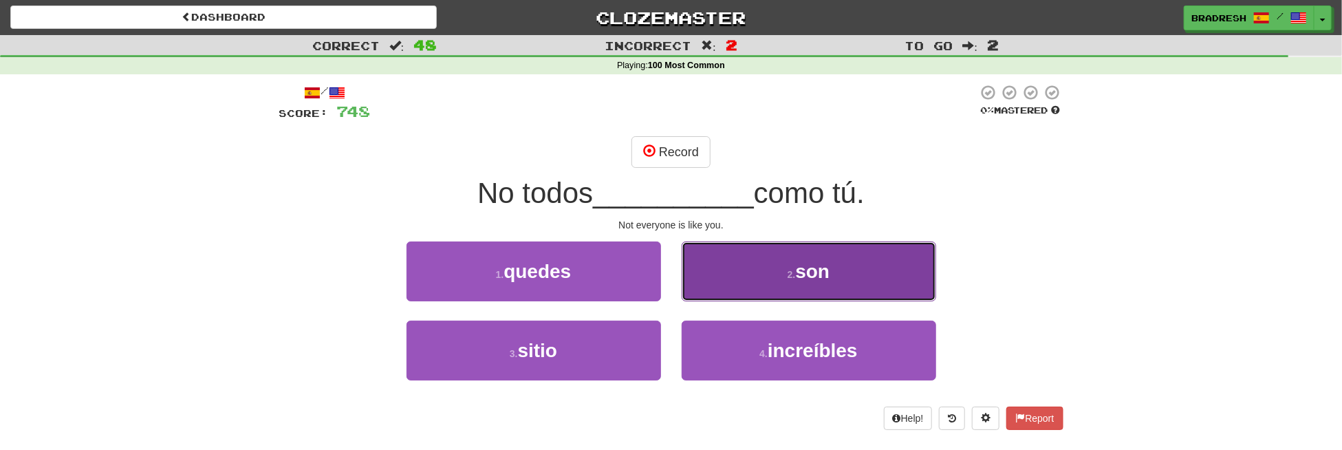
click at [763, 274] on button "2 . son" at bounding box center [809, 271] width 255 height 60
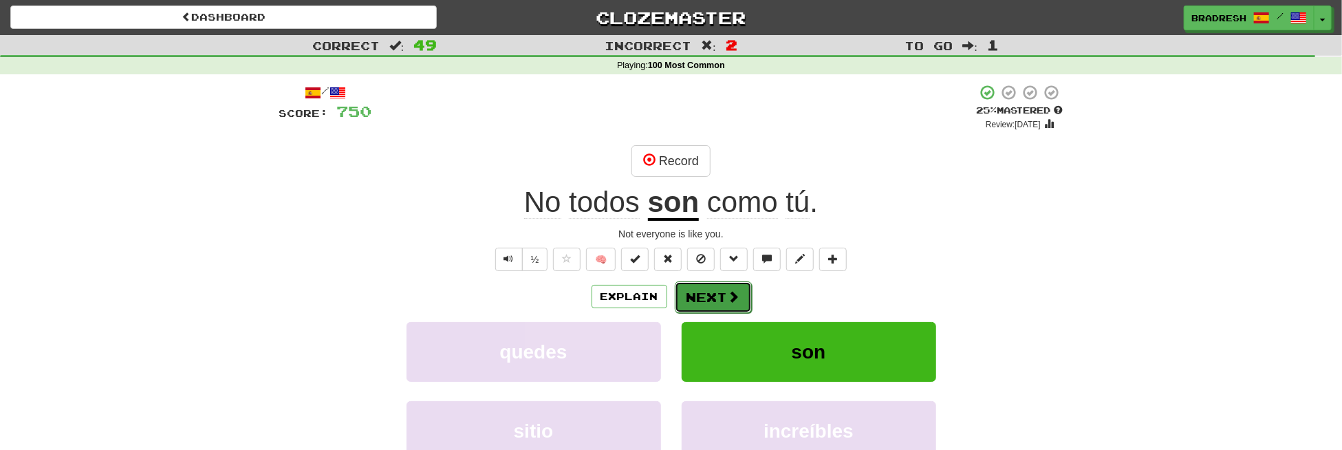
click at [705, 297] on button "Next" at bounding box center [713, 297] width 77 height 32
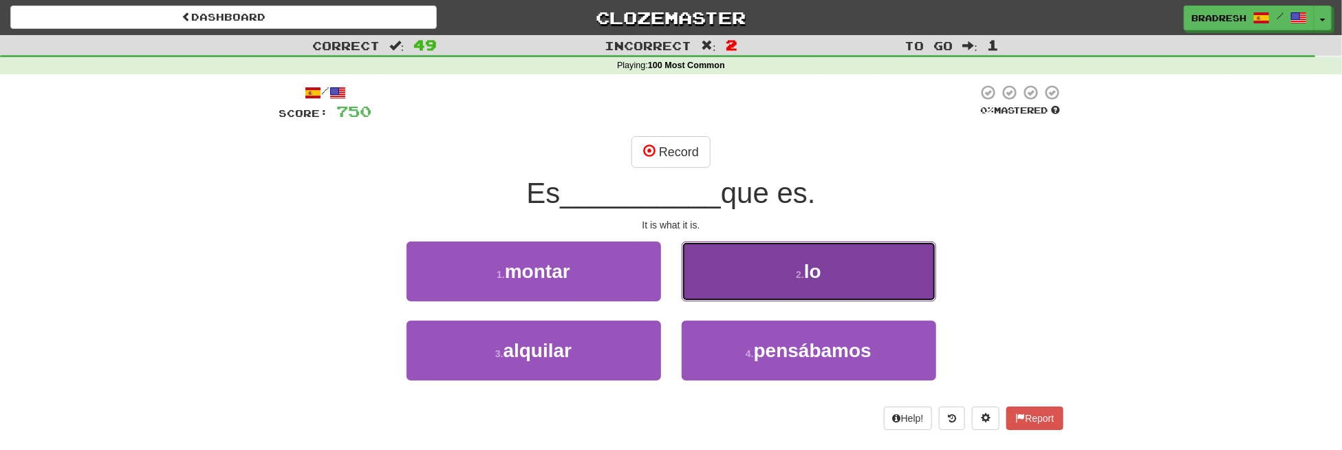
click at [717, 272] on button "2 . lo" at bounding box center [809, 271] width 255 height 60
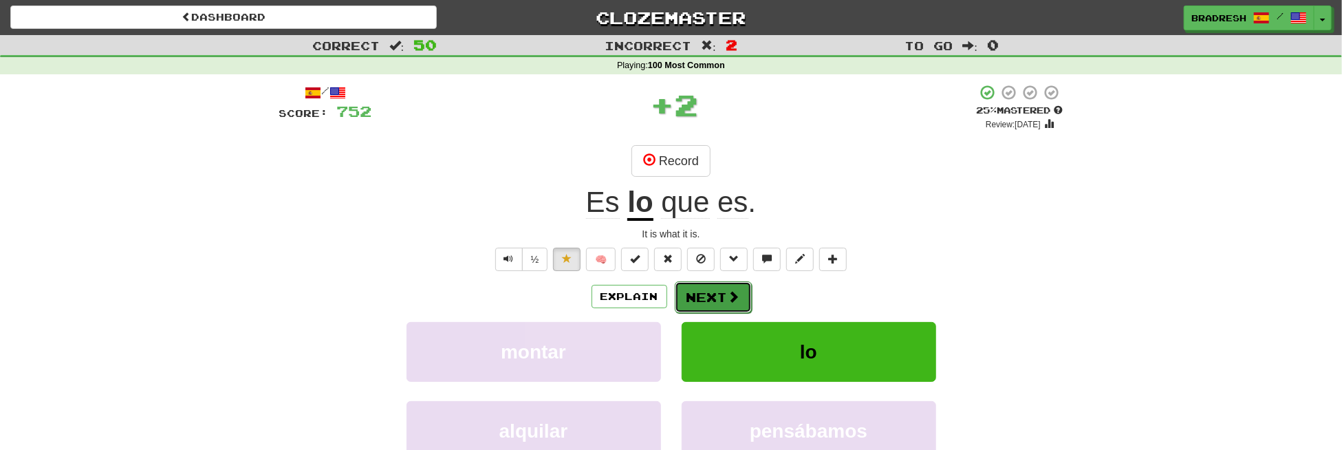
click at [725, 292] on button "Next" at bounding box center [713, 297] width 77 height 32
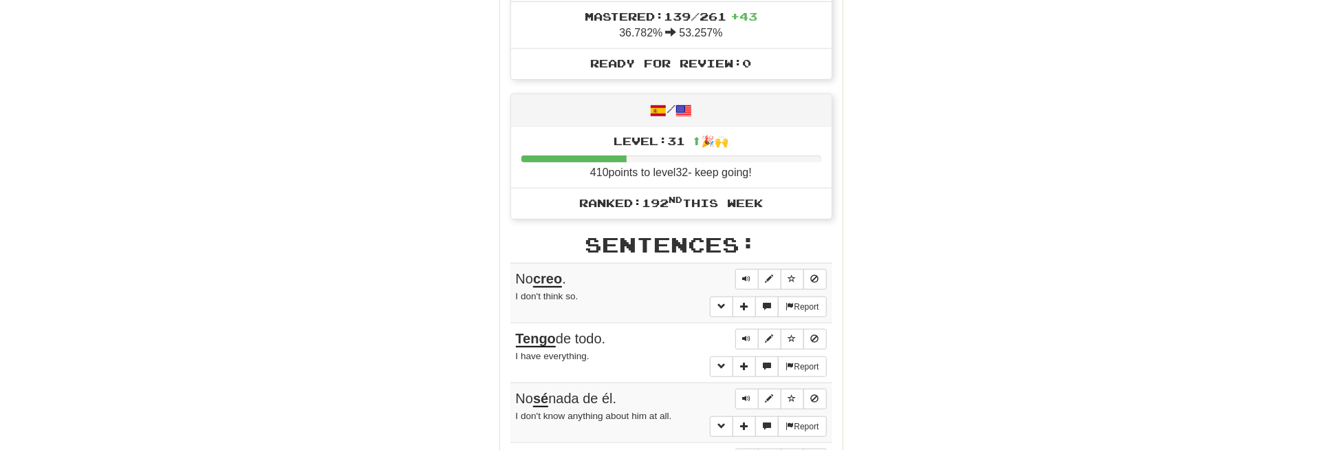
scroll to position [481, 0]
